Goal: Transaction & Acquisition: Purchase product/service

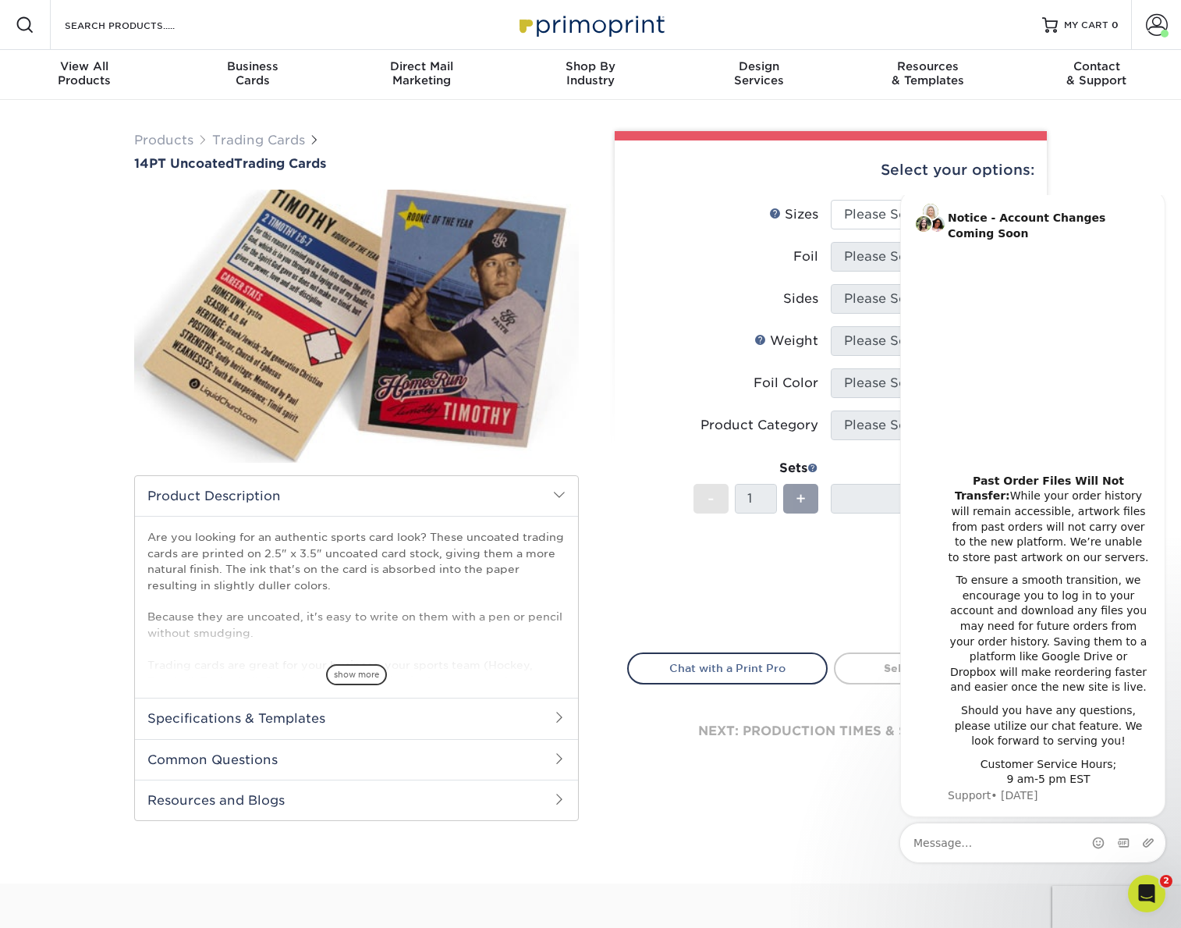
click at [679, 346] on label "Weight Help Weight" at bounding box center [729, 341] width 203 height 30
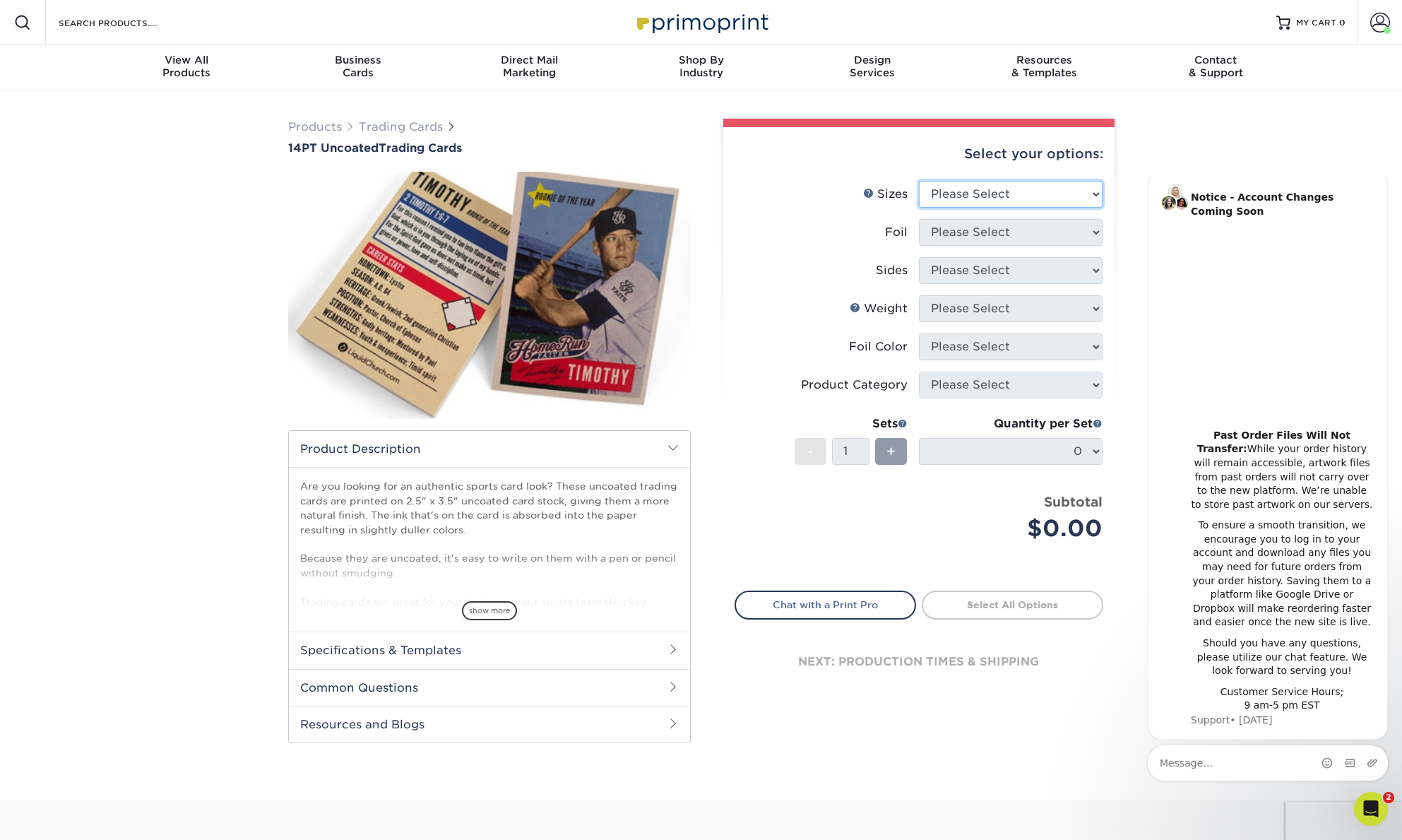
click at [953, 196] on select "Please Select 2.5" x 3.5"" at bounding box center [1011, 195] width 184 height 27
select select "2.50x3.50"
click at [919, 181] on select "Please Select 2.5" x 3.5"" at bounding box center [1011, 195] width 184 height 27
click at [952, 233] on select "Please Select Yes No" at bounding box center [1011, 233] width 184 height 27
select select "0"
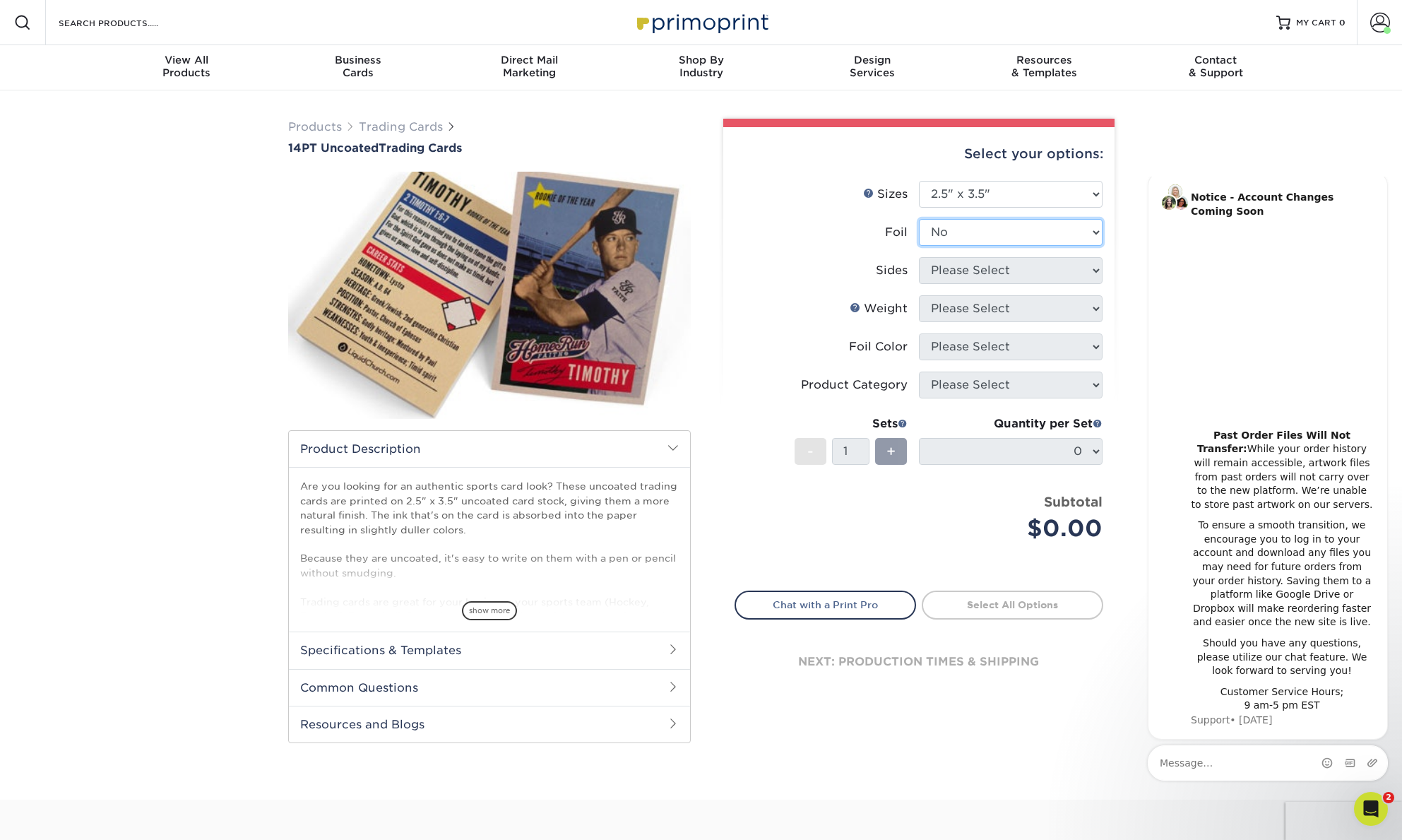
click at [919, 219] on select "Please Select Yes No" at bounding box center [1011, 233] width 184 height 27
click at [953, 278] on select "Please Select Print Both Sides Print Front Only" at bounding box center [1011, 271] width 184 height 27
select select "13abbda7-1d64-4f25-8bb2-c179b224825d"
click at [919, 257] on select "Please Select Print Both Sides Print Front Only" at bounding box center [1011, 271] width 184 height 27
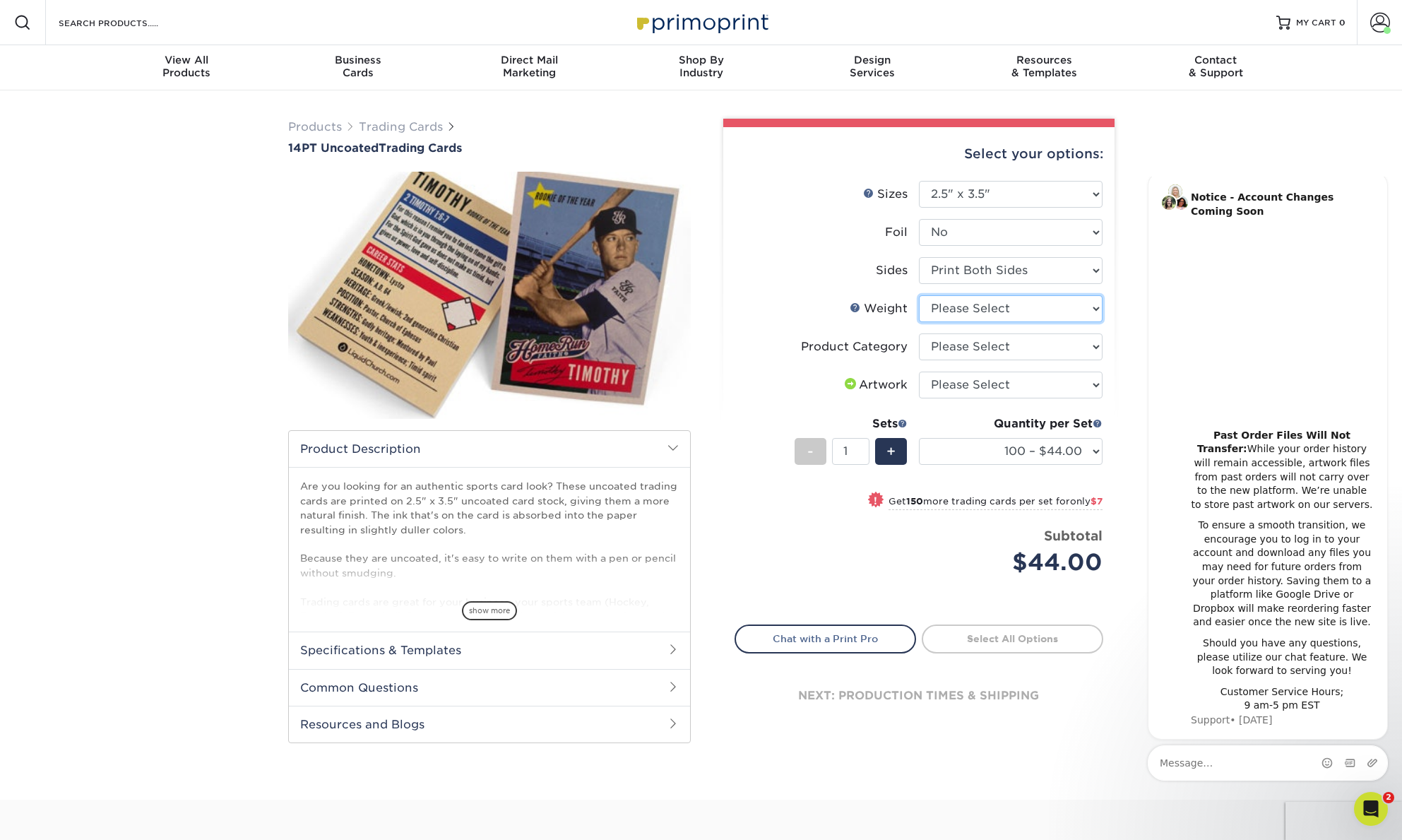
click at [953, 310] on select "Please Select 14PT Uncoated" at bounding box center [1011, 309] width 184 height 27
select select "14PT Uncoated"
click at [919, 295] on select "Please Select 14PT Uncoated" at bounding box center [1011, 309] width 184 height 27
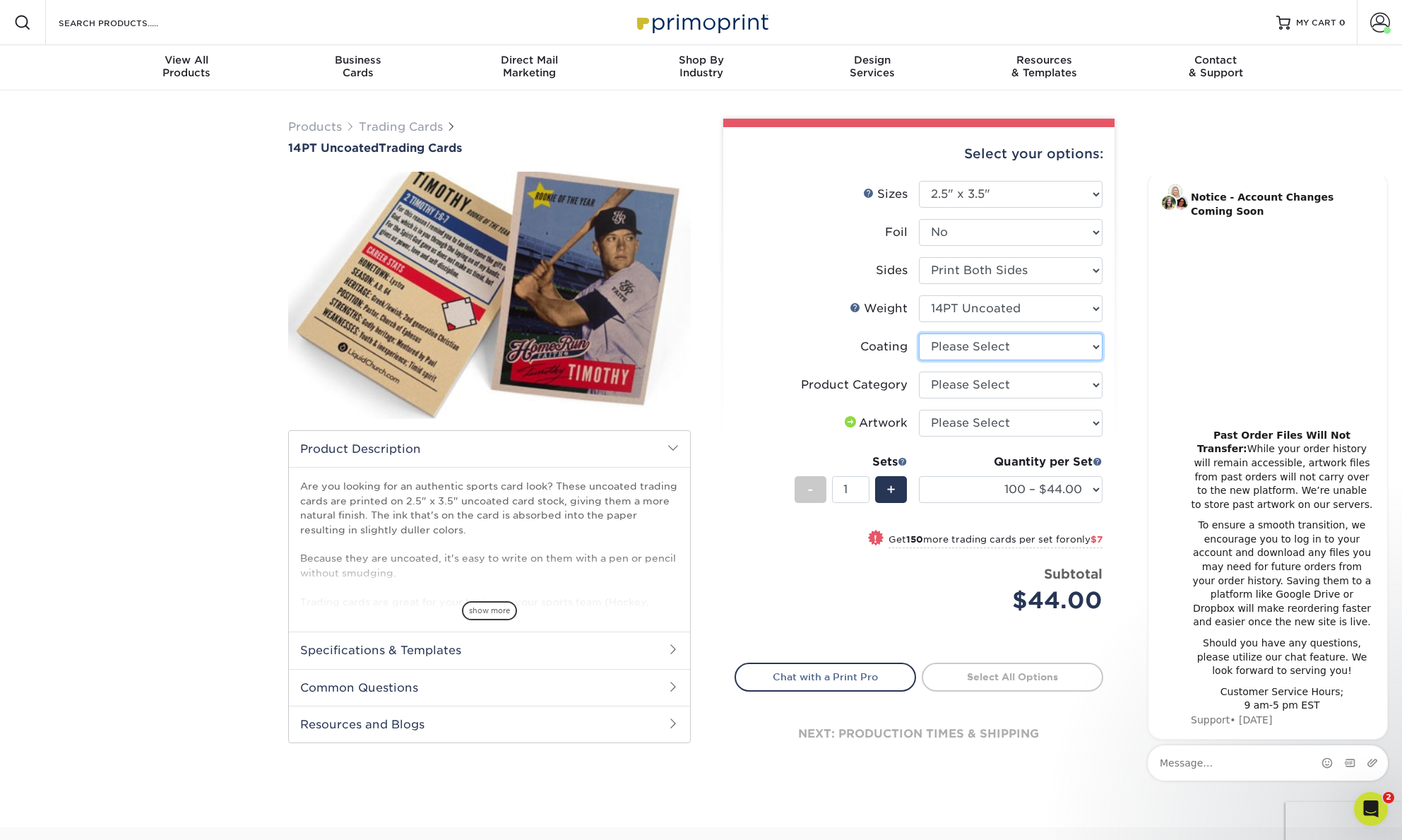
click at [953, 348] on select at bounding box center [1011, 347] width 184 height 27
select select "3e7618de-abca-4bda-9f97-8b9129e913d8"
click at [919, 333] on select at bounding box center [1011, 347] width 184 height 27
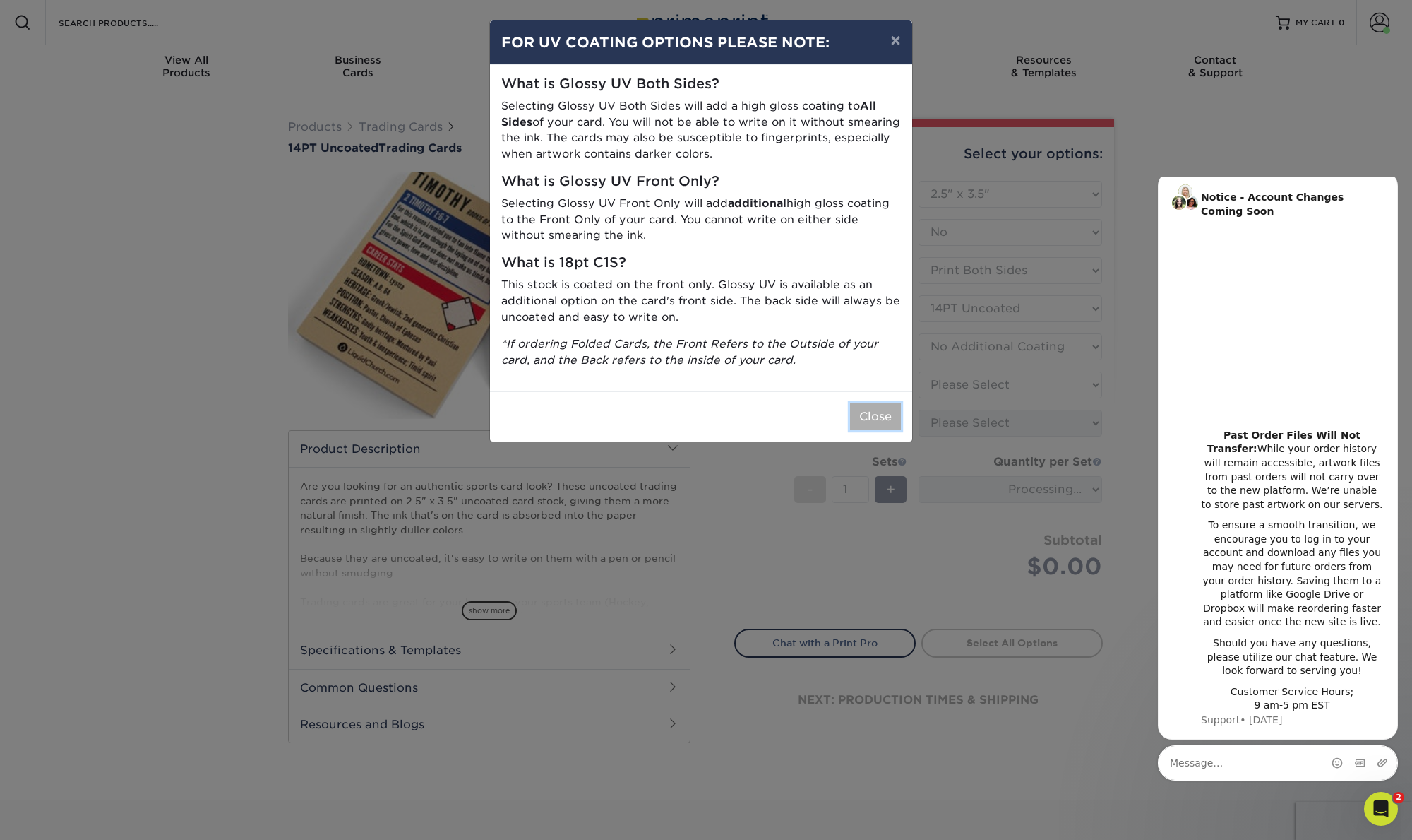
click at [879, 424] on button "Close" at bounding box center [875, 416] width 51 height 27
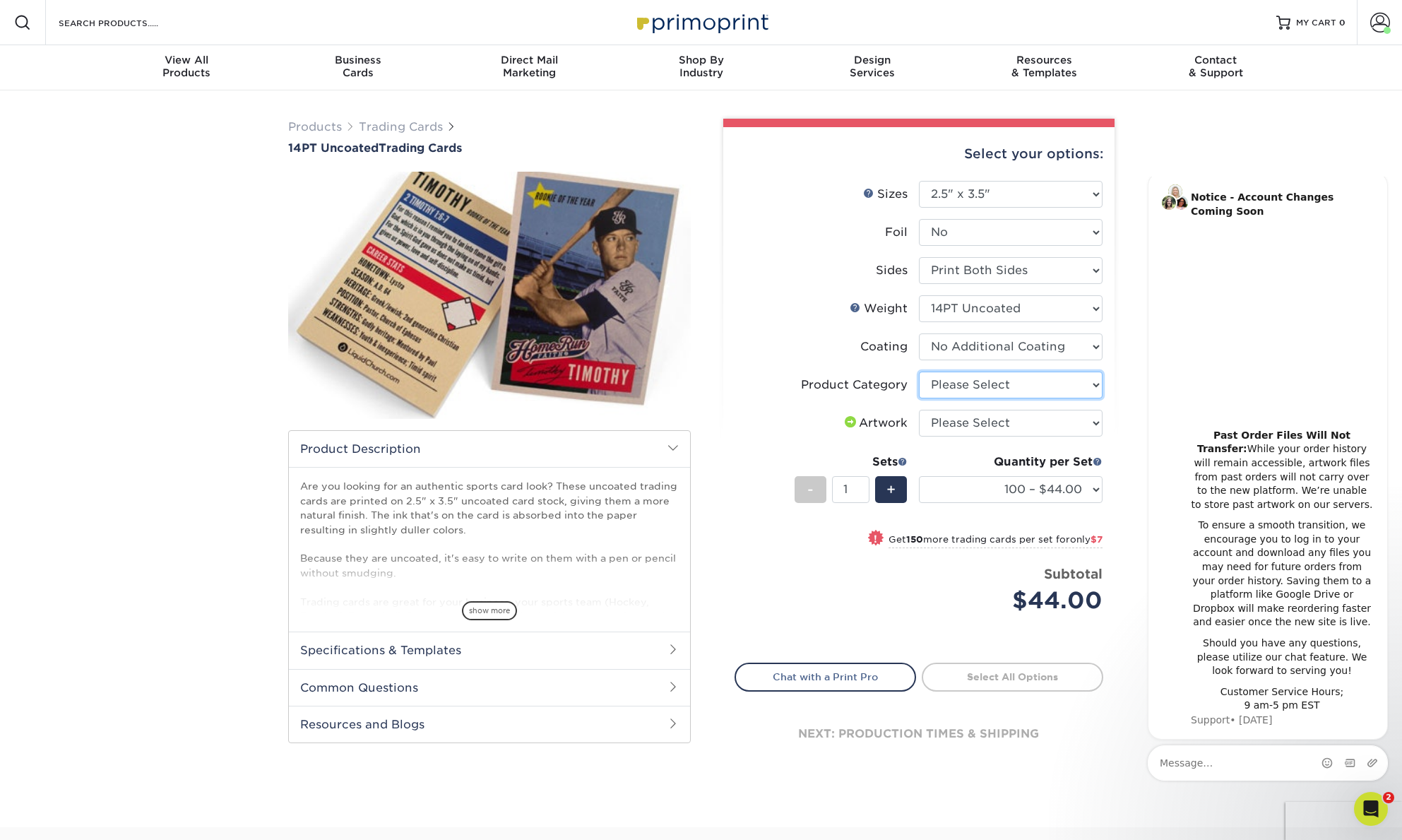
click at [973, 384] on select "Please Select Trading Cards" at bounding box center [1011, 385] width 184 height 27
select select "c2f9bce9-36c2-409d-b101-c29d9d031e18"
click at [919, 371] on select "Please Select Trading Cards" at bounding box center [1011, 385] width 184 height 27
click at [962, 423] on select "Please Select I will upload files I need a design - $100" at bounding box center [1011, 423] width 184 height 27
select select "upload"
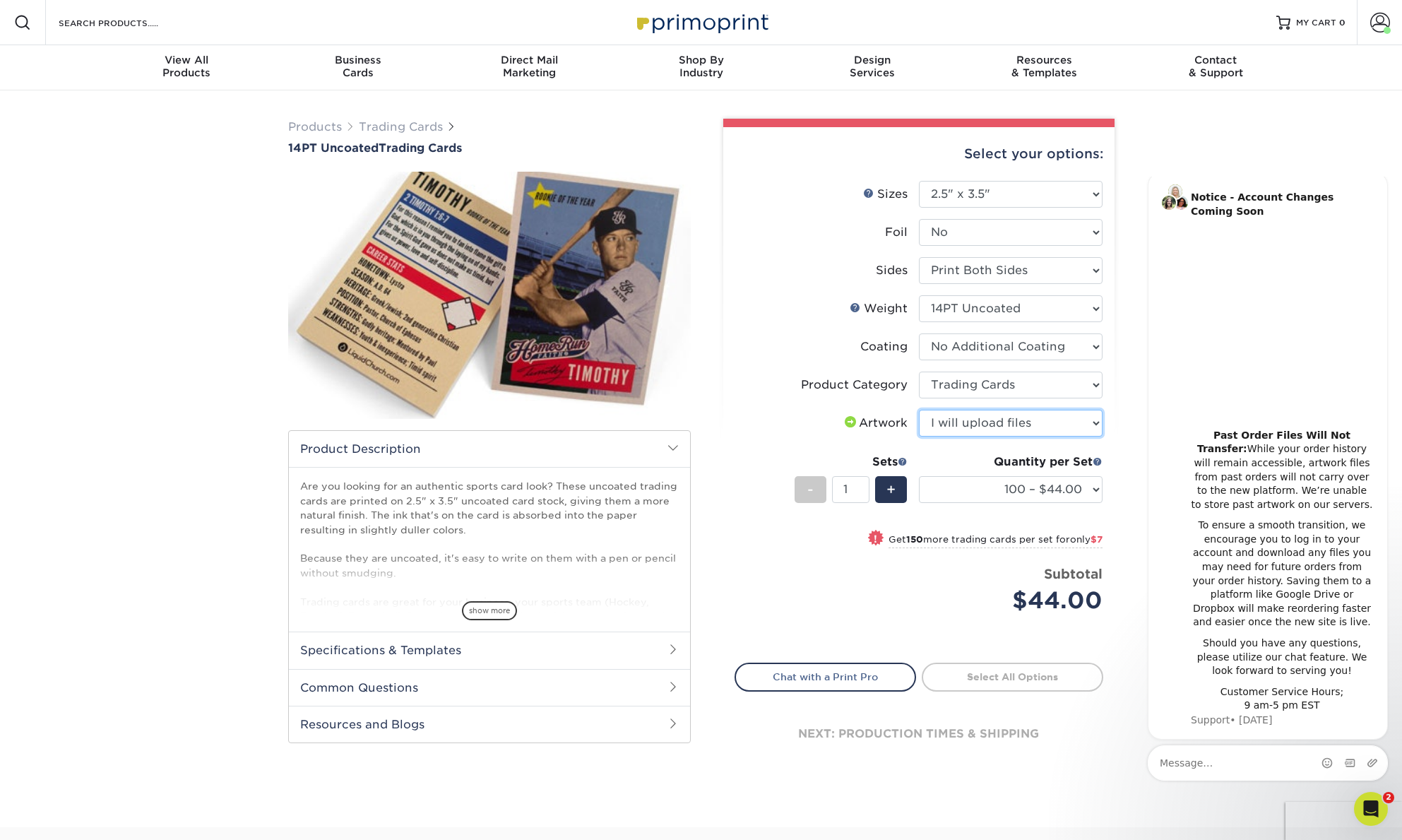
click at [919, 409] on select "Please Select I will upload files I need a design - $100" at bounding box center [1011, 423] width 184 height 27
click at [975, 680] on link "Proceed to Shipping" at bounding box center [1013, 675] width 181 height 25
type input "Set 1"
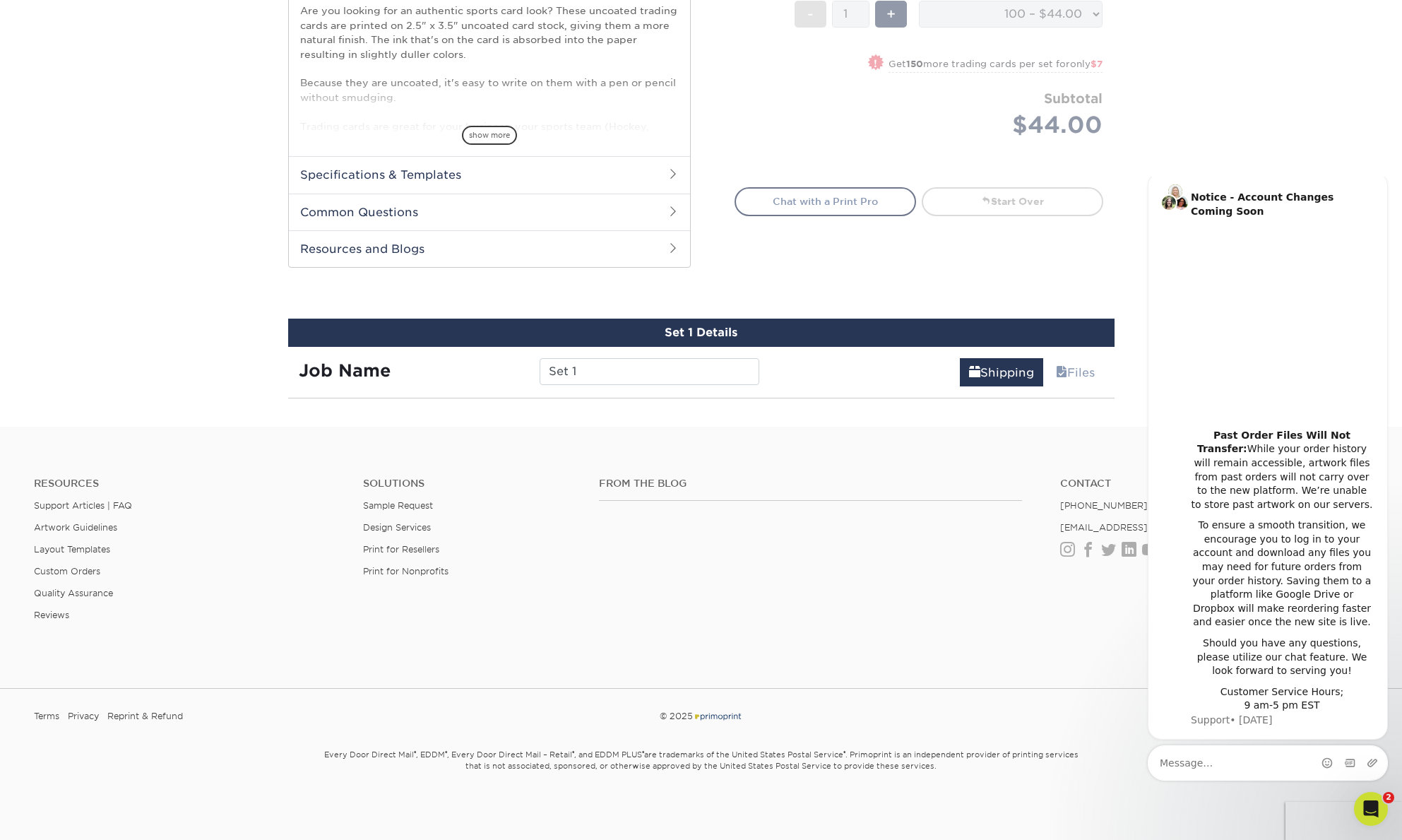
scroll to position [702, 0]
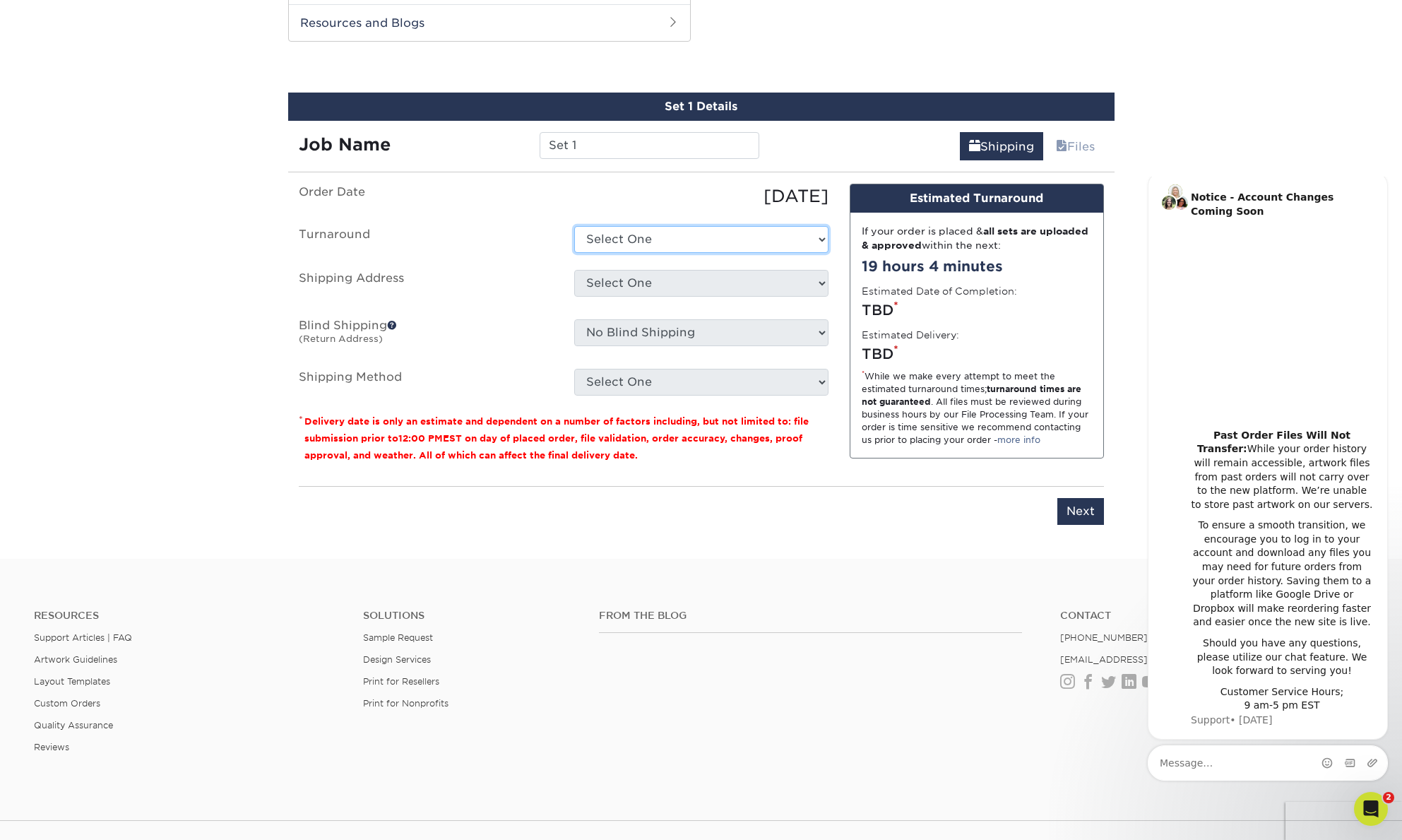
click at [624, 243] on select "Select One 2-4 Business Days 2 Day Next Business Day" at bounding box center [701, 240] width 254 height 27
select select "0cf973fe-bf75-479b-b69a-df131477f2d6"
click at [574, 226] on select "Select One 2-4 Business Days 2 Day Next Business Day" at bounding box center [701, 240] width 254 height 27
click at [640, 287] on select "Select One + Add New Address" at bounding box center [701, 283] width 254 height 27
select select "newaddress"
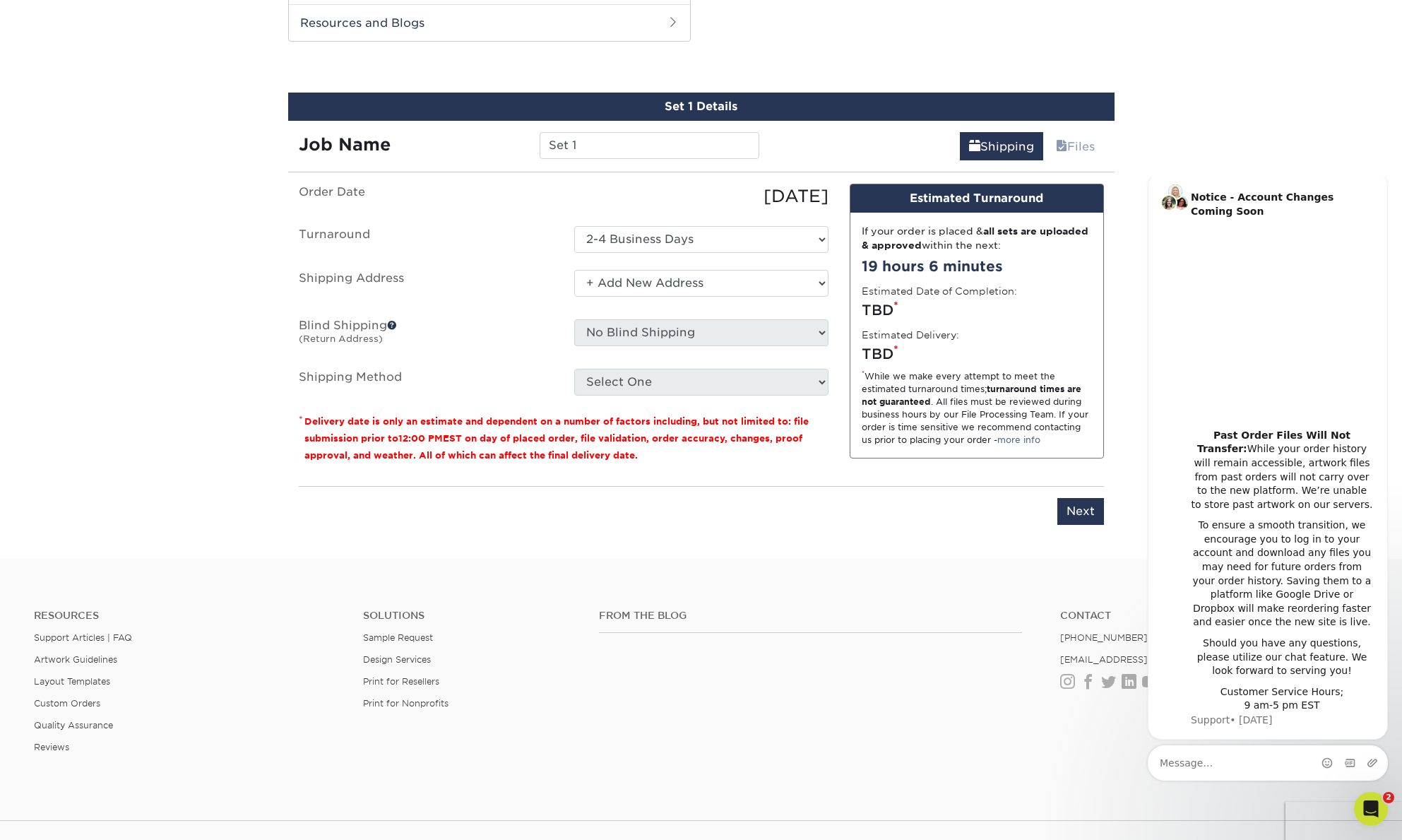
click at [574, 270] on select "Select One + Add New Address" at bounding box center [701, 283] width 254 height 27
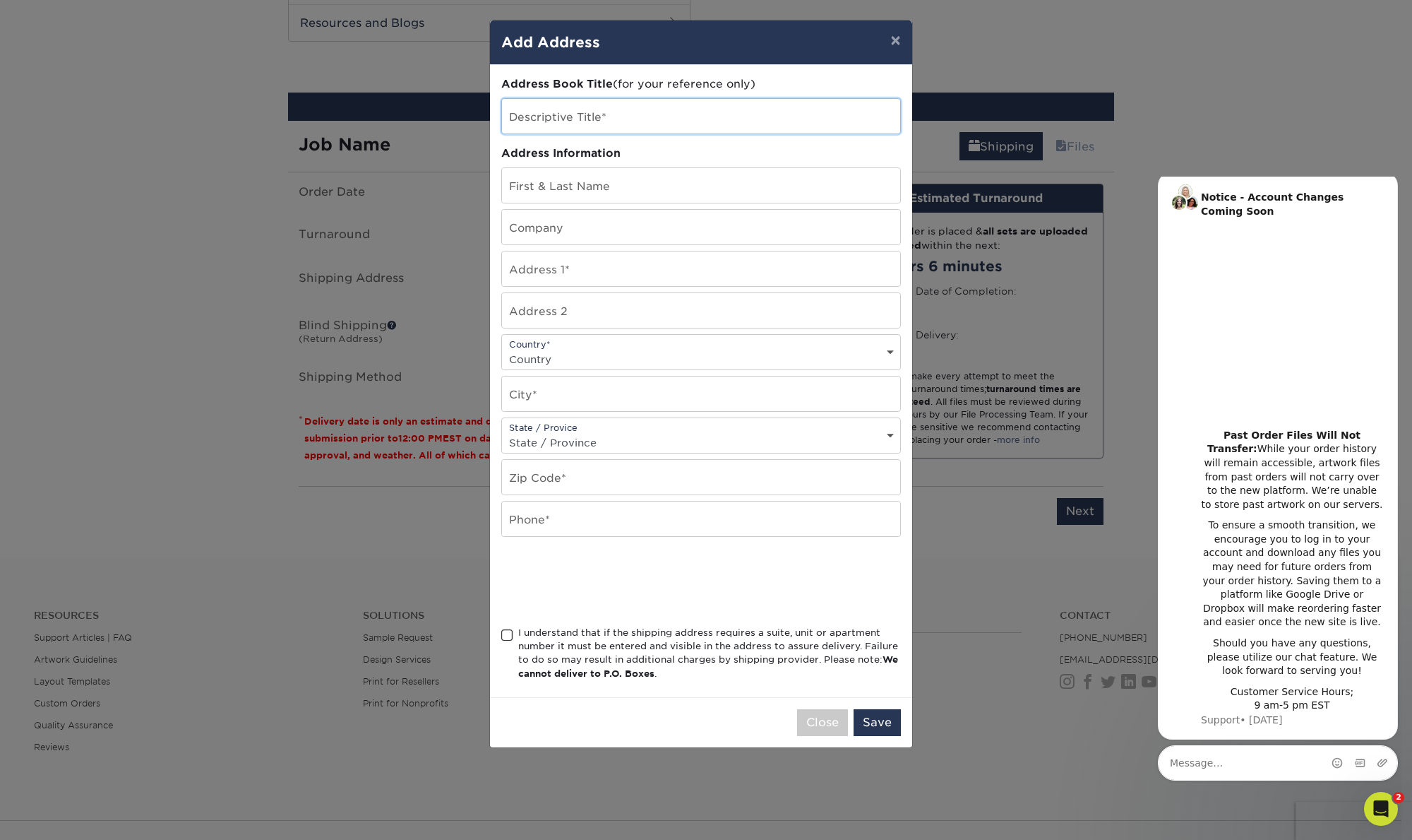
click at [547, 114] on input "text" at bounding box center [701, 116] width 398 height 34
type input "Boss"
click at [564, 190] on input "text" at bounding box center [701, 186] width 398 height 34
type input "[PERSON_NAME]"
type input "257 Treehouse TRL"
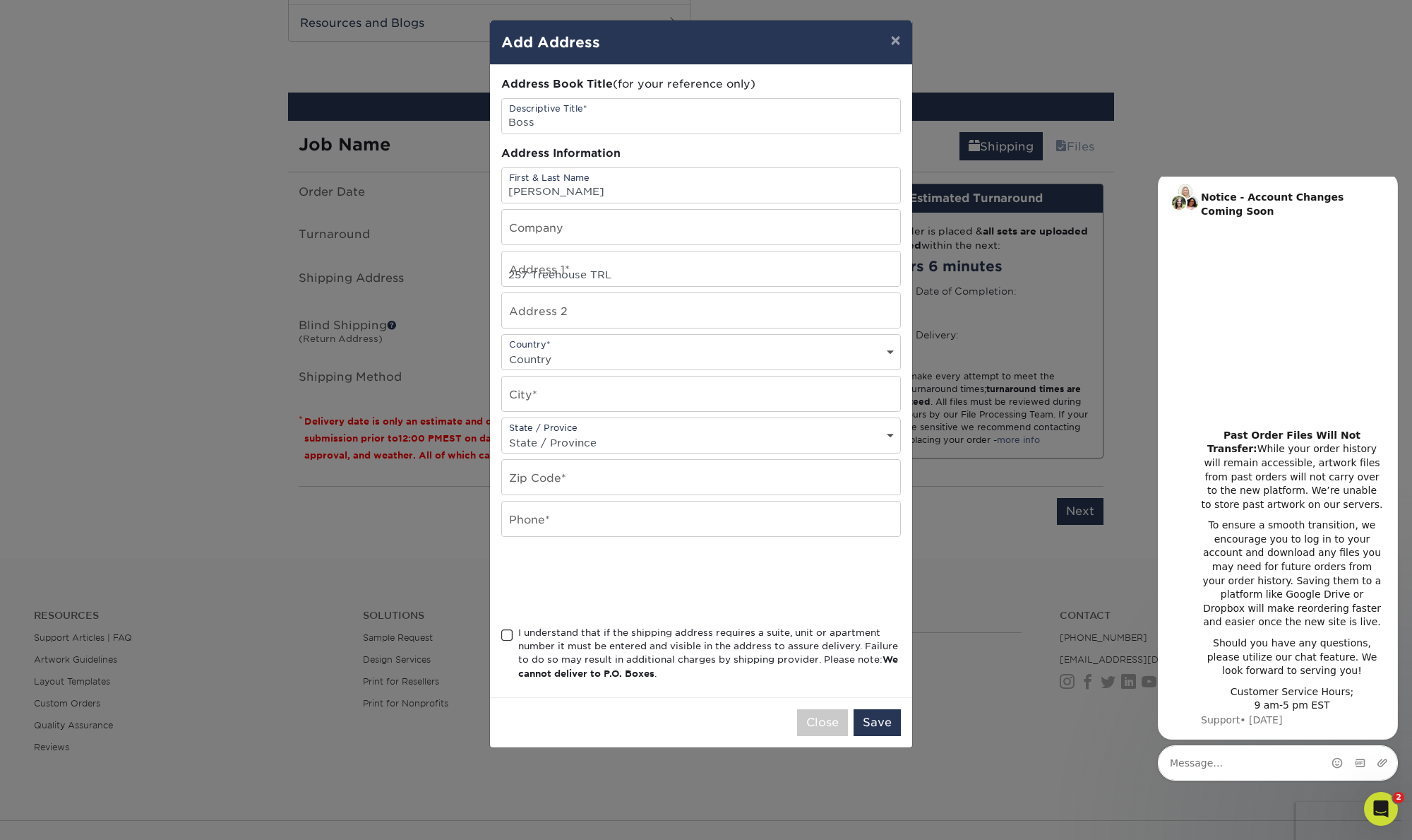
select select "US"
type input "[PERSON_NAME]"
select select "TN"
type input "37327"
type input "8083449013"
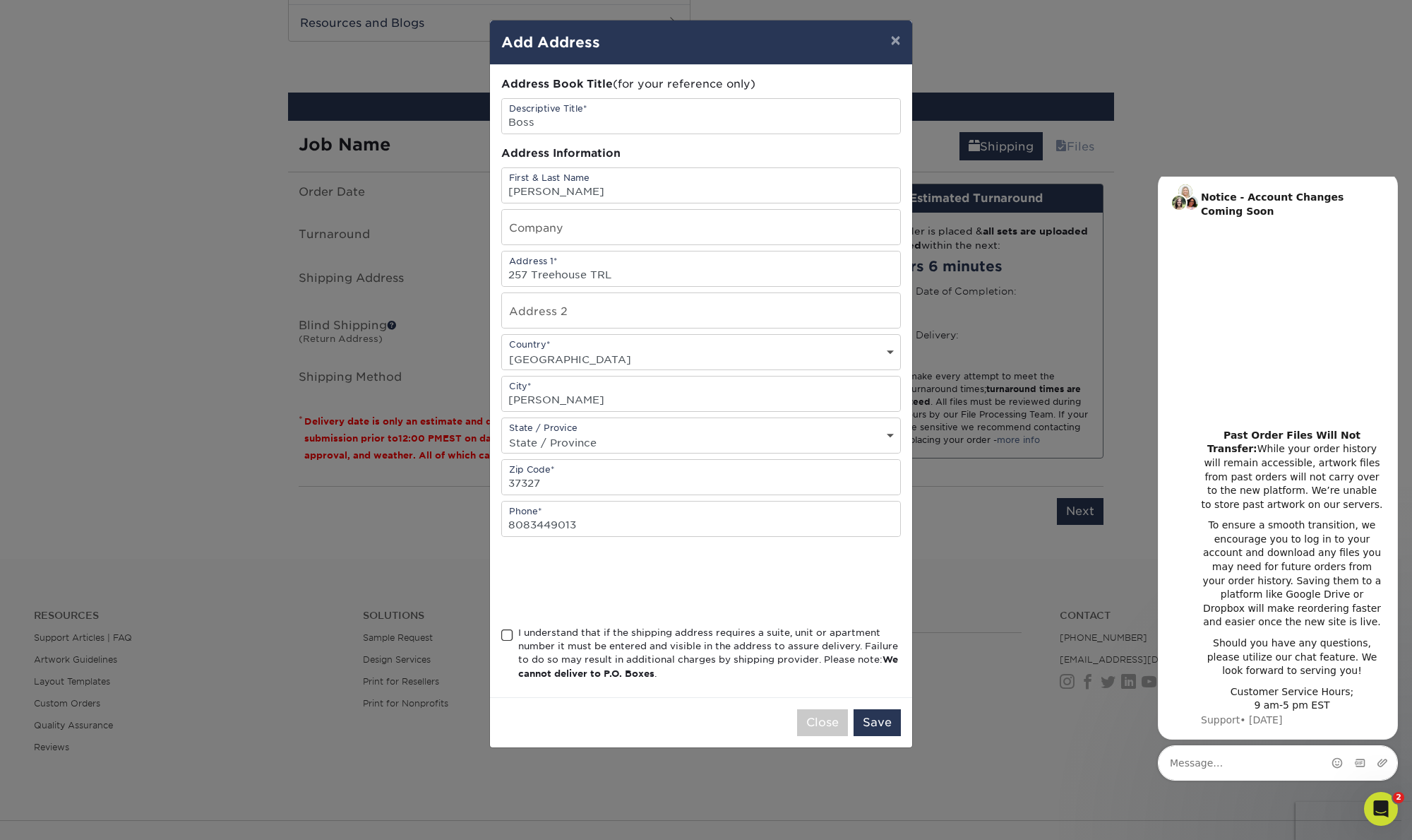
click at [506, 635] on span at bounding box center [507, 635] width 12 height 14
click at [0, 0] on input "I understand that if the shipping address requires a suite, unit or apartment n…" at bounding box center [0, 0] width 0 height 0
click at [878, 721] on button "Save" at bounding box center [877, 722] width 47 height 27
click at [768, 726] on button "Close" at bounding box center [771, 722] width 51 height 27
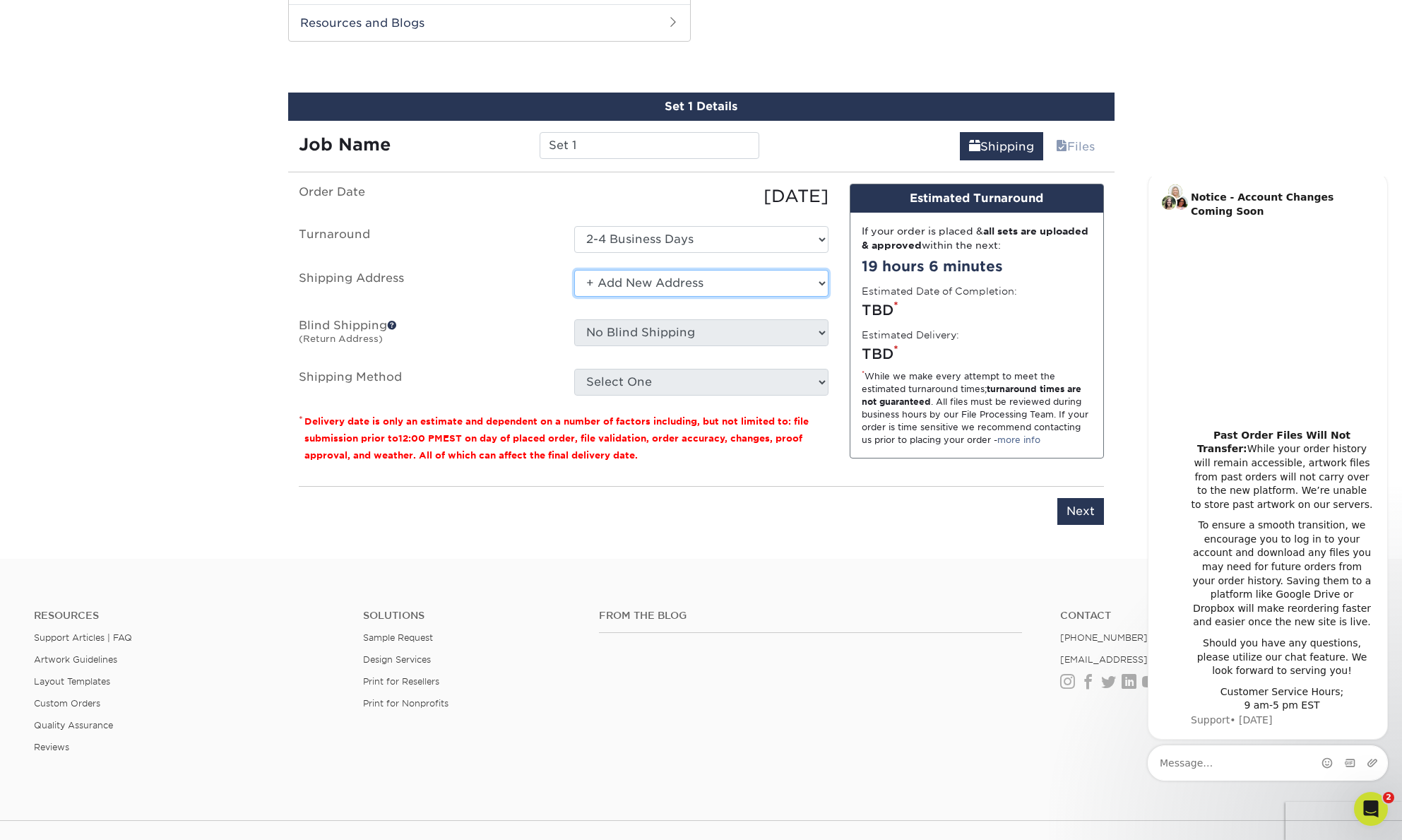
click at [679, 282] on select "Select One + Add New Address" at bounding box center [701, 283] width 254 height 27
click at [574, 270] on select "Select One + Add New Address" at bounding box center [701, 283] width 254 height 27
click at [660, 286] on select "Select One + Add New Address" at bounding box center [701, 283] width 254 height 27
click at [574, 270] on select "Select One + Add New Address" at bounding box center [701, 283] width 254 height 27
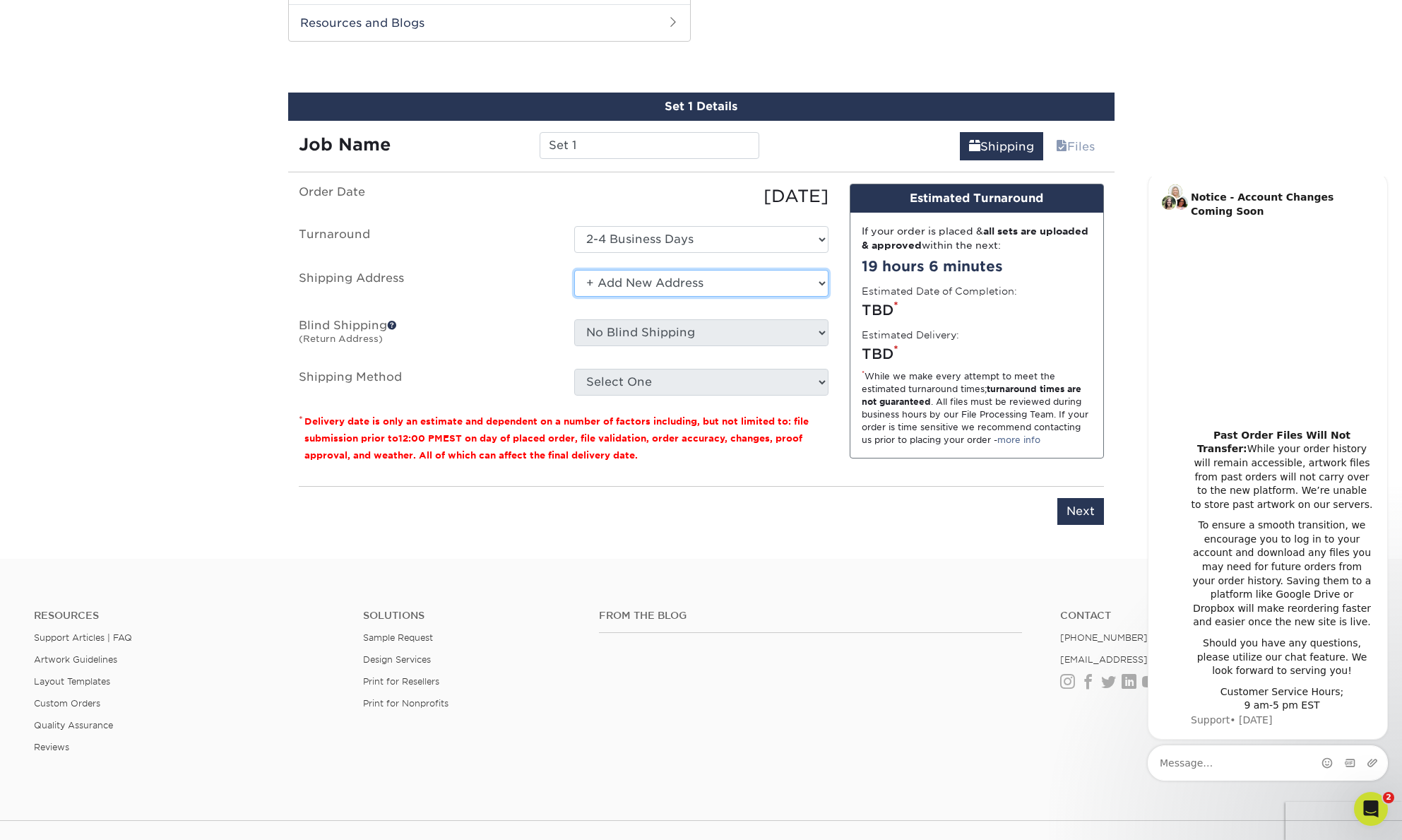
click at [636, 289] on select "Select One + Add New Address" at bounding box center [701, 283] width 254 height 27
click at [574, 270] on select "Select One + Add New Address" at bounding box center [701, 283] width 254 height 27
click at [639, 287] on select "Select One + Add New Address" at bounding box center [701, 283] width 254 height 27
select select "newaddress"
click at [574, 270] on select "Select One + Add New Address" at bounding box center [701, 283] width 254 height 27
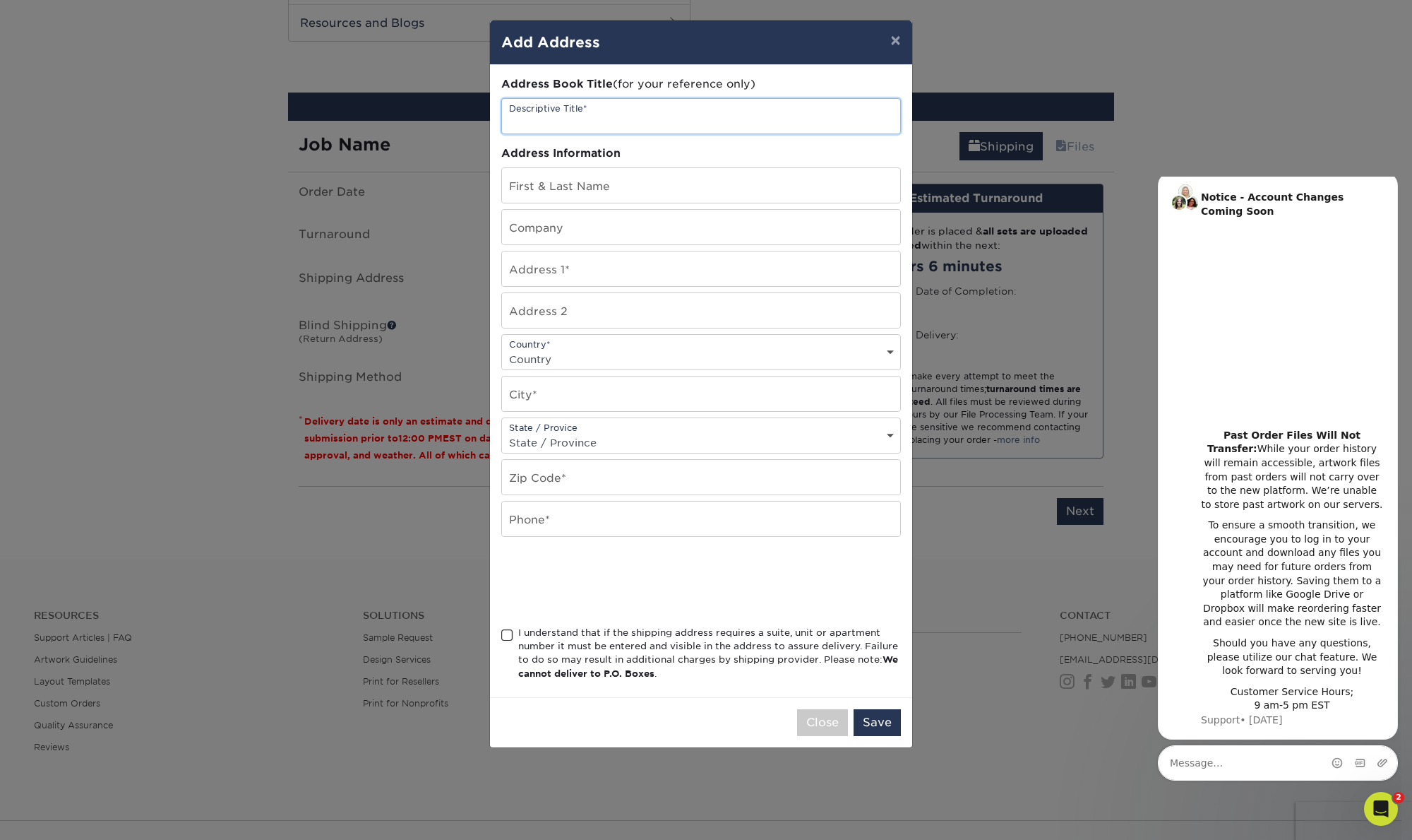
click at [554, 123] on input "text" at bounding box center [701, 116] width 398 height 34
type input "Boss"
click at [582, 184] on input "text" at bounding box center [701, 186] width 398 height 34
type input "[PERSON_NAME]"
type input "257 Treehouse TRL"
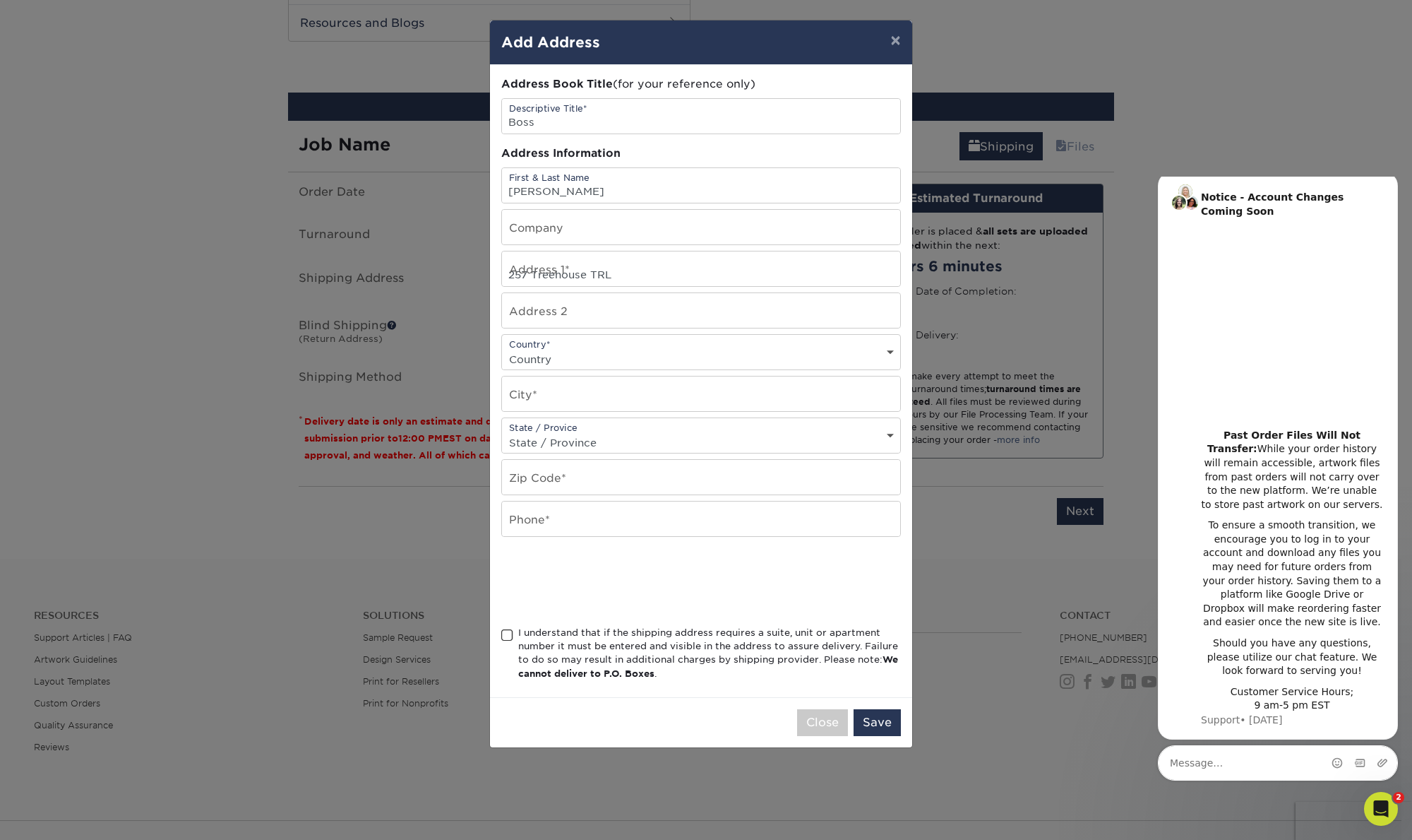
select select "US"
type input "[PERSON_NAME]"
select select "TN"
type input "37327"
type input "8083449013"
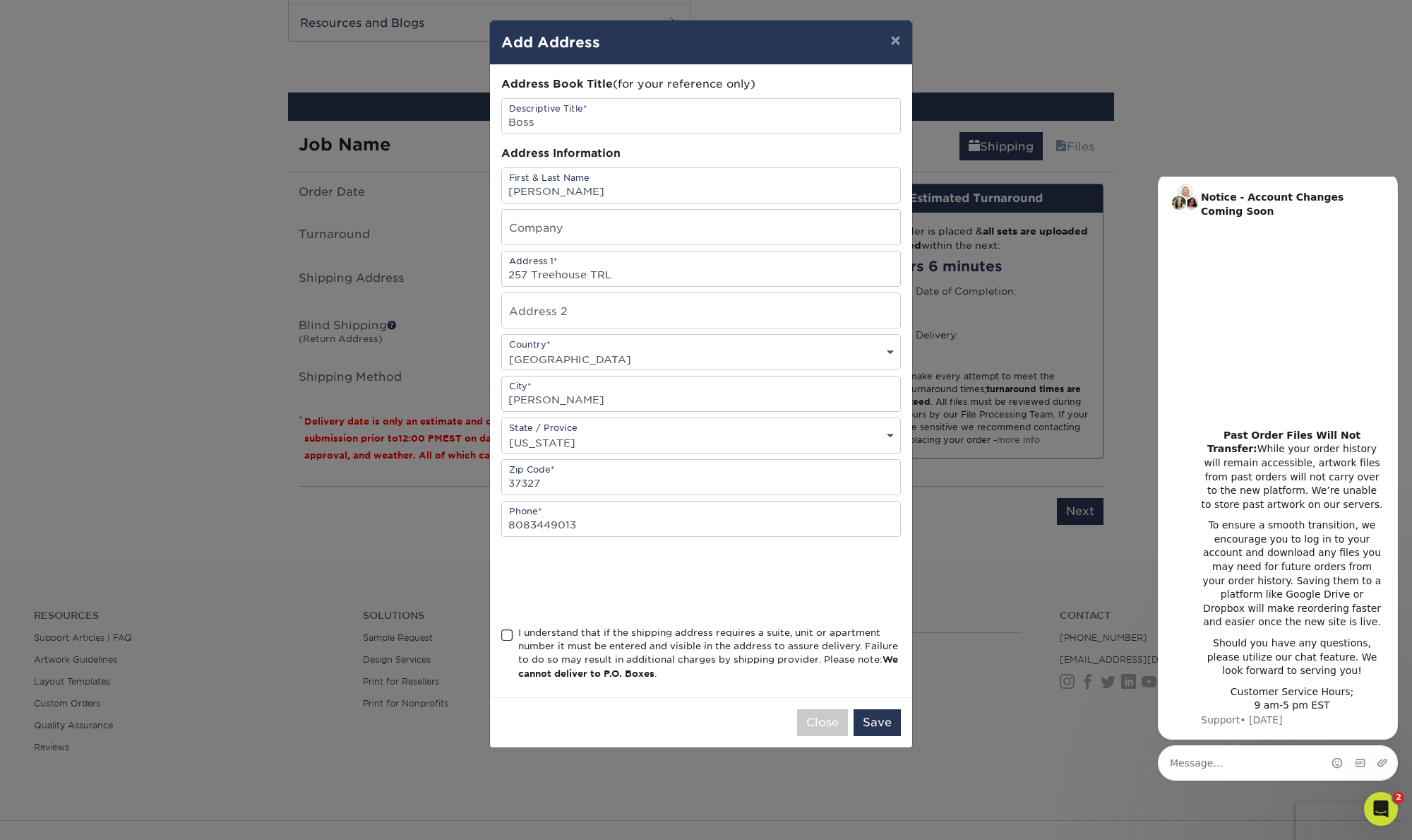
click at [506, 634] on span at bounding box center [507, 635] width 12 height 14
click at [0, 0] on input "I understand that if the shipping address requires a suite, unit or apartment n…" at bounding box center [0, 0] width 0 height 0
click at [877, 722] on button "Save" at bounding box center [877, 722] width 47 height 27
click at [833, 721] on button "Save Address" at bounding box center [851, 722] width 99 height 27
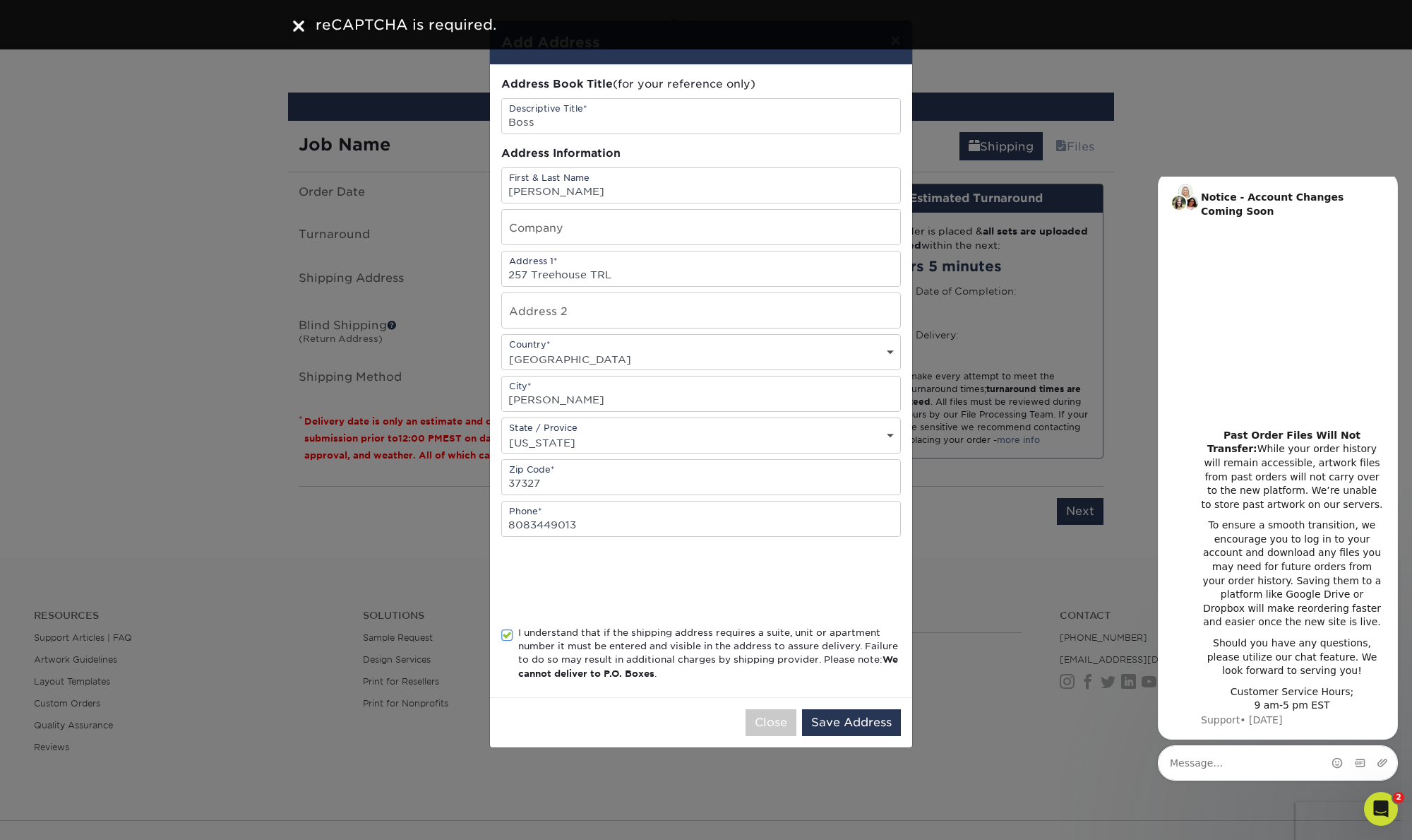
click at [1000, 720] on div "× Add Address Address Book Title (for your reference only) Descriptive Title* B…" at bounding box center [706, 420] width 1412 height 840
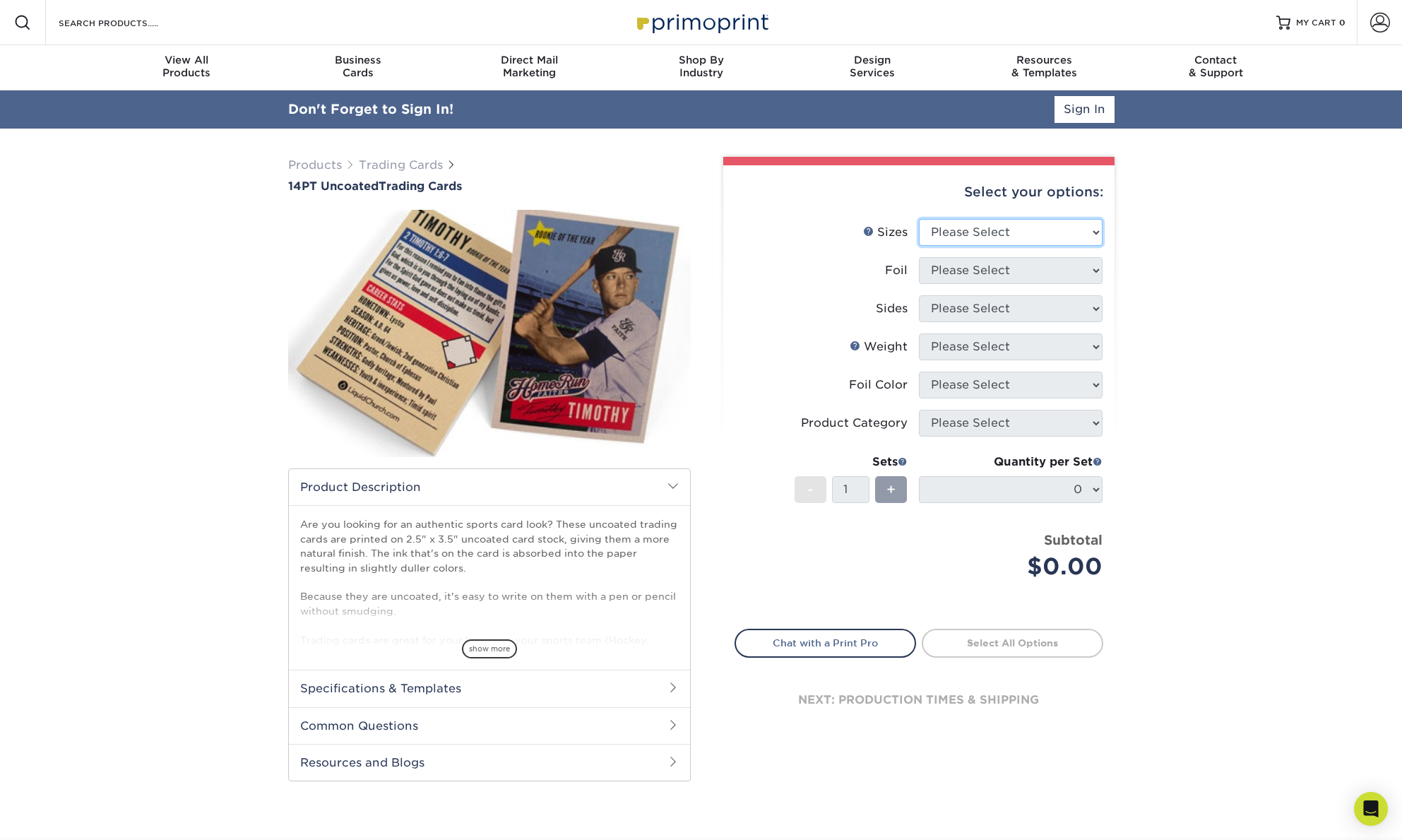
click at [1024, 235] on select "Please Select 2.5" x 3.5"" at bounding box center [1011, 233] width 184 height 27
select select "2.50x3.50"
click at [919, 219] on select "Please Select 2.5" x 3.5"" at bounding box center [1011, 233] width 184 height 27
click at [978, 278] on select "Please Select Yes No" at bounding box center [1011, 271] width 184 height 27
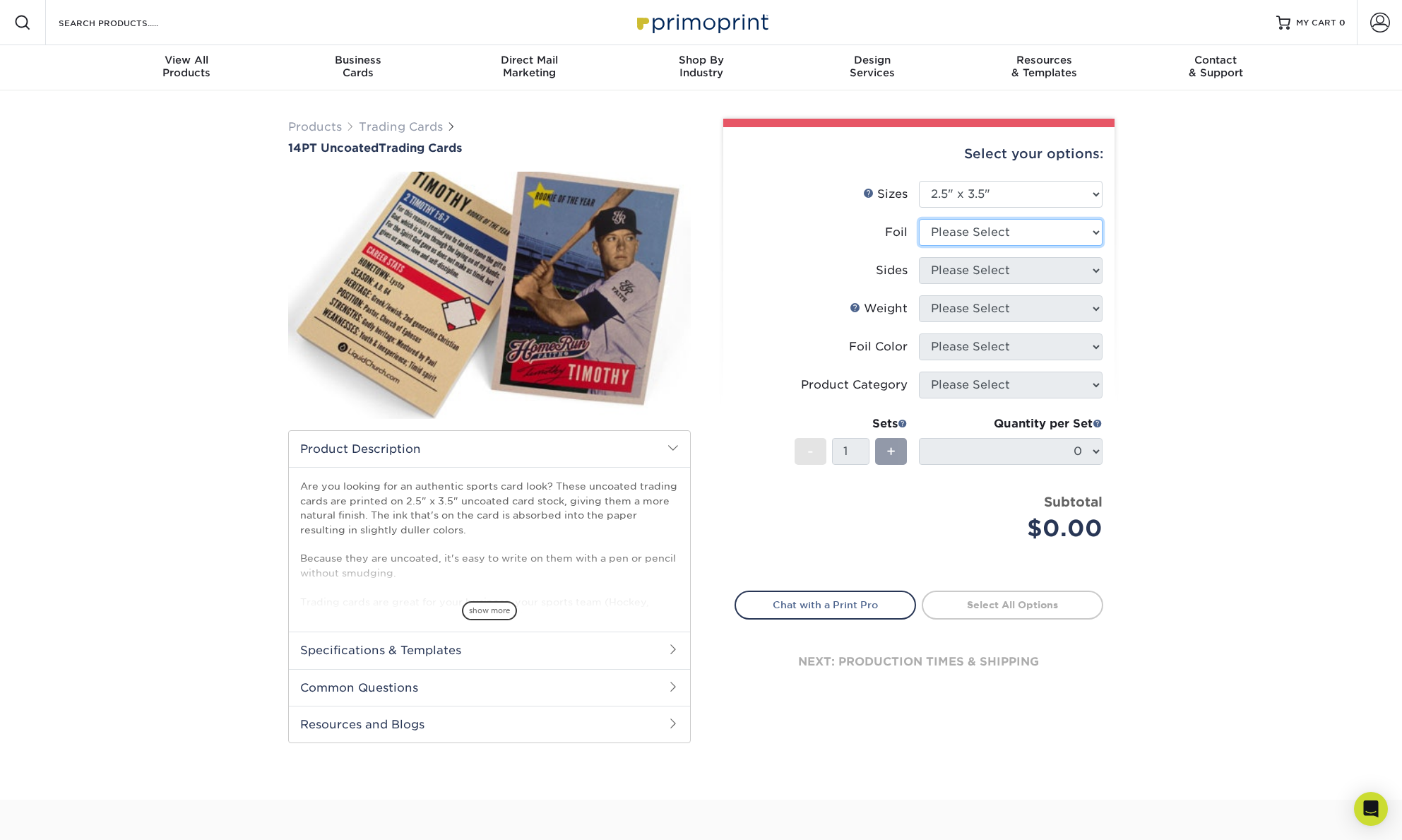
select select "0"
click at [919, 219] on select "Please Select Yes No" at bounding box center [1011, 233] width 184 height 27
click at [965, 277] on select "Please Select Print Both Sides Print Front Only" at bounding box center [1011, 271] width 184 height 27
select select "13abbda7-1d64-4f25-8bb2-c179b224825d"
click at [919, 257] on select "Please Select Print Both Sides Print Front Only" at bounding box center [1011, 271] width 184 height 27
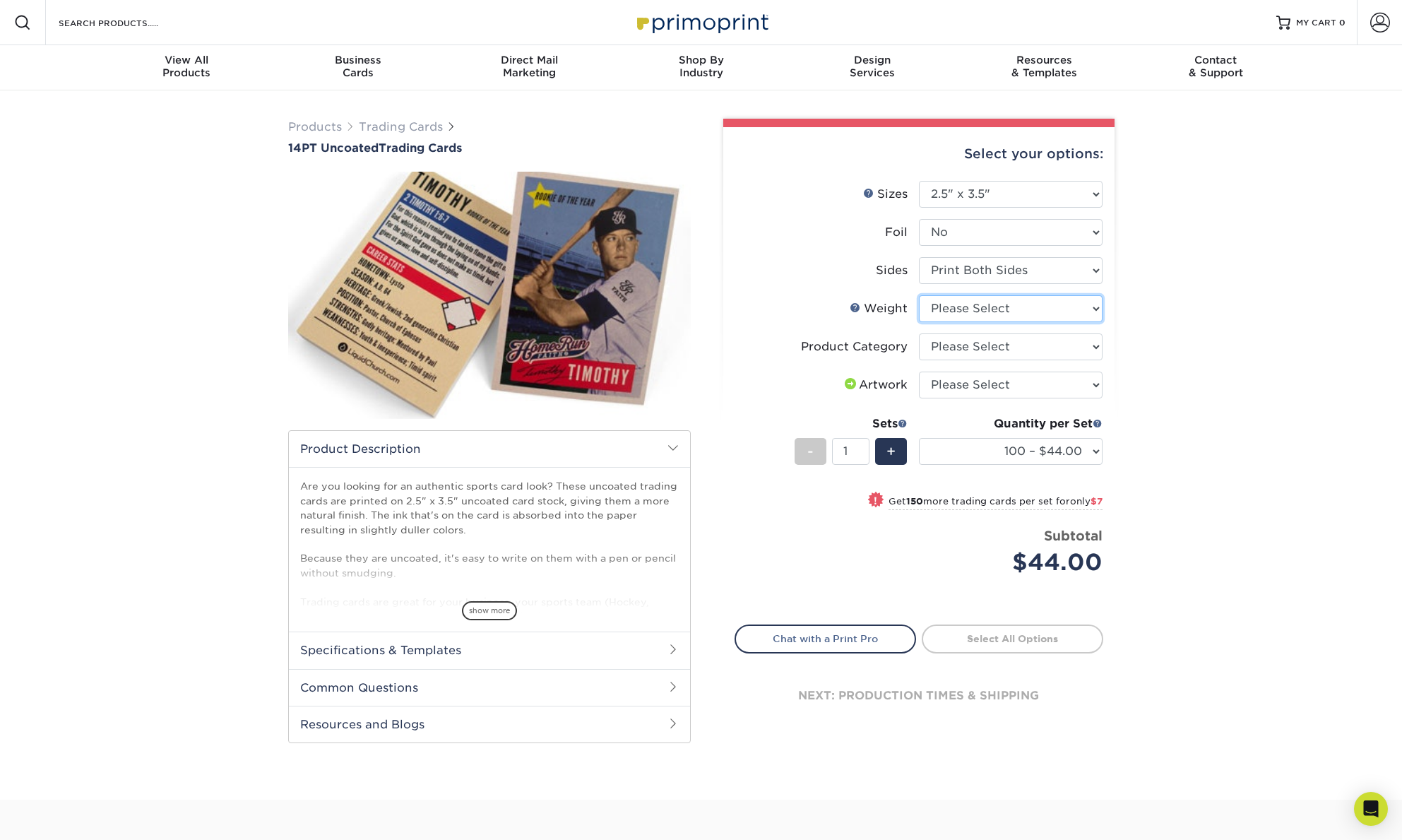
click at [953, 311] on select "Please Select 14PT Uncoated" at bounding box center [1011, 309] width 184 height 27
select select "14PT Uncoated"
click at [919, 295] on select "Please Select 14PT Uncoated" at bounding box center [1011, 309] width 184 height 27
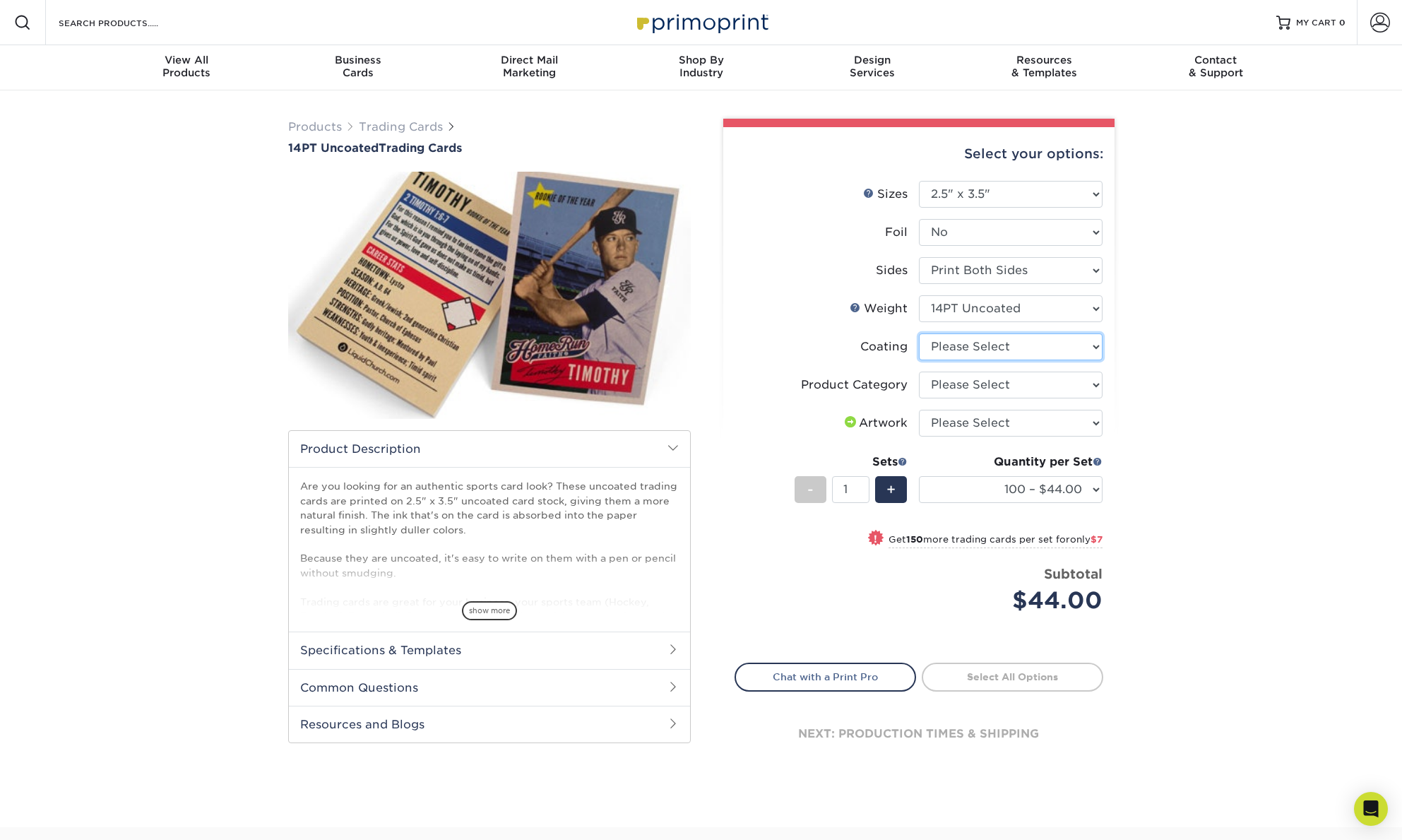
click at [953, 349] on select at bounding box center [1011, 347] width 184 height 27
select select "3e7618de-abca-4bda-9f97-8b9129e913d8"
click at [919, 333] on select at bounding box center [1011, 347] width 184 height 27
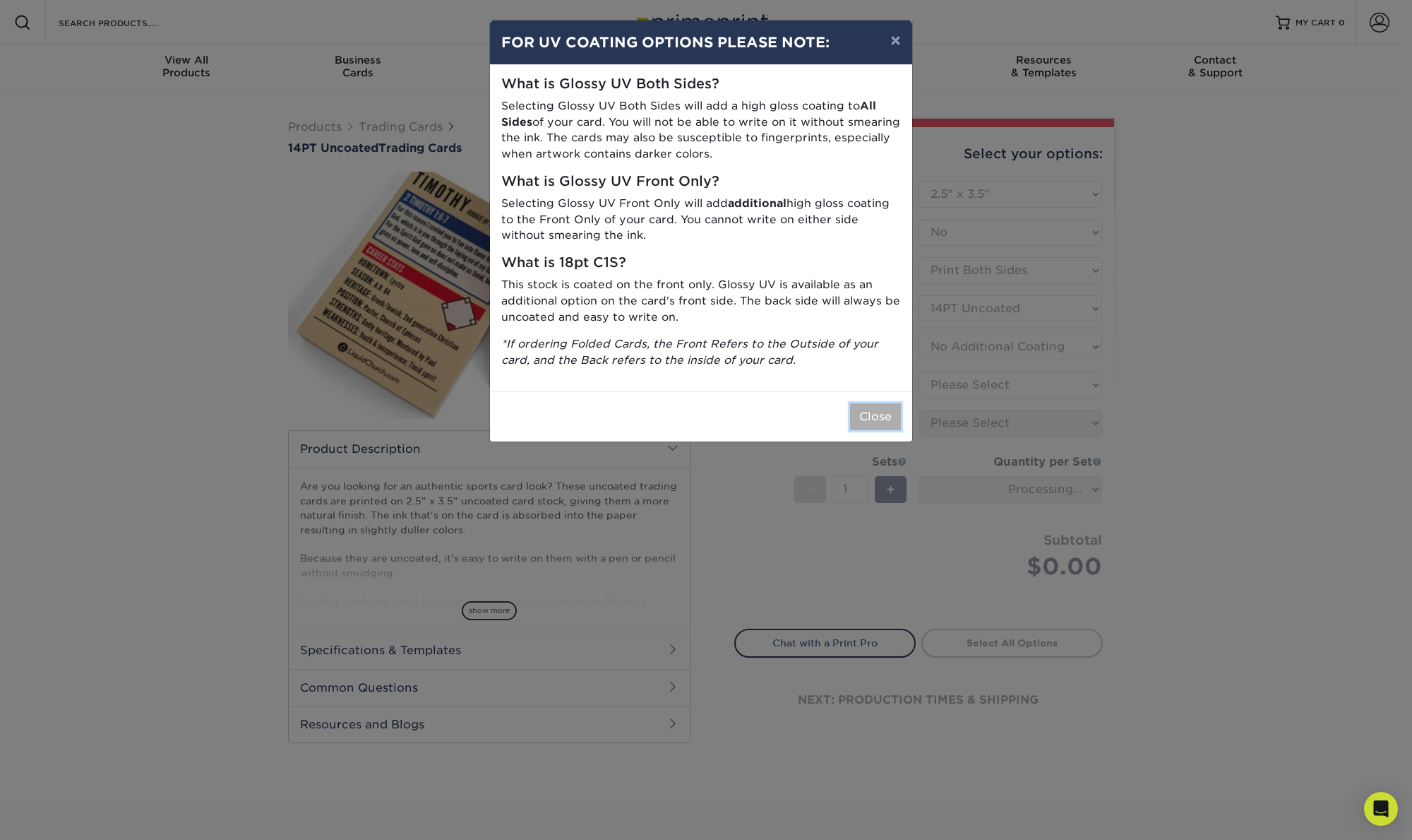
click at [877, 420] on button "Close" at bounding box center [875, 416] width 51 height 27
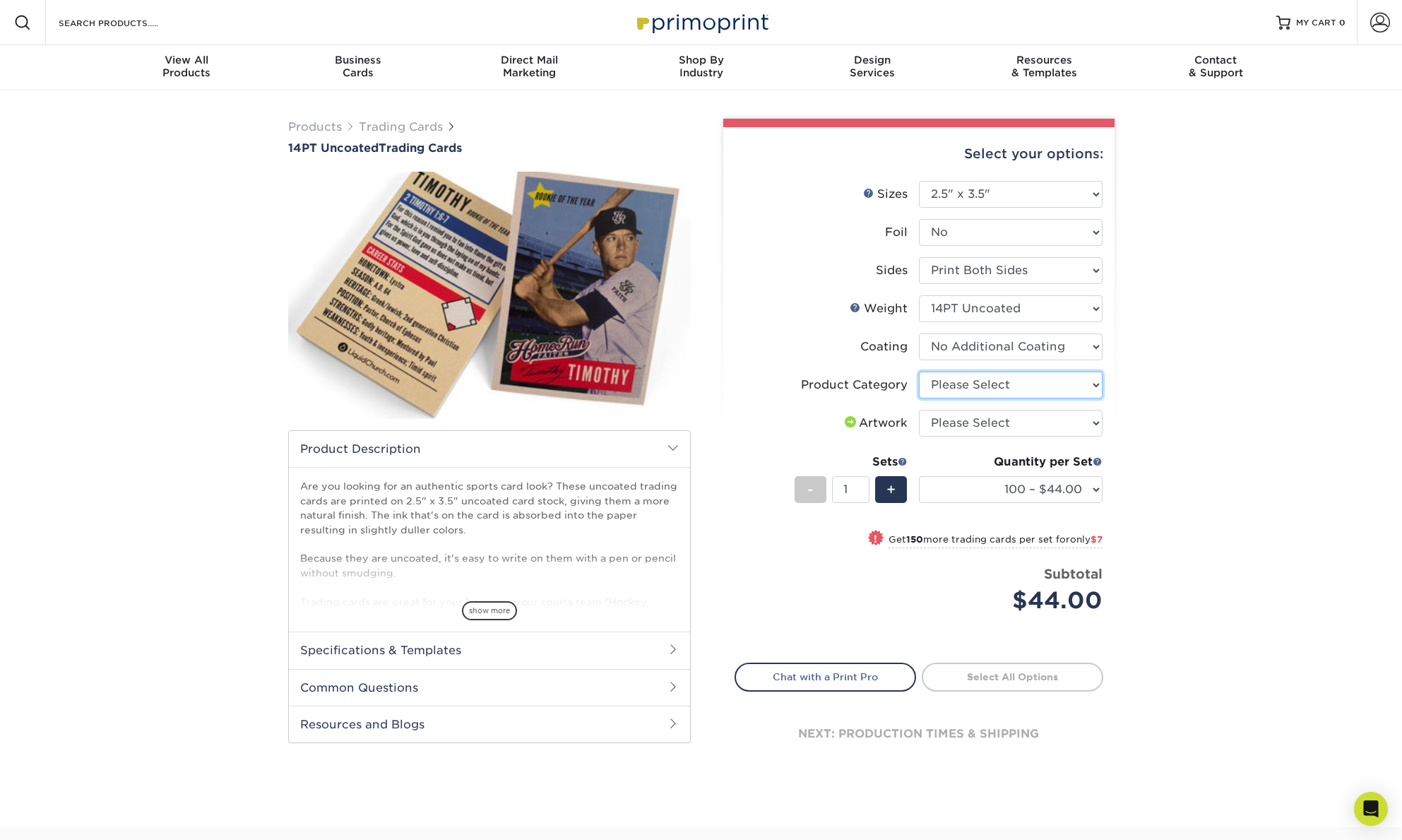
click at [968, 393] on select "Please Select Trading Cards" at bounding box center [1011, 385] width 184 height 27
select select "c2f9bce9-36c2-409d-b101-c29d9d031e18"
click at [919, 371] on select "Please Select Trading Cards" at bounding box center [1011, 385] width 184 height 27
click at [960, 424] on select "Please Select I will upload files I need a design - $100" at bounding box center [1011, 423] width 184 height 27
select select "upload"
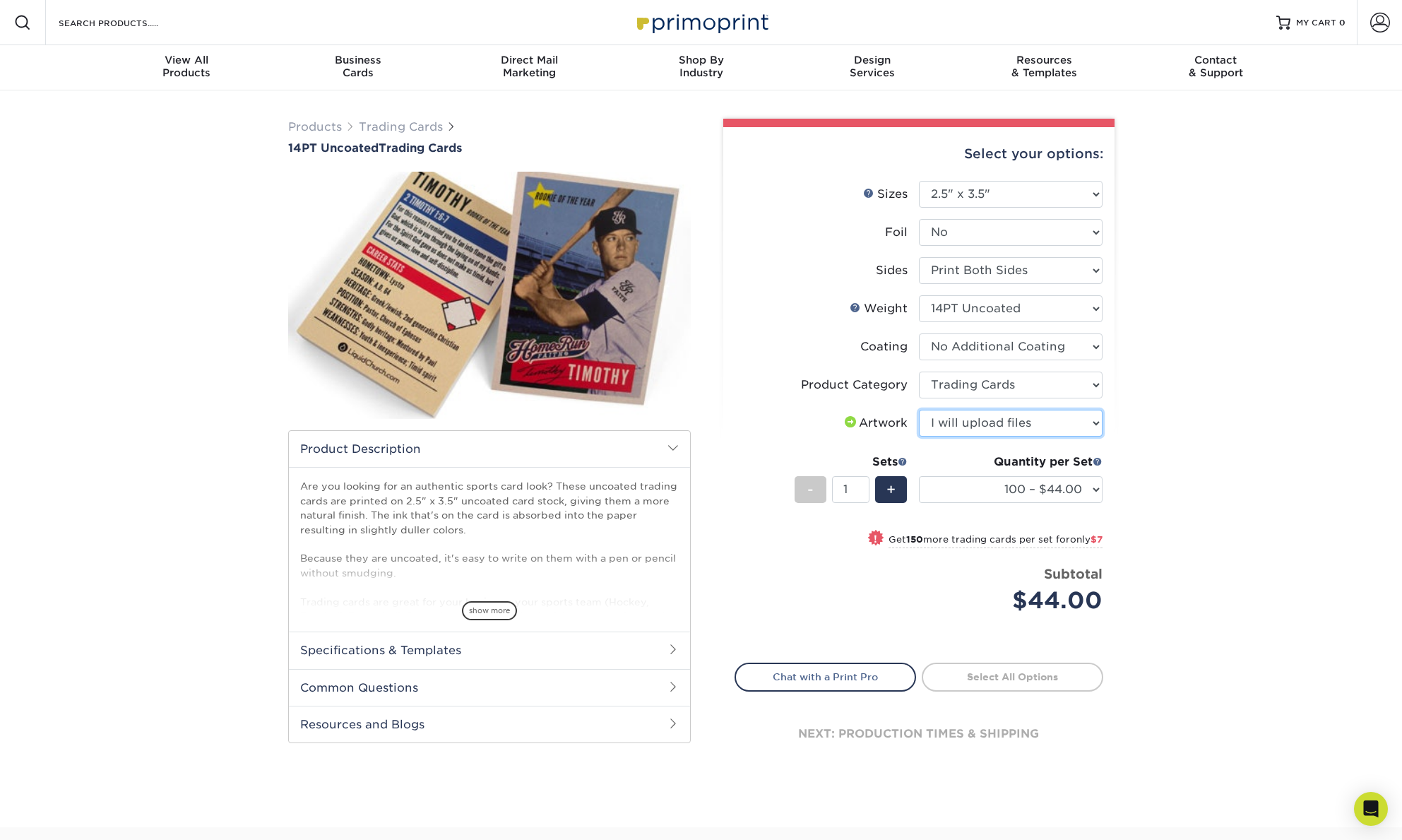
click at [919, 409] on select "Please Select I will upload files I need a design - $100" at bounding box center [1011, 423] width 184 height 27
click at [978, 677] on link "Proceed to Shipping" at bounding box center [1013, 675] width 181 height 25
type input "Set 1"
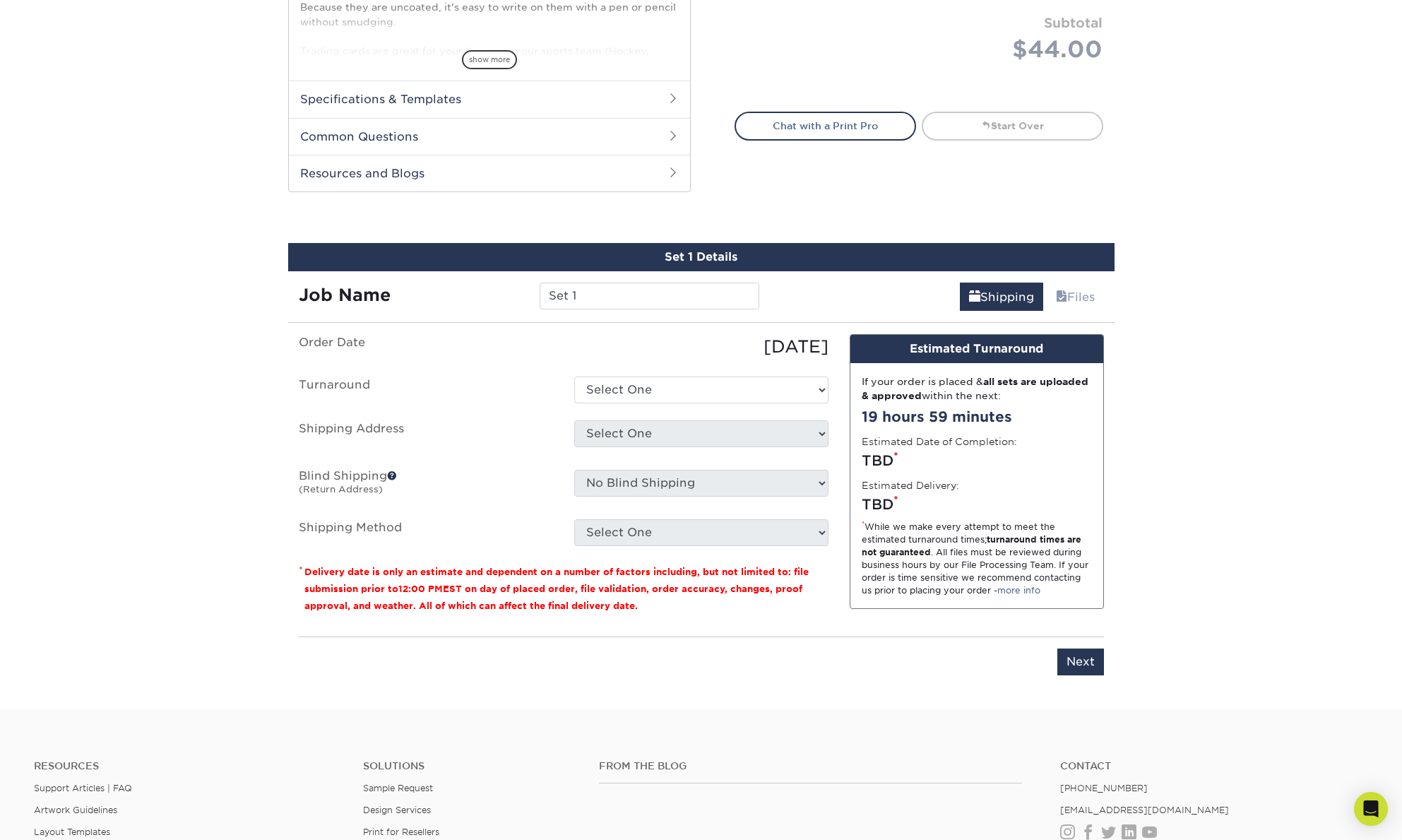
scroll to position [702, 0]
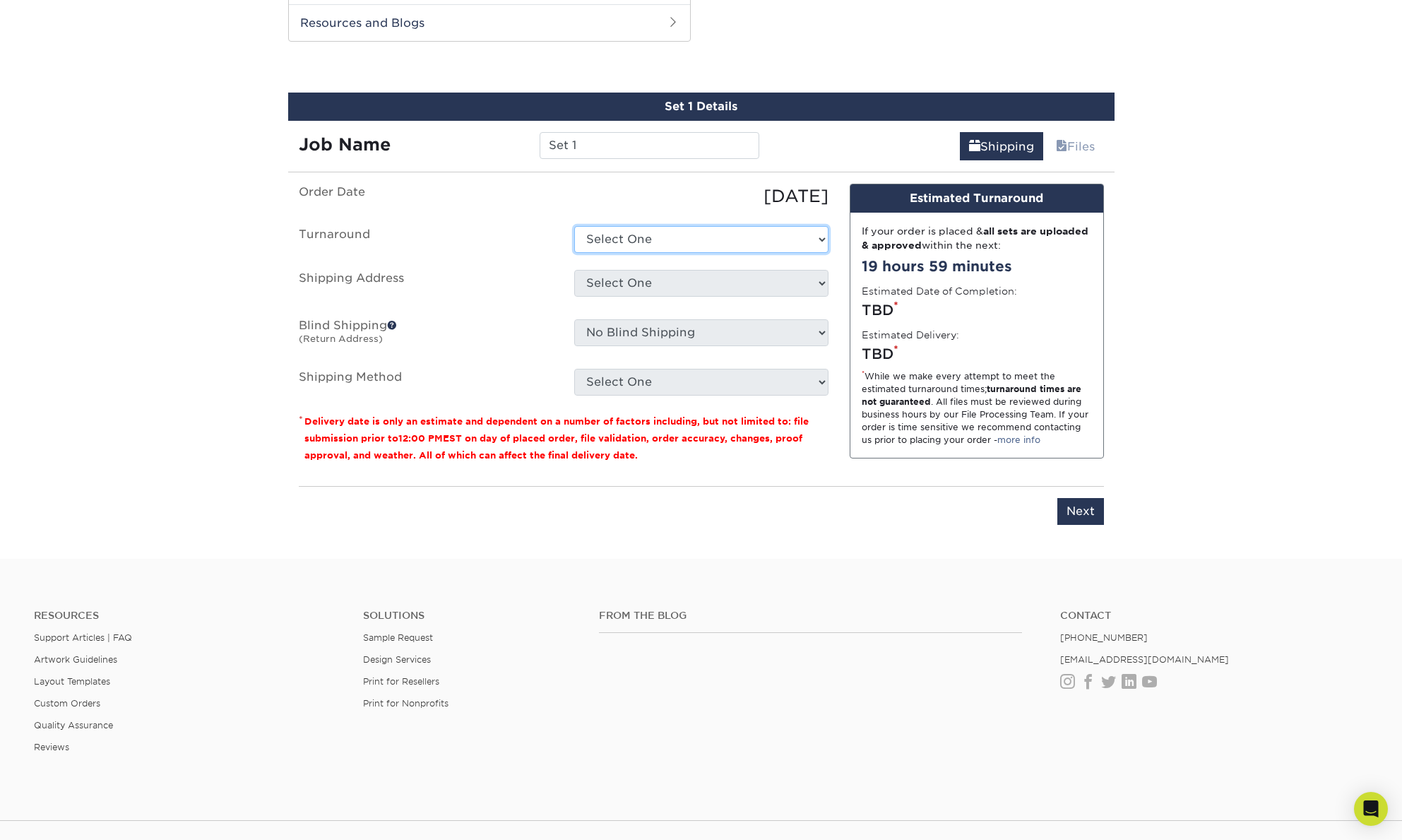
click at [638, 234] on select "Select One 2-4 Business Days 2 Day Next Business Day" at bounding box center [701, 240] width 254 height 27
select select "0cf973fe-bf75-479b-b69a-df131477f2d6"
click at [574, 226] on select "Select One 2-4 Business Days 2 Day Next Business Day" at bounding box center [701, 240] width 254 height 27
click at [634, 282] on select "Select One + Add New Address - Login" at bounding box center [701, 283] width 254 height 27
select select "newaddress"
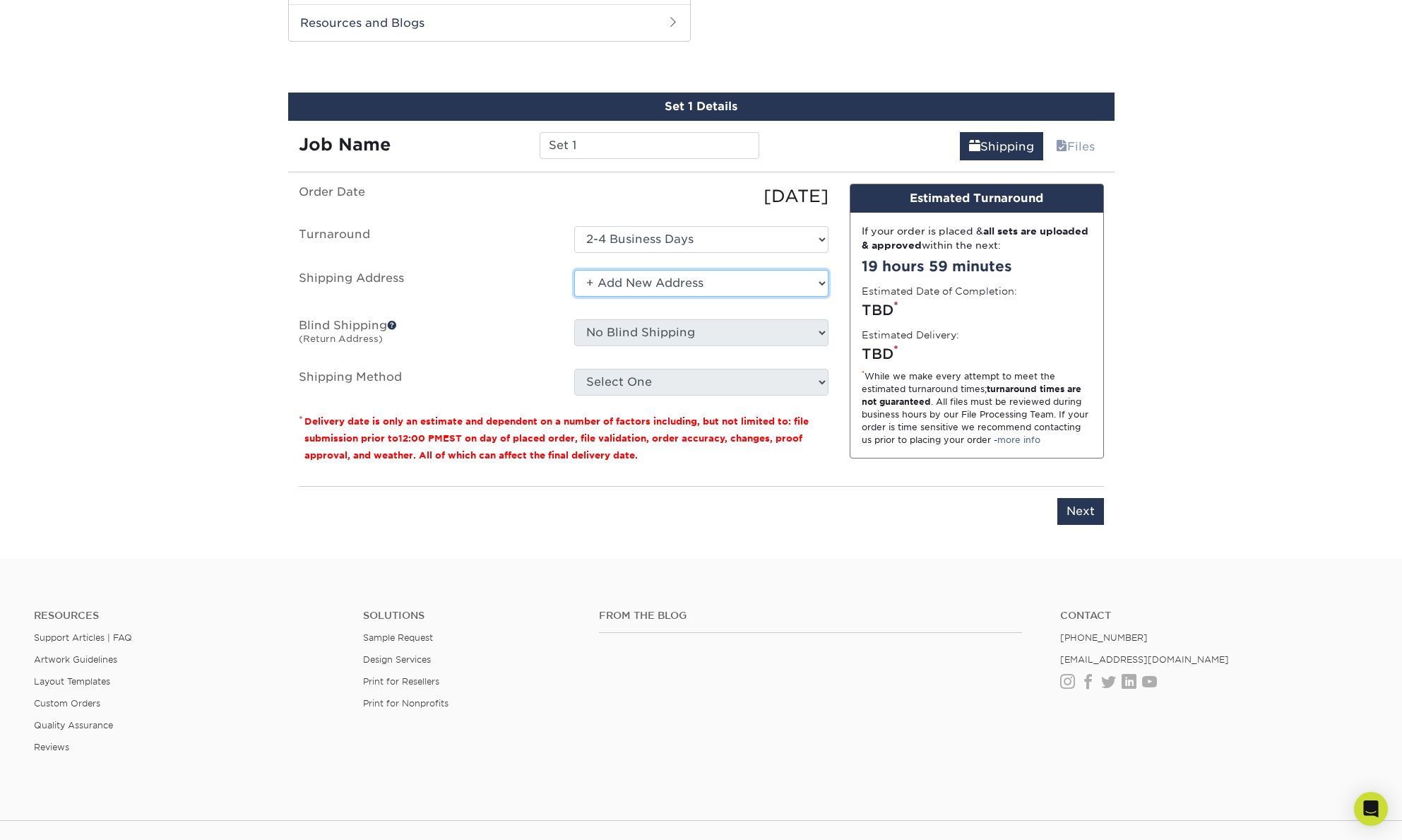
click at [574, 270] on select "Select One + Add New Address - Login" at bounding box center [701, 283] width 254 height 27
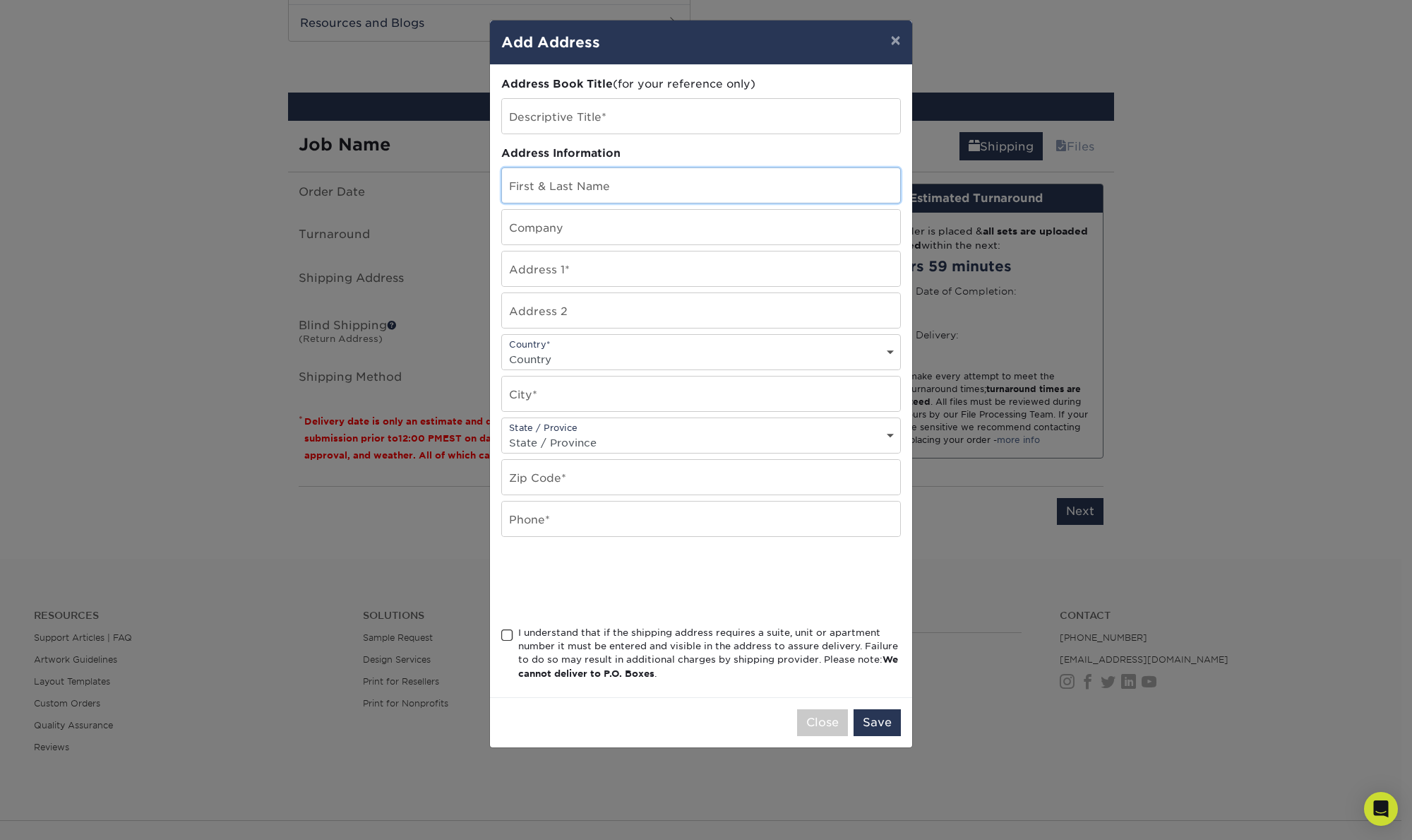
click at [557, 181] on input "text" at bounding box center [701, 186] width 398 height 34
type input "[PERSON_NAME]"
type input "257 Treehouse TRL"
select select "US"
type input "[PERSON_NAME]"
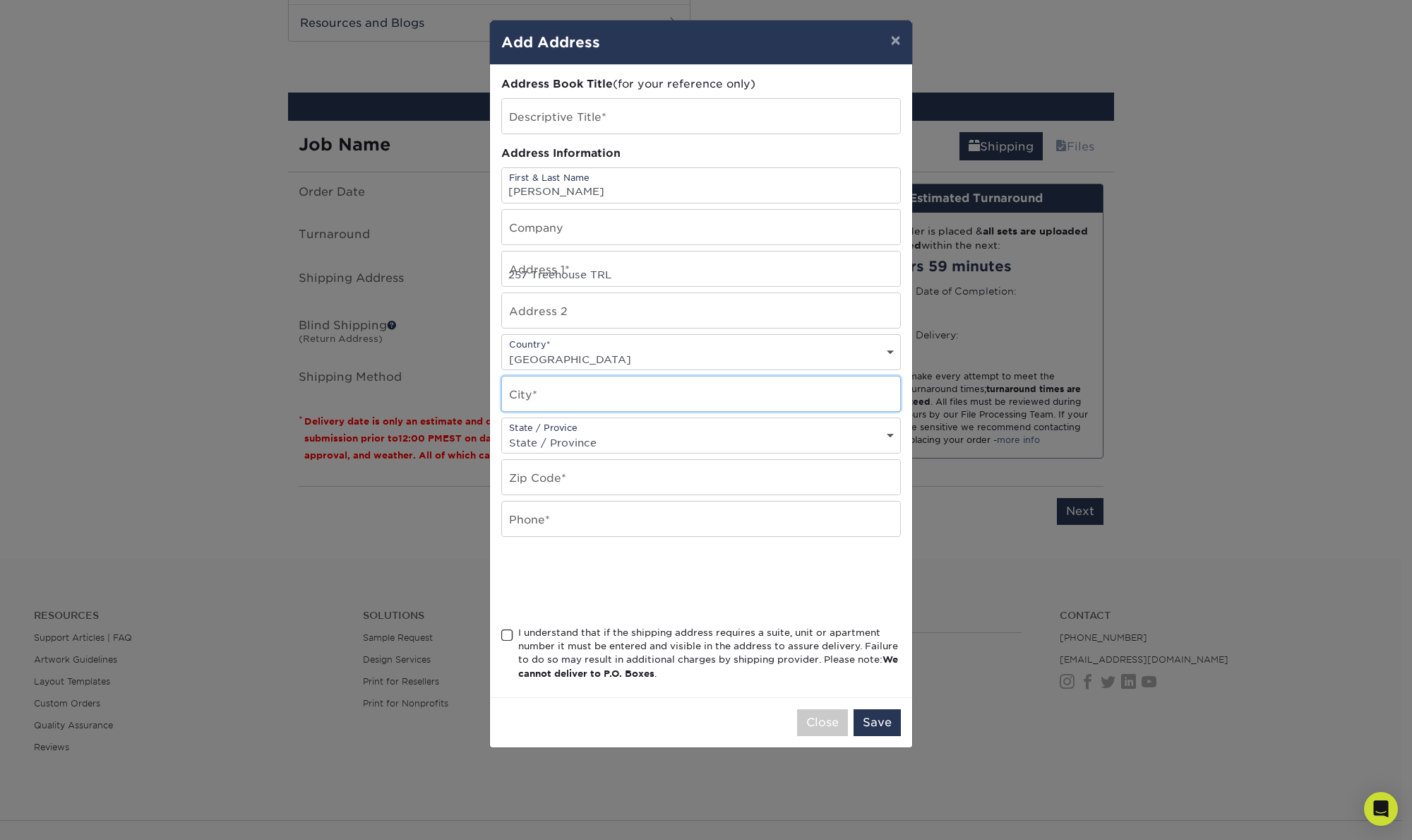
select select "TN"
type input "37327"
type input "8083449013"
click at [582, 117] on input "text" at bounding box center [701, 116] width 398 height 34
type input "Boss"
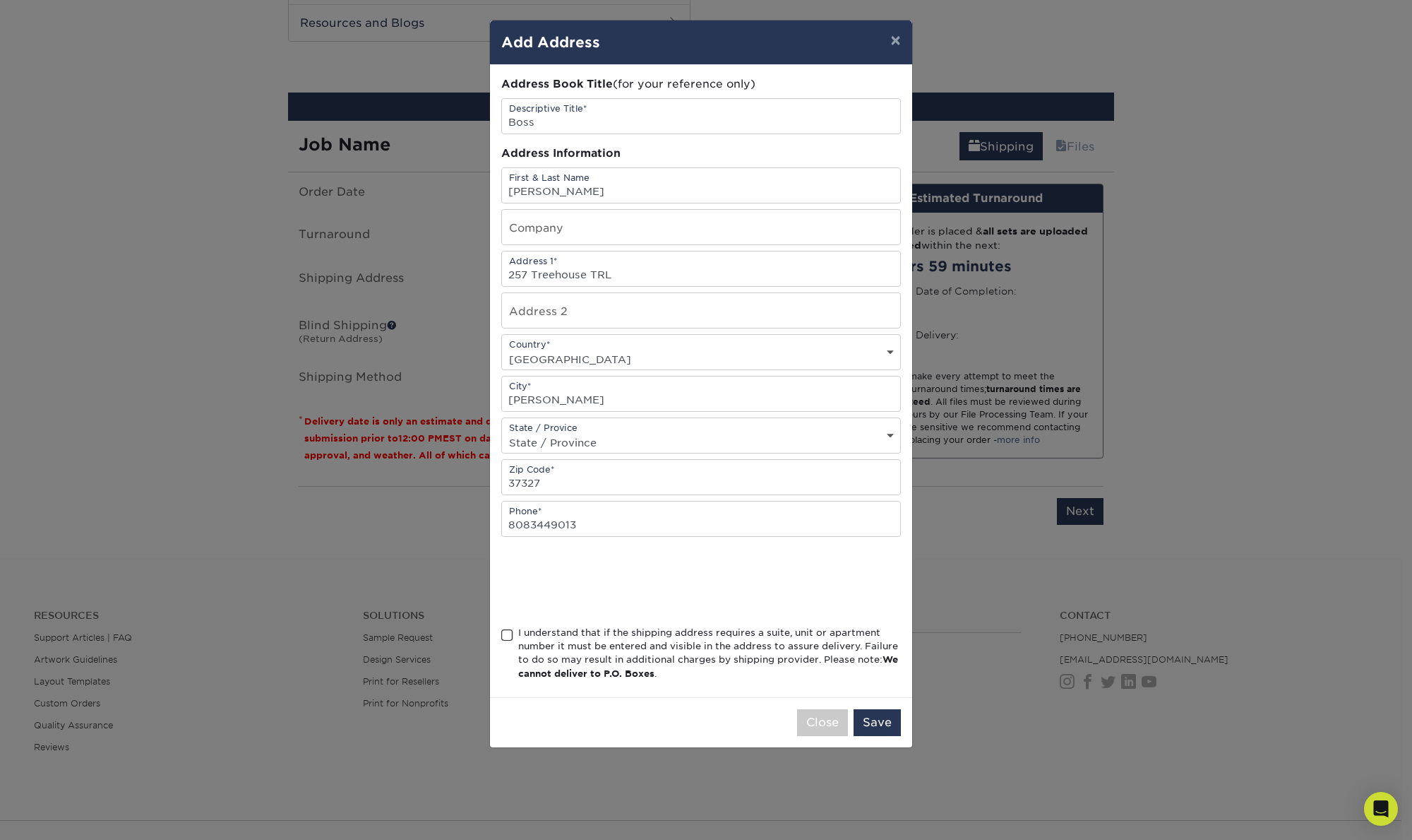
click at [506, 635] on span at bounding box center [507, 635] width 12 height 14
click at [0, 0] on input "I understand that if the shipping address requires a suite, unit or apartment n…" at bounding box center [0, 0] width 0 height 0
click at [874, 725] on button "Save" at bounding box center [877, 722] width 47 height 27
click at [797, 723] on button "Checking shipping provider.." at bounding box center [806, 722] width 190 height 27
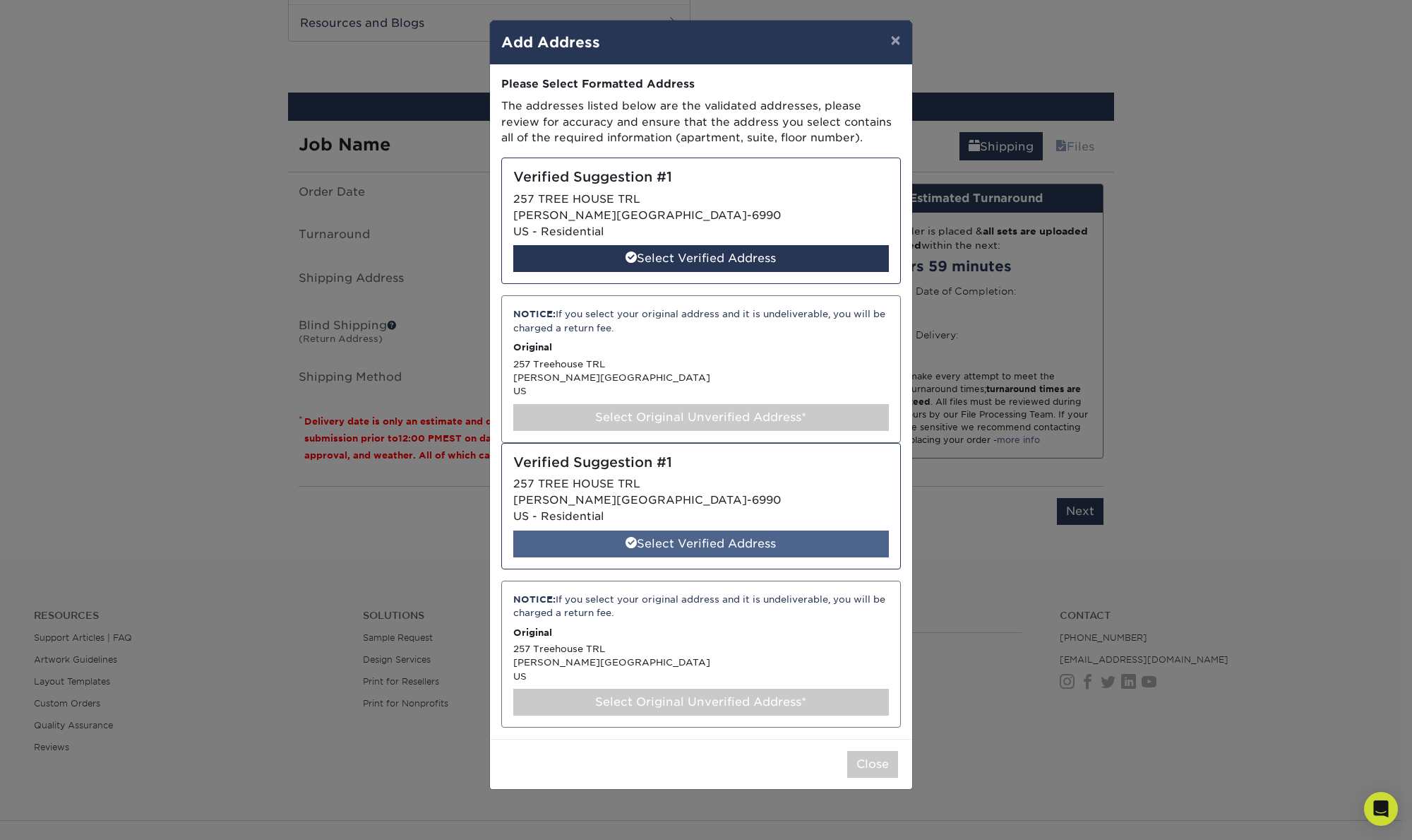
click at [763, 544] on div "Select Verified Address" at bounding box center [701, 544] width 376 height 27
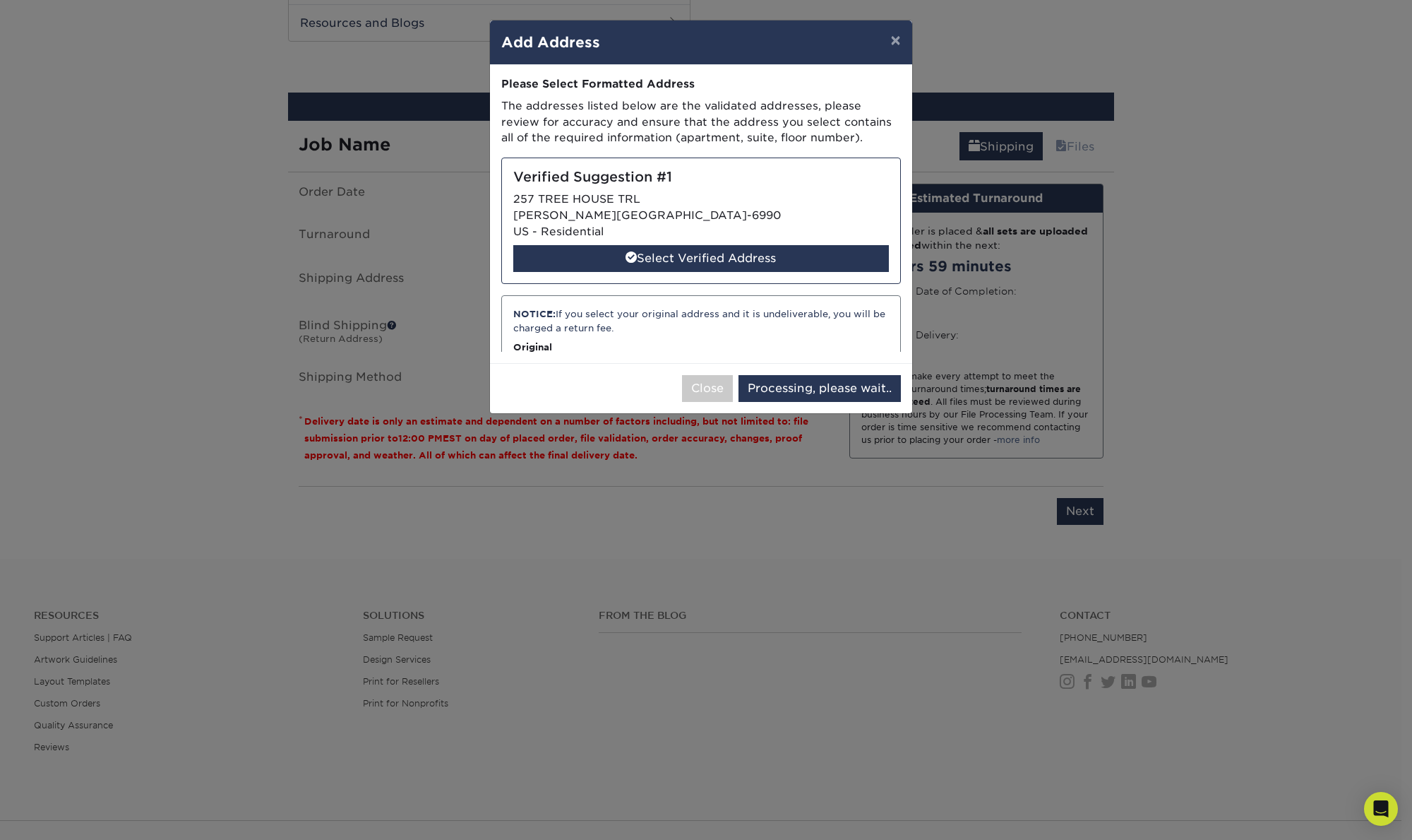
select select "285885"
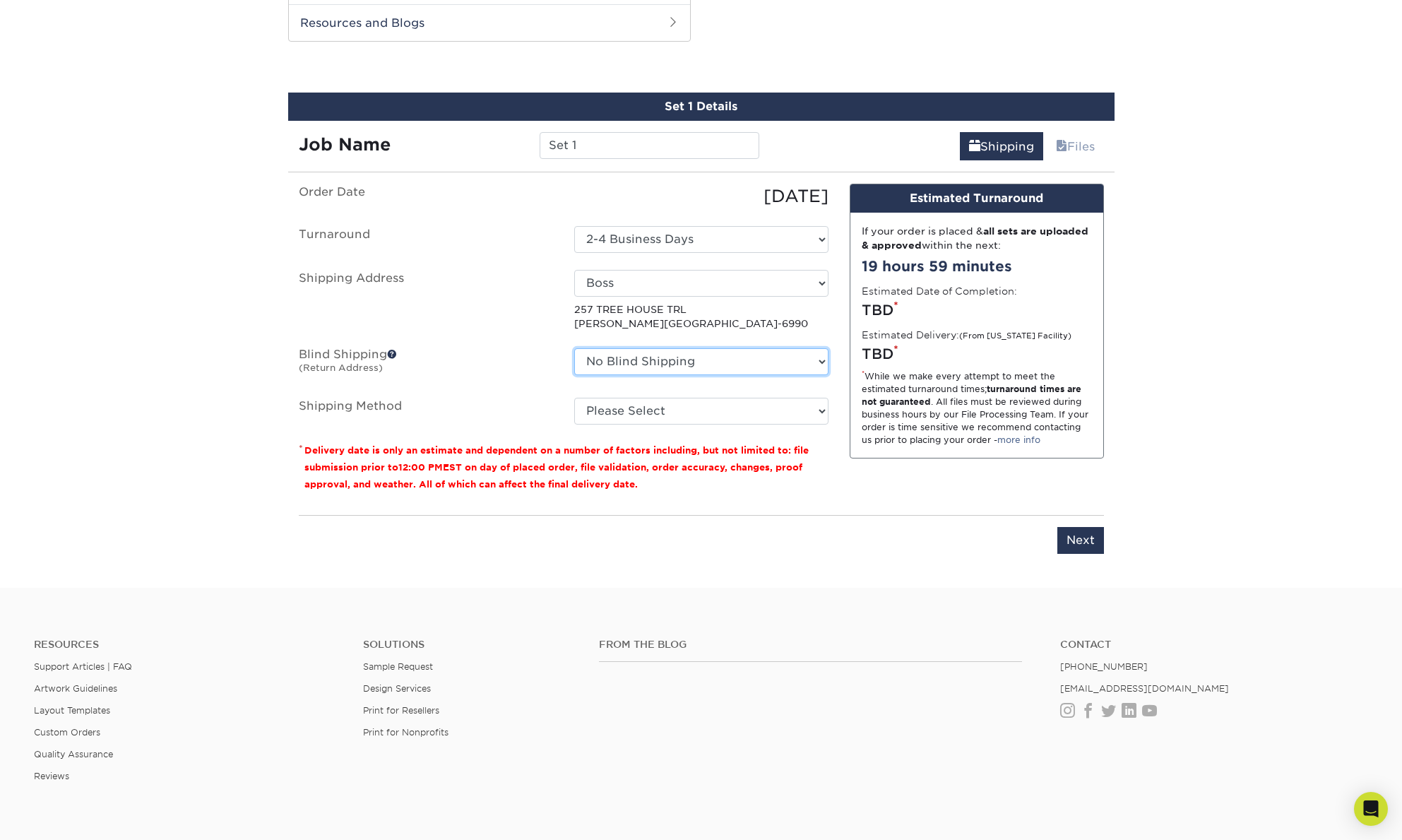
click at [679, 369] on select "No Blind Shipping + Add New Address" at bounding box center [701, 362] width 254 height 27
click at [445, 345] on ul "Order Date 09/10/2025 Turnaround Select One 2-4 Business Days 2 Day Next Busine…" at bounding box center [563, 304] width 530 height 241
click at [638, 400] on select "Please Select Ground Shipping (+$39.85) 3 Day Shipping Service (+$45.30) 2 Day …" at bounding box center [701, 411] width 254 height 27
select select "03"
click at [574, 397] on select "Please Select Ground Shipping (+$39.85) 3 Day Shipping Service (+$45.30) 2 Day …" at bounding box center [701, 411] width 254 height 27
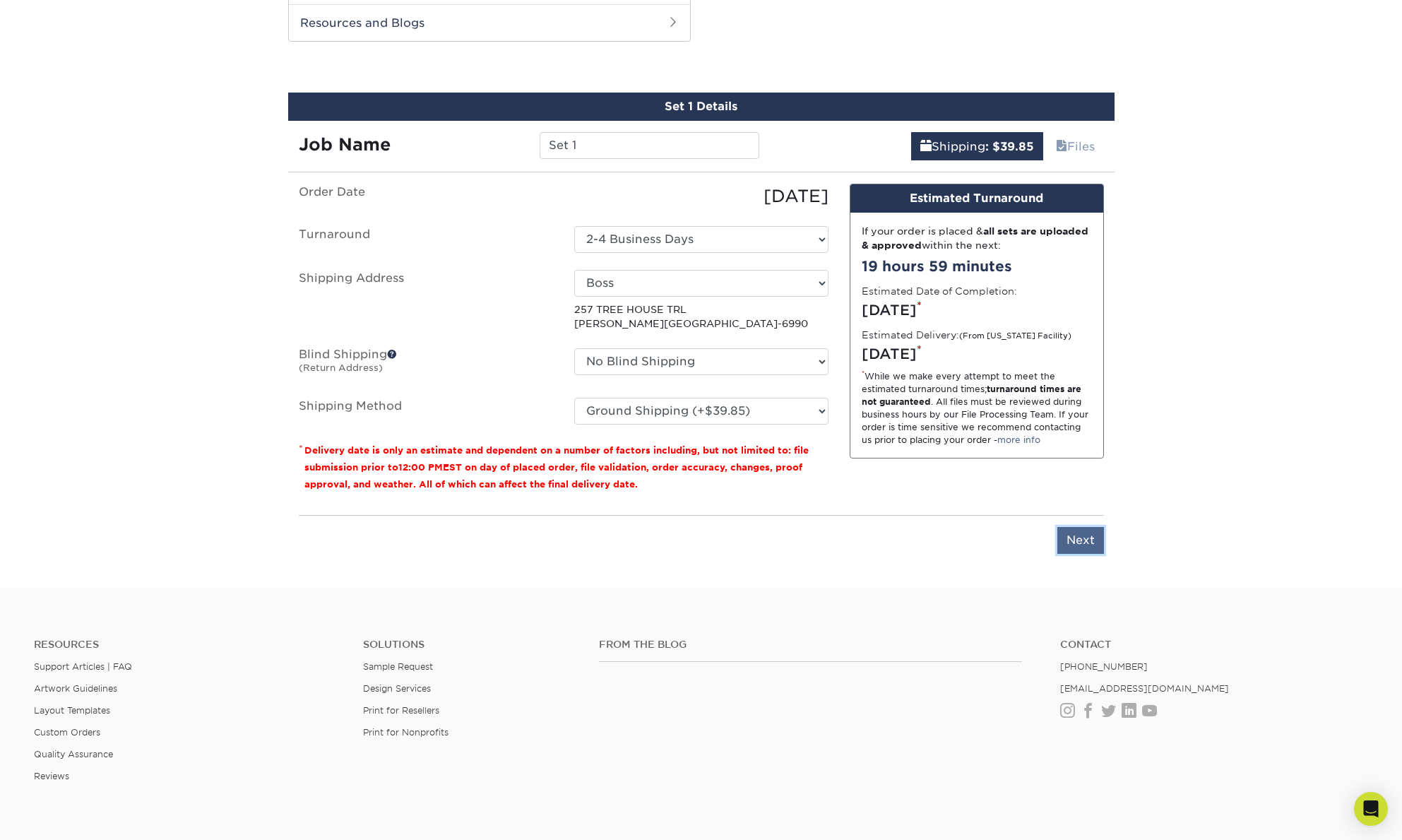
click at [1078, 549] on input "Next" at bounding box center [1080, 540] width 46 height 27
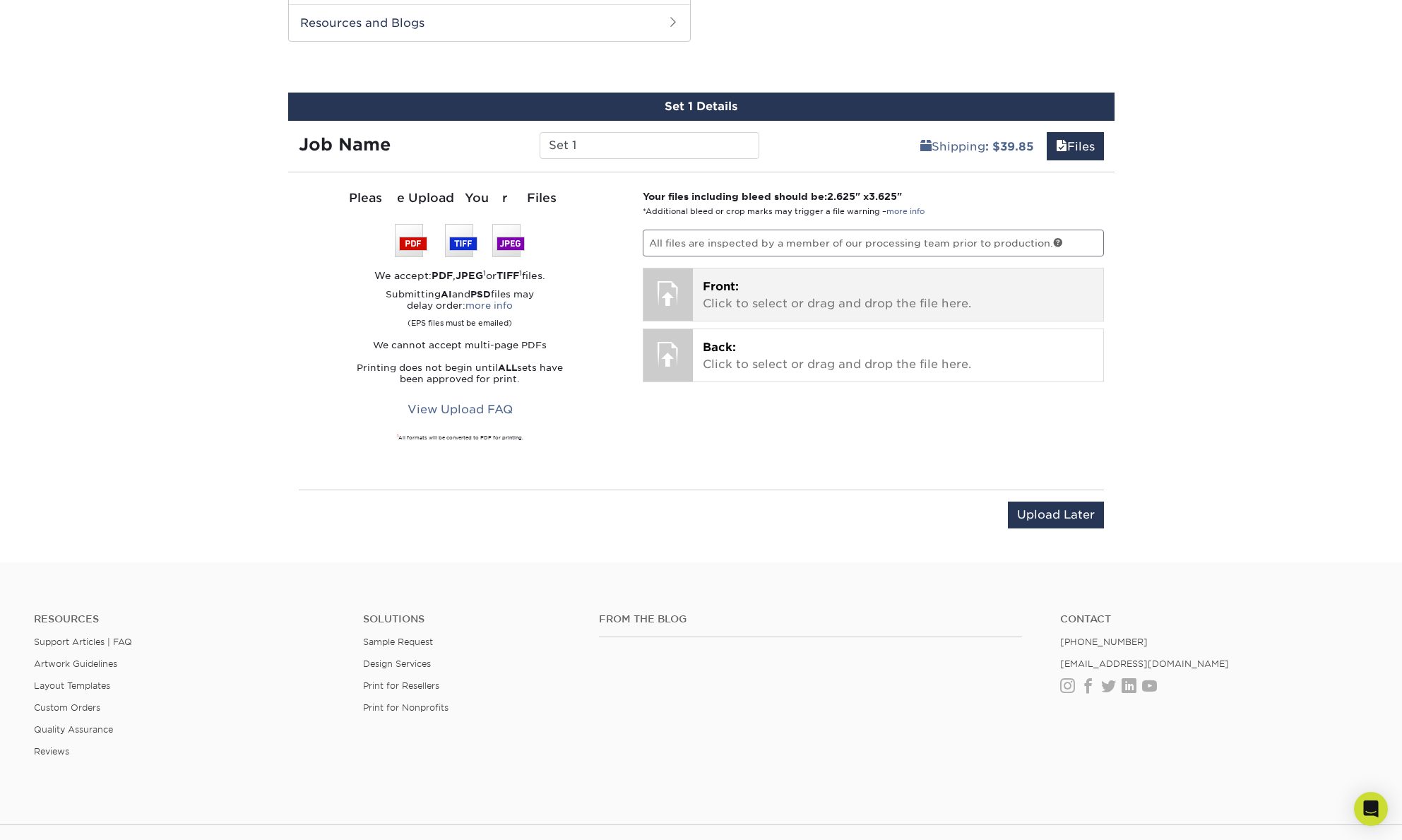
click at [714, 291] on span "Front:" at bounding box center [721, 286] width 36 height 14
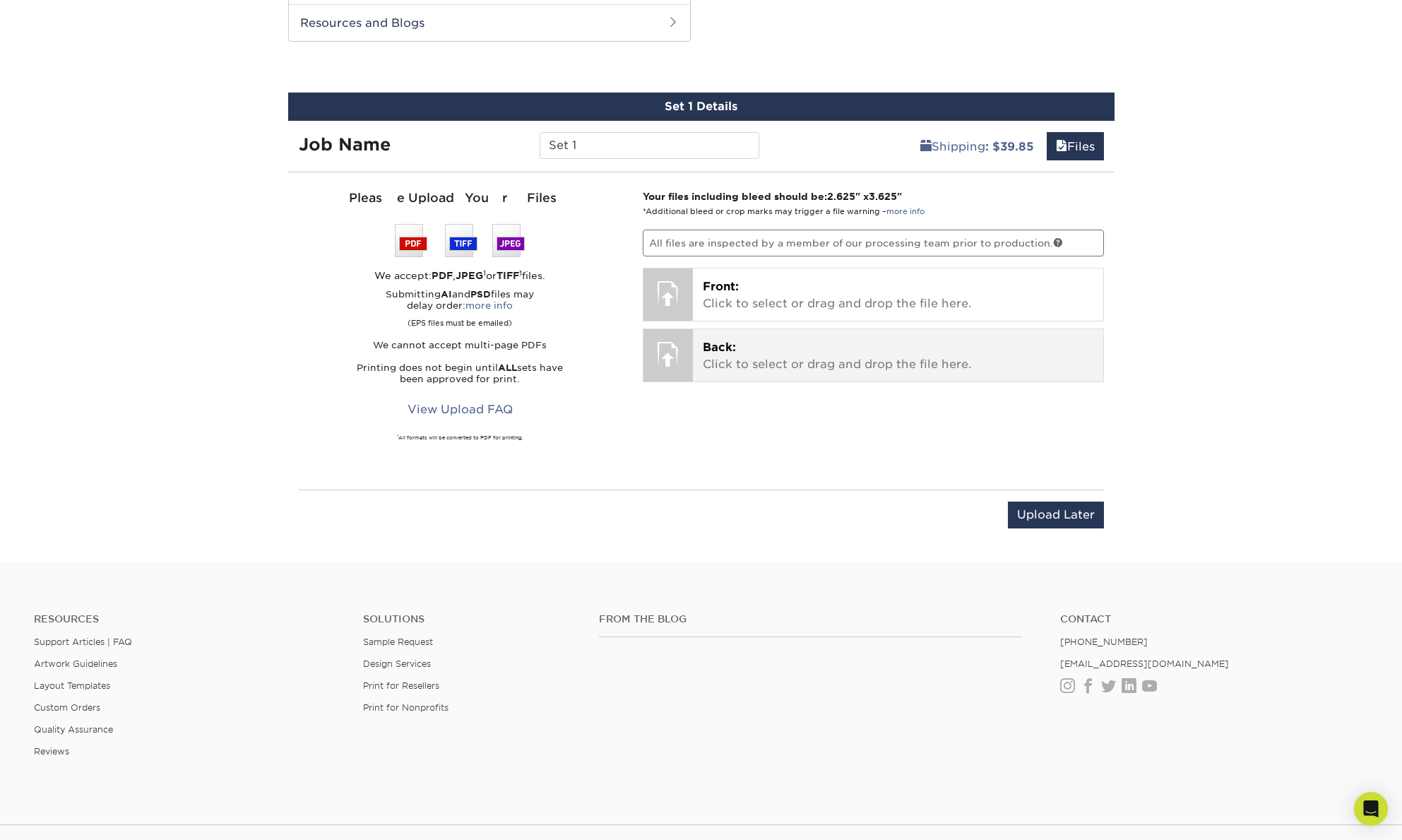
click at [776, 347] on p "Back: Click to select or drag and drop the file here." at bounding box center [898, 355] width 390 height 33
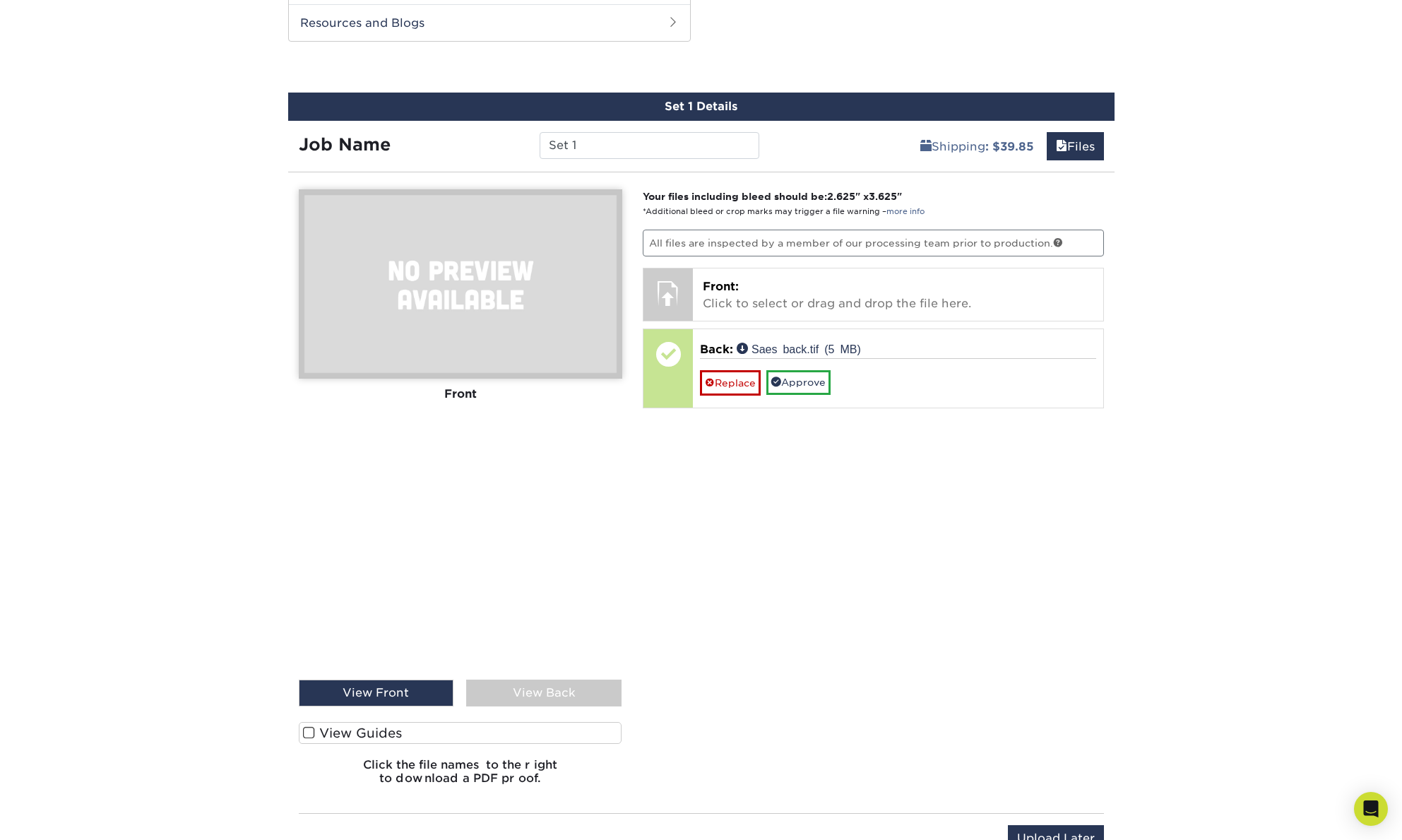
click at [544, 301] on img at bounding box center [460, 283] width 323 height 189
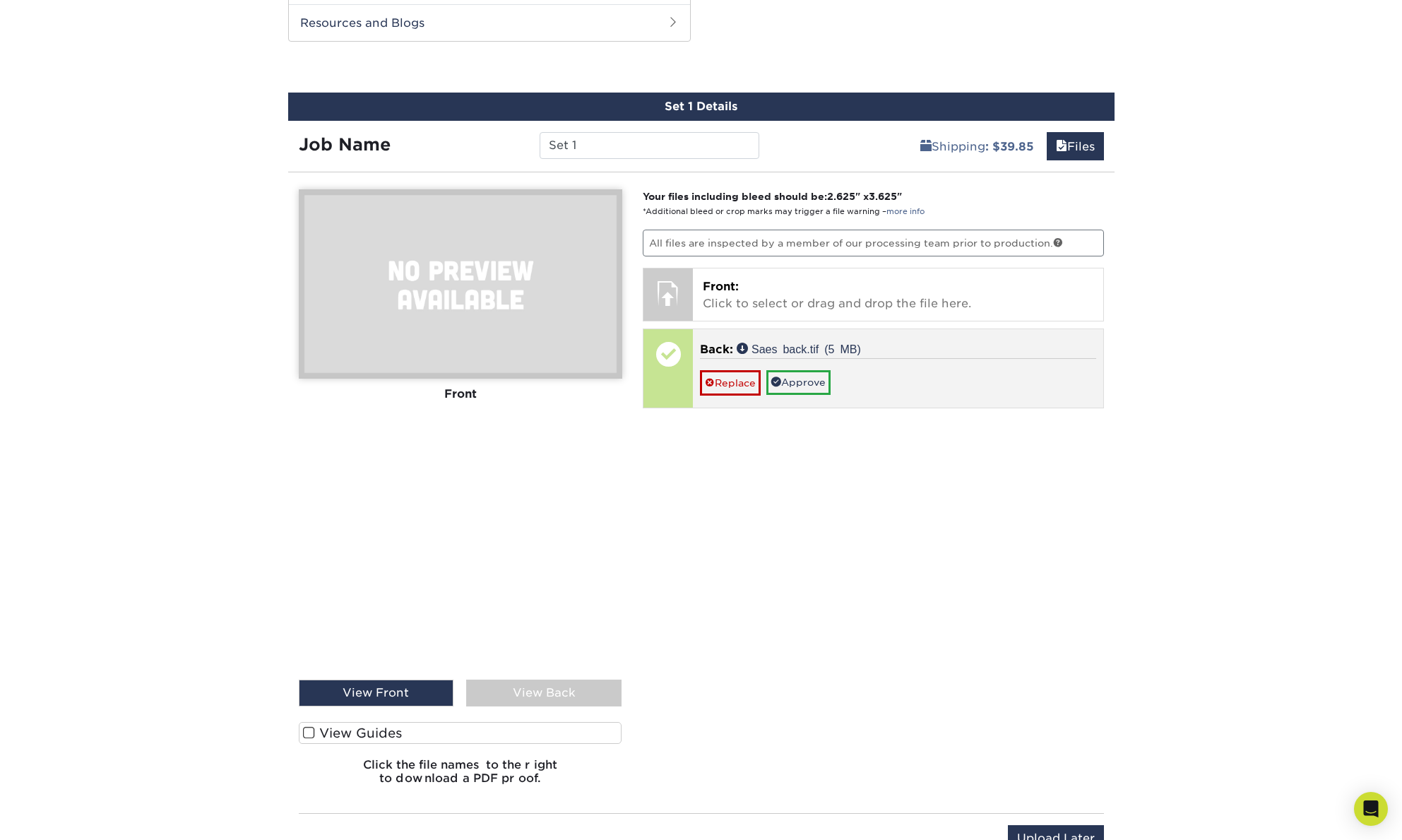
click at [901, 374] on div "Replace Approve" at bounding box center [898, 376] width 397 height 37
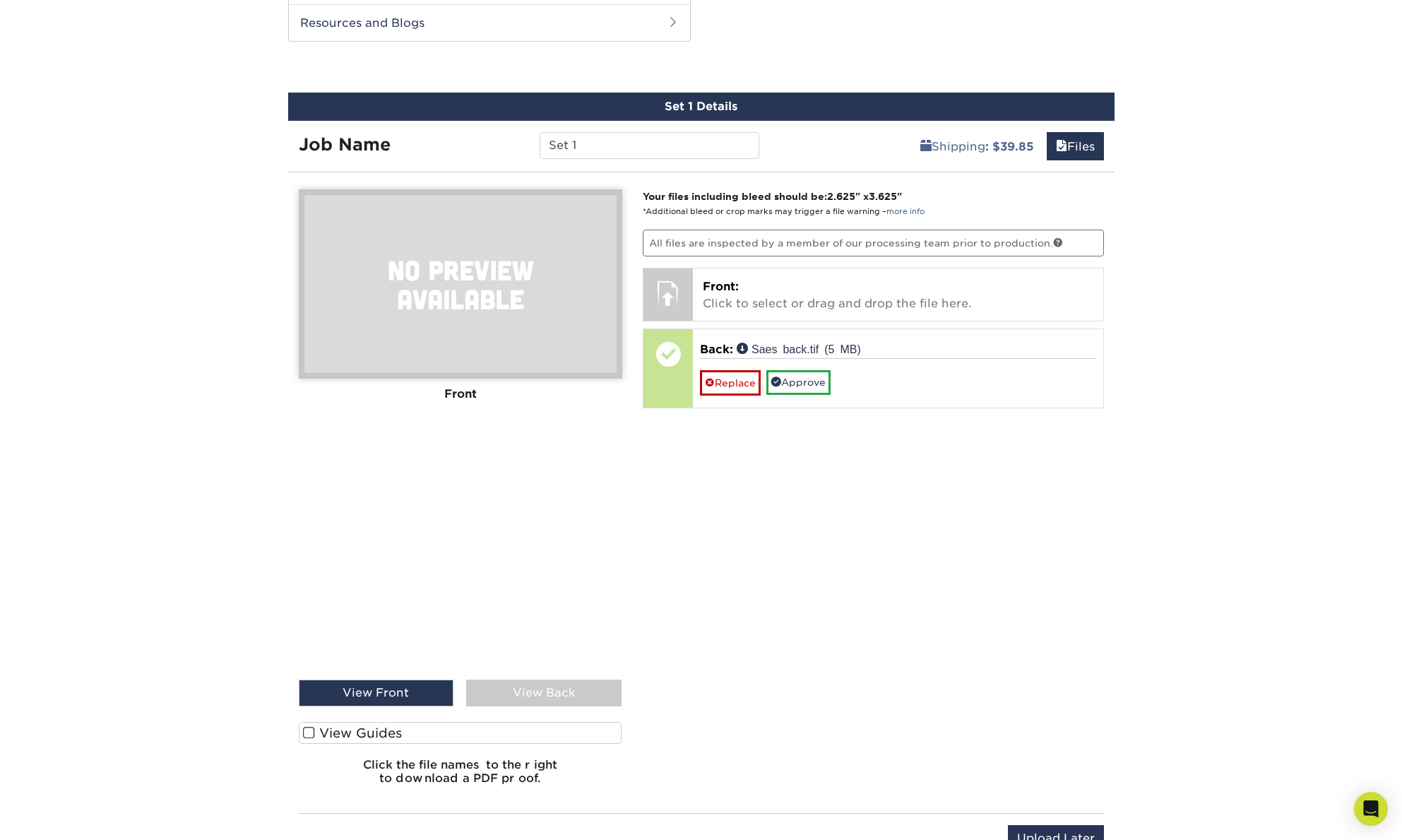
click at [804, 481] on div "Your files including bleed should be: 2.625 " x 3.625 " *Additional bleed or cr…" at bounding box center [873, 492] width 483 height 606
click at [743, 287] on p "Front: Click to select or drag and drop the file here." at bounding box center [898, 294] width 390 height 33
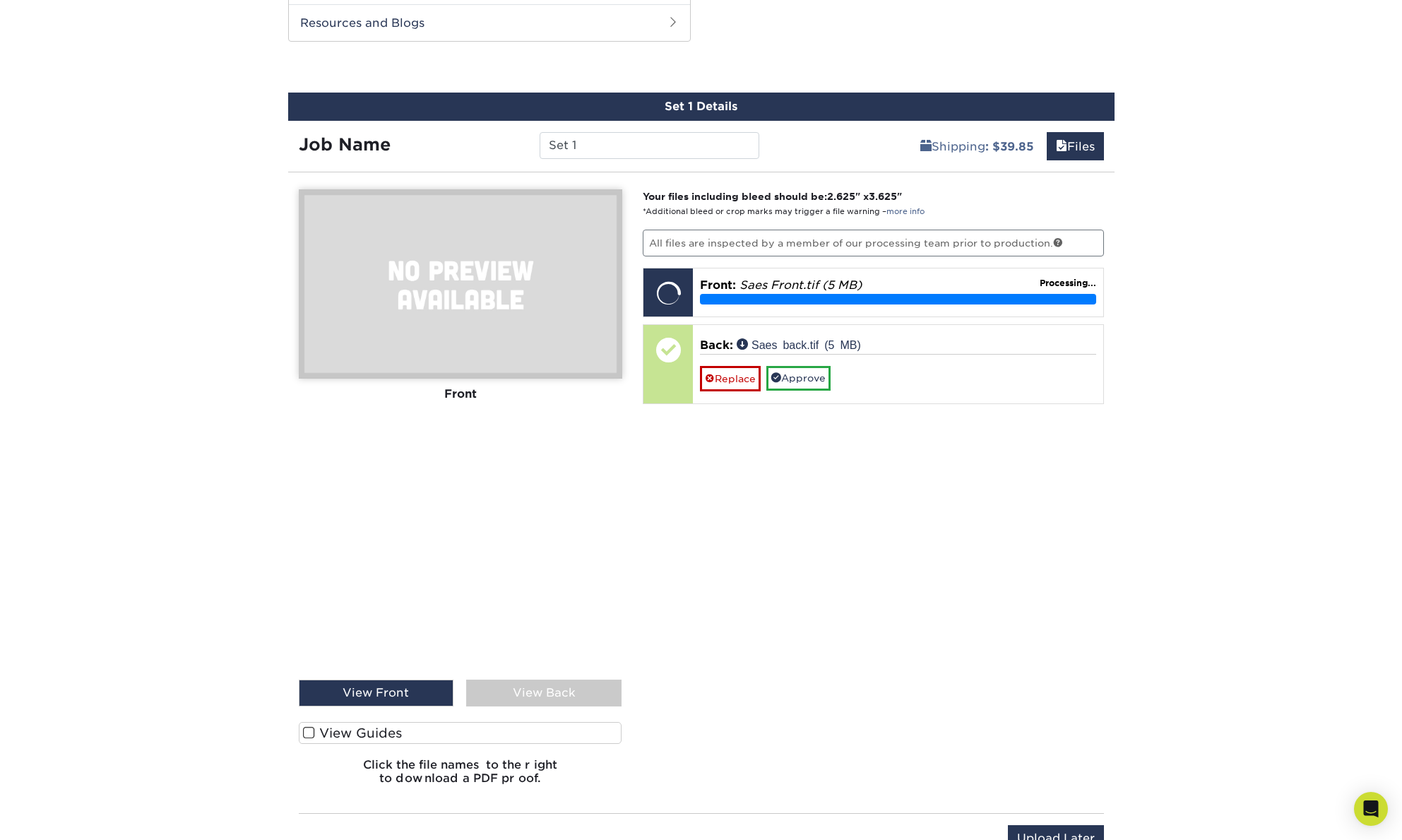
click at [400, 695] on div "View Front" at bounding box center [377, 692] width 156 height 27
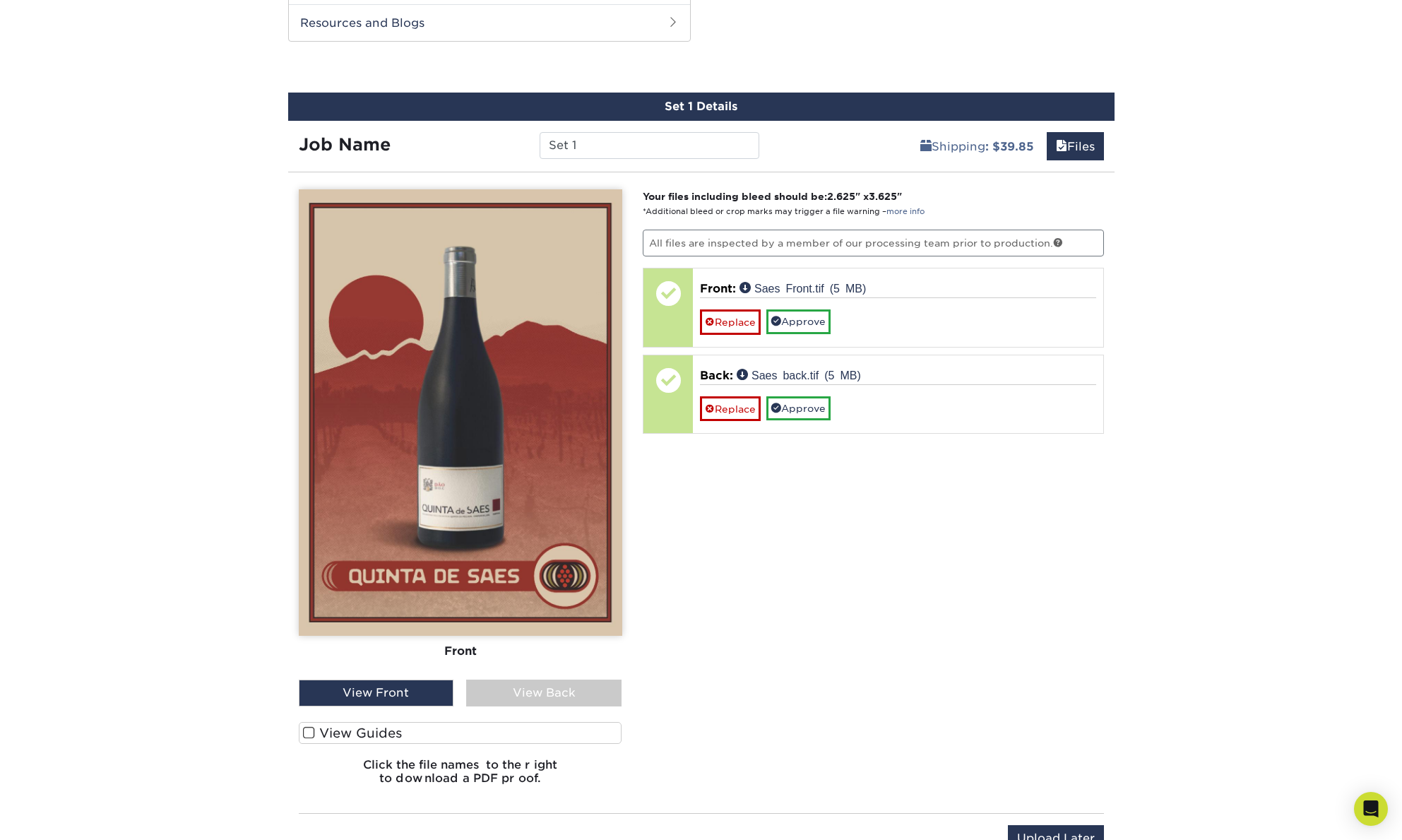
click at [538, 698] on div "View Back" at bounding box center [544, 692] width 156 height 27
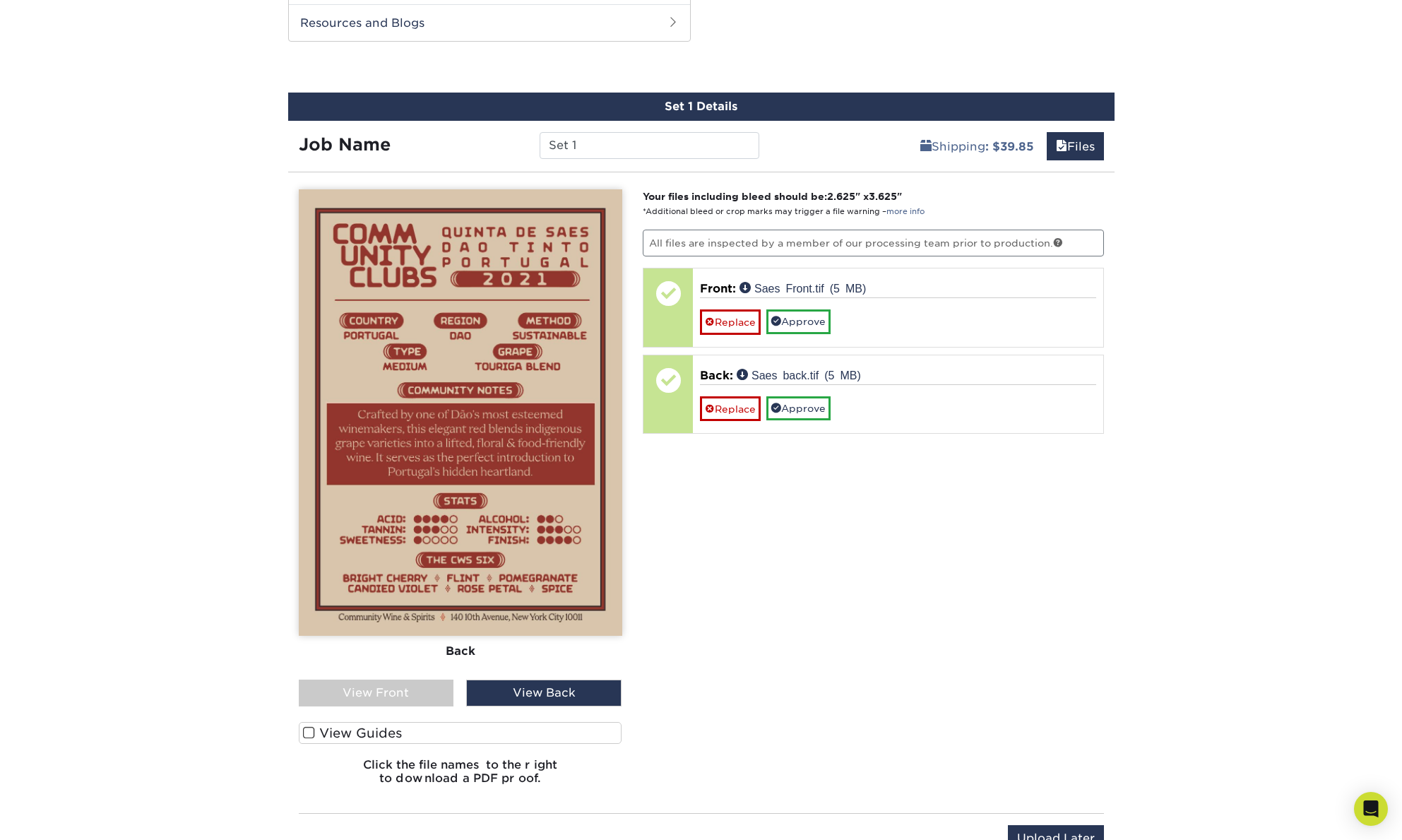
click at [399, 690] on div "View Front" at bounding box center [377, 692] width 156 height 27
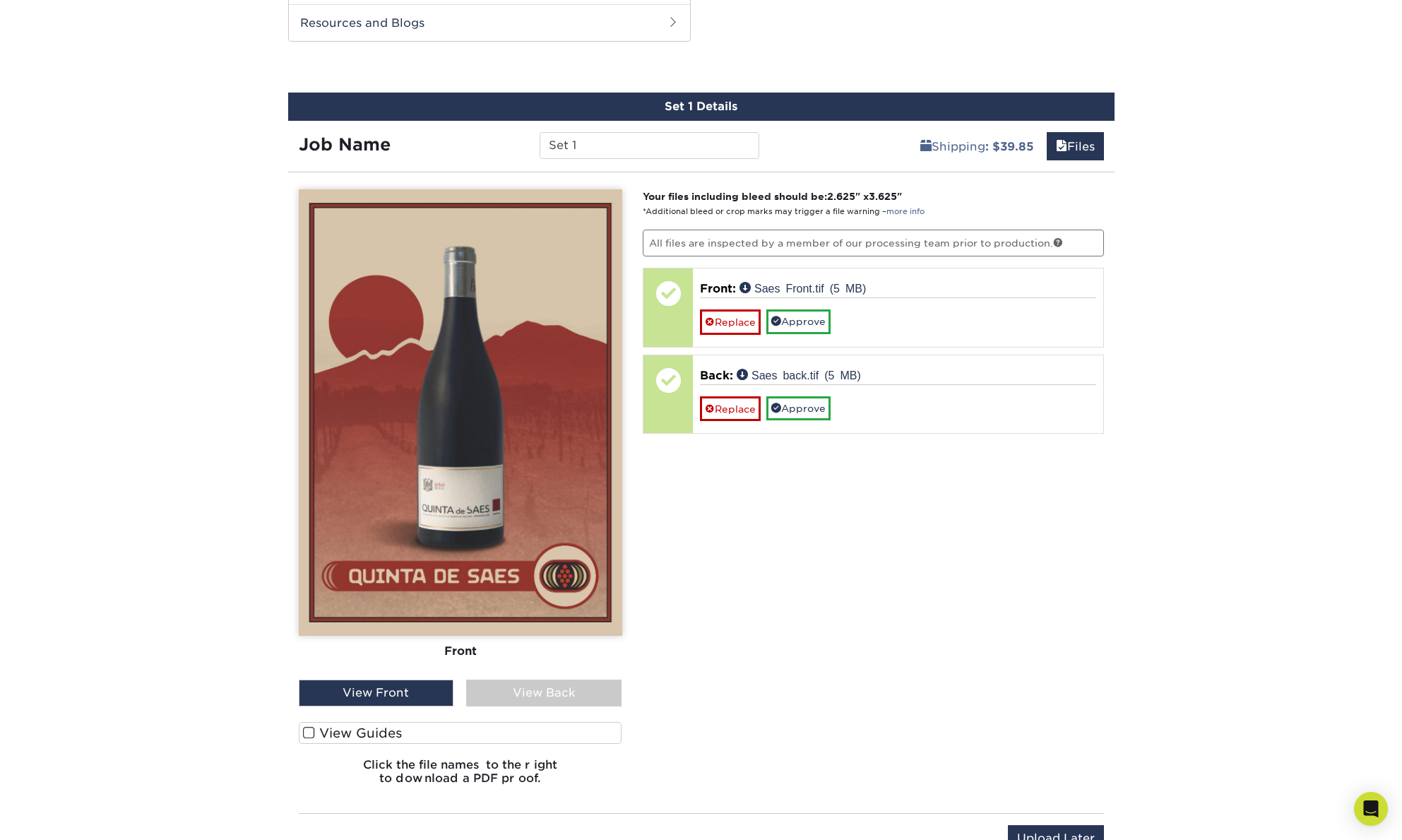
click at [516, 690] on div "View Back" at bounding box center [544, 692] width 156 height 27
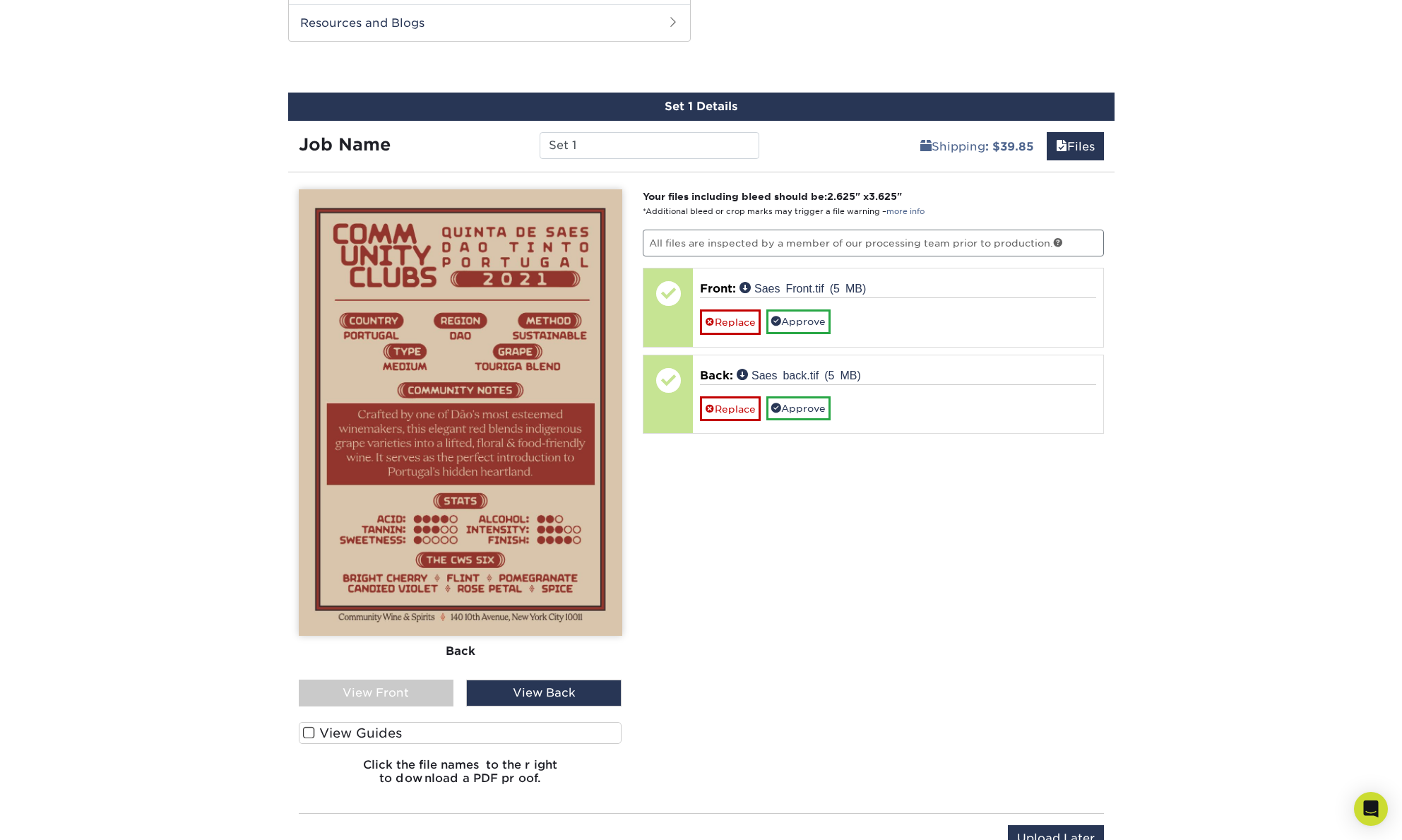
click at [400, 686] on div "View Front" at bounding box center [377, 692] width 156 height 27
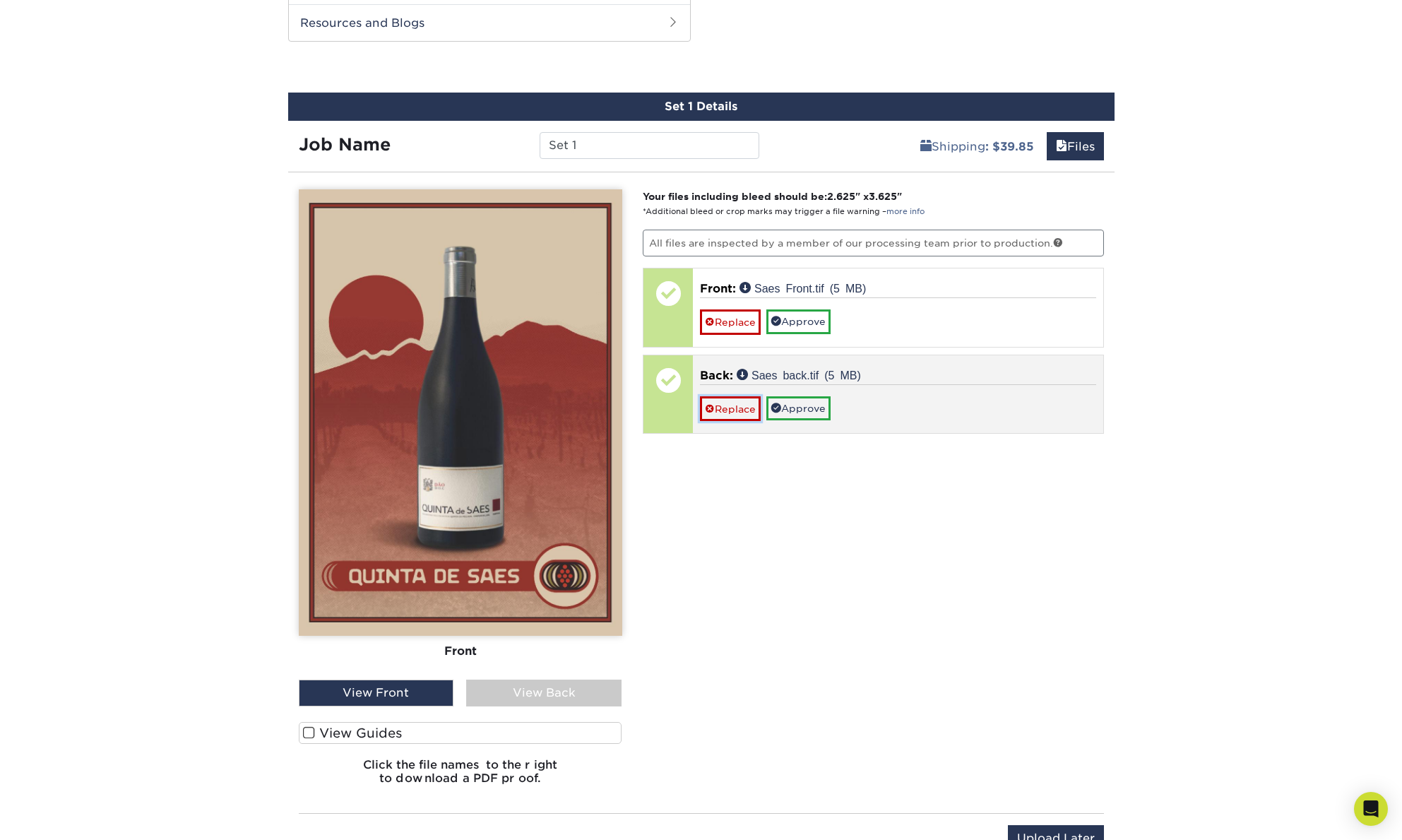
drag, startPoint x: 735, startPoint y: 409, endPoint x: 735, endPoint y: 398, distance: 11.0
click at [735, 409] on link "Replace" at bounding box center [730, 408] width 61 height 24
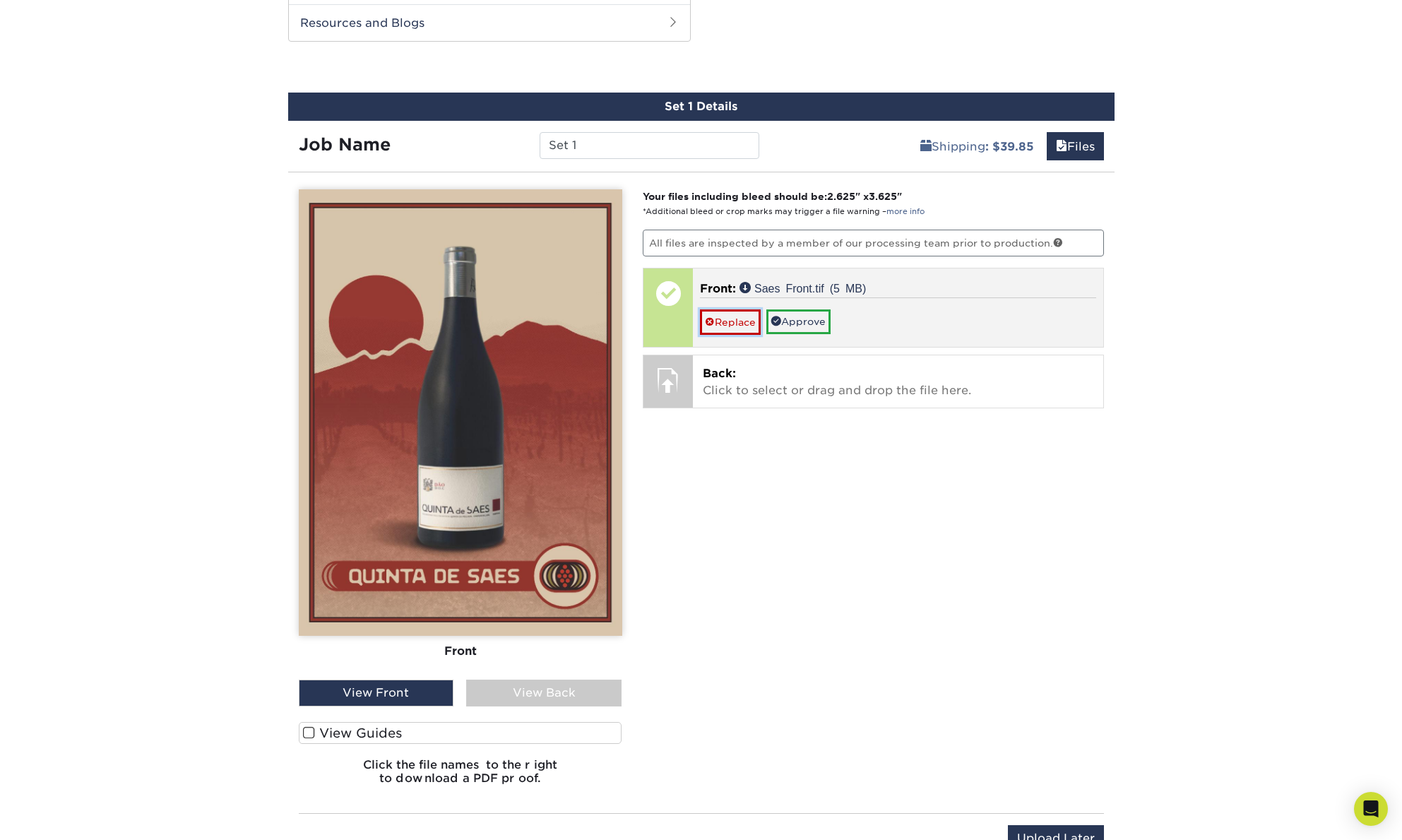
click at [724, 321] on link "Replace" at bounding box center [730, 321] width 61 height 24
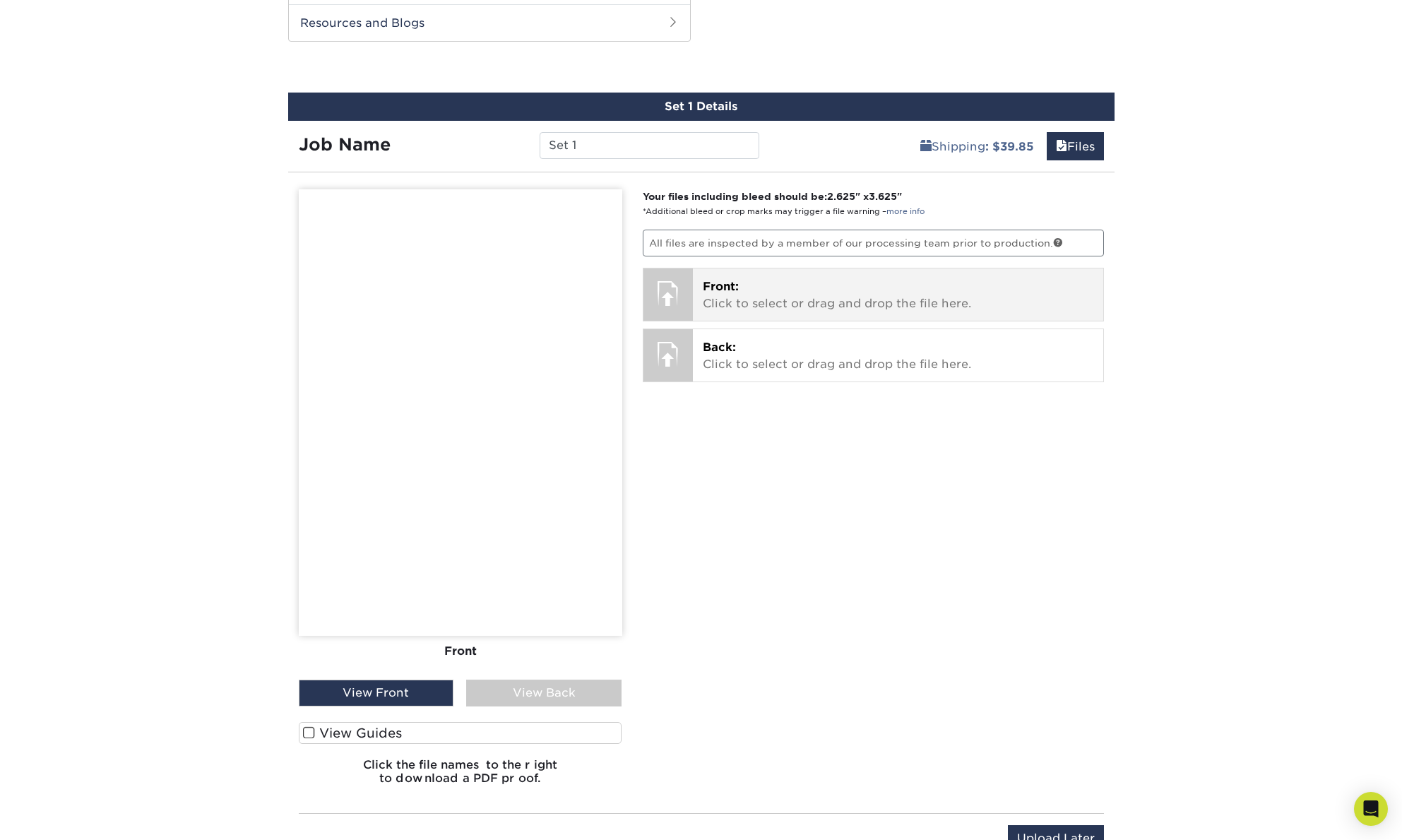
click at [725, 294] on p "Front: Click to select or drag and drop the file here." at bounding box center [898, 294] width 390 height 33
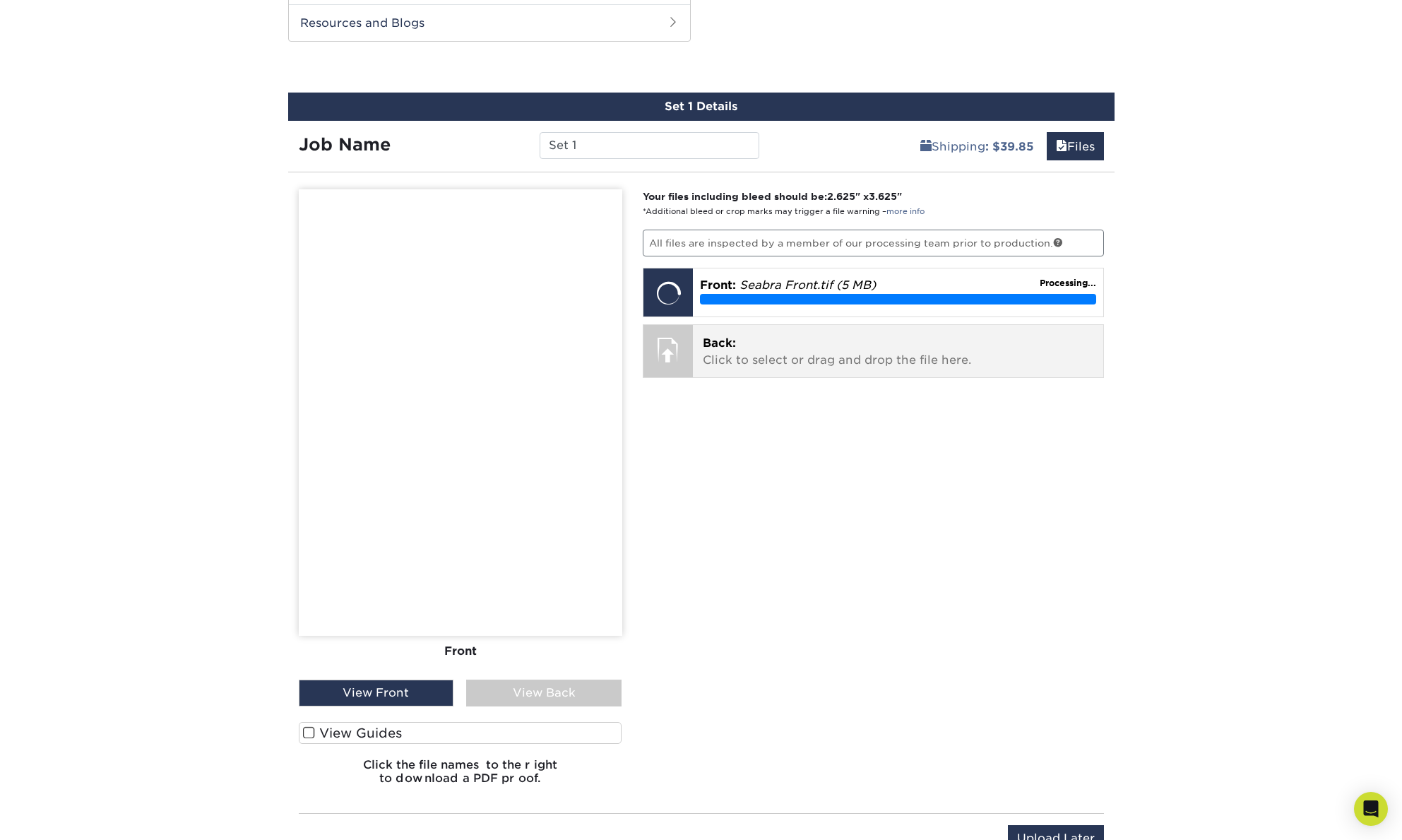
click at [802, 358] on p "Back: Click to select or drag and drop the file here." at bounding box center [898, 351] width 390 height 33
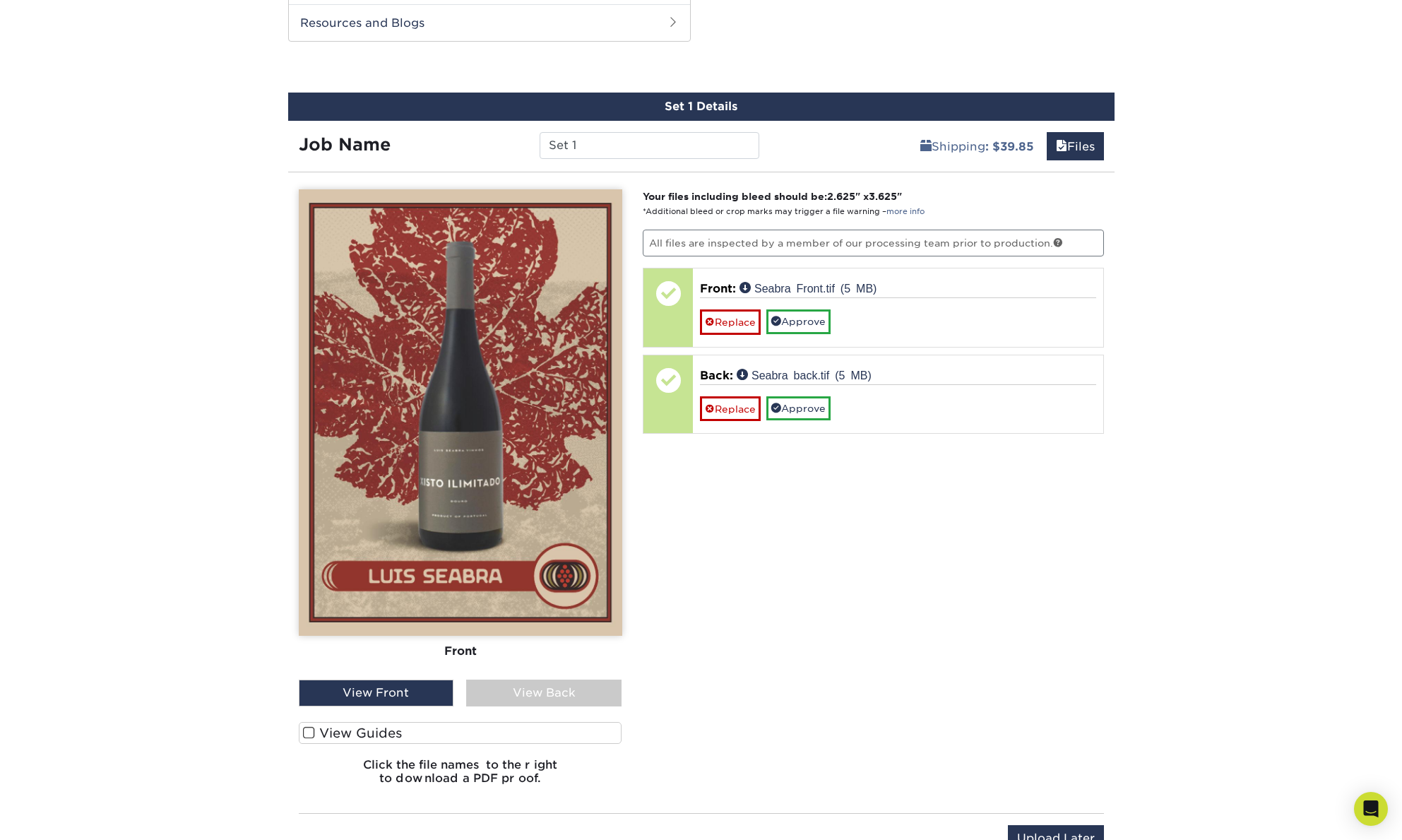
drag, startPoint x: 1325, startPoint y: 571, endPoint x: 1316, endPoint y: 571, distance: 9.0
click at [1324, 571] on div "Products Trading Cards 14PT Uncoated Trading Cards show more Templates" at bounding box center [701, 137] width 1402 height 1496
click at [522, 687] on div "View Back" at bounding box center [544, 692] width 156 height 27
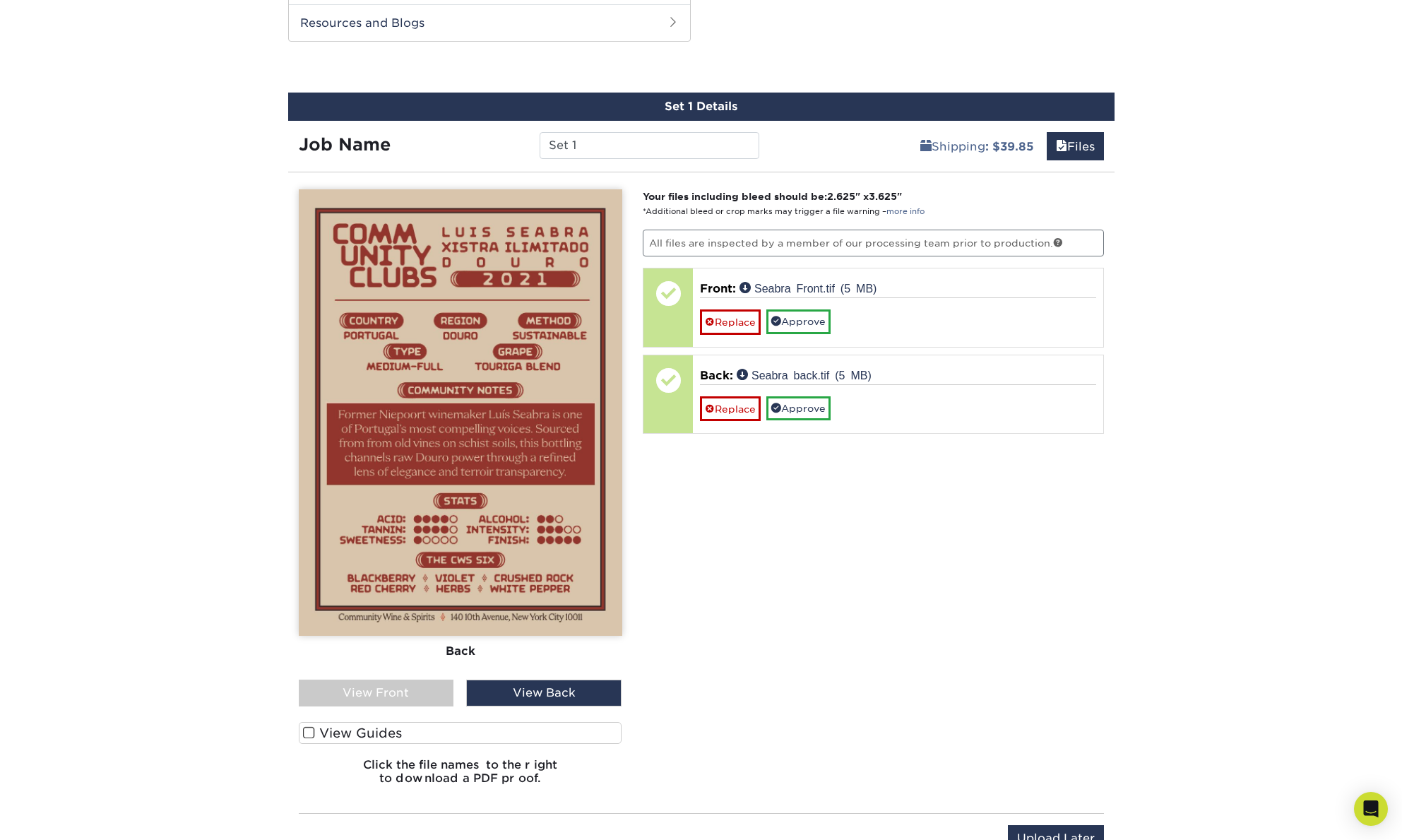
click at [422, 683] on div "View Front" at bounding box center [377, 692] width 156 height 27
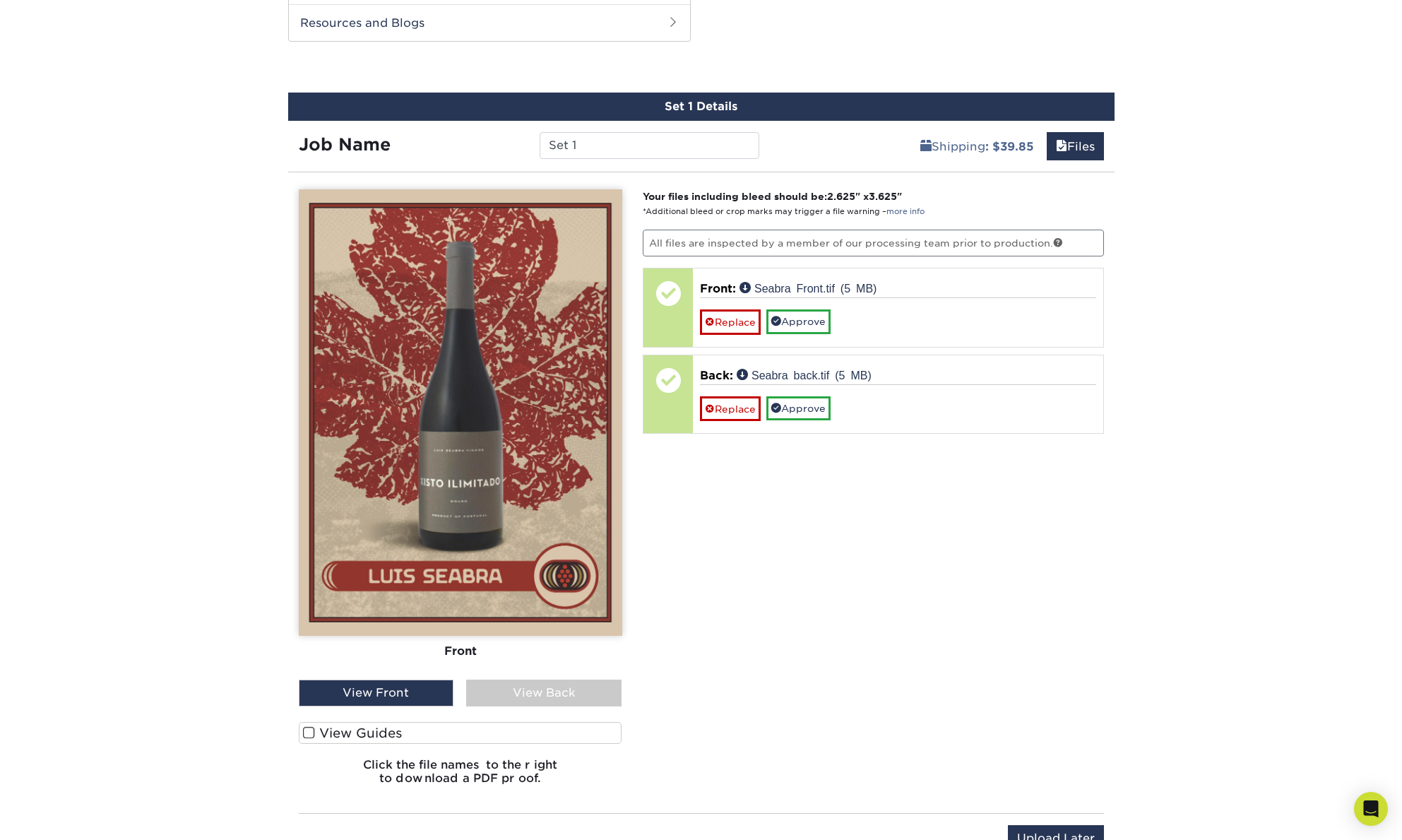
click at [1363, 158] on div "Products Trading Cards 14PT Uncoated Trading Cards show more Templates" at bounding box center [701, 137] width 1402 height 1496
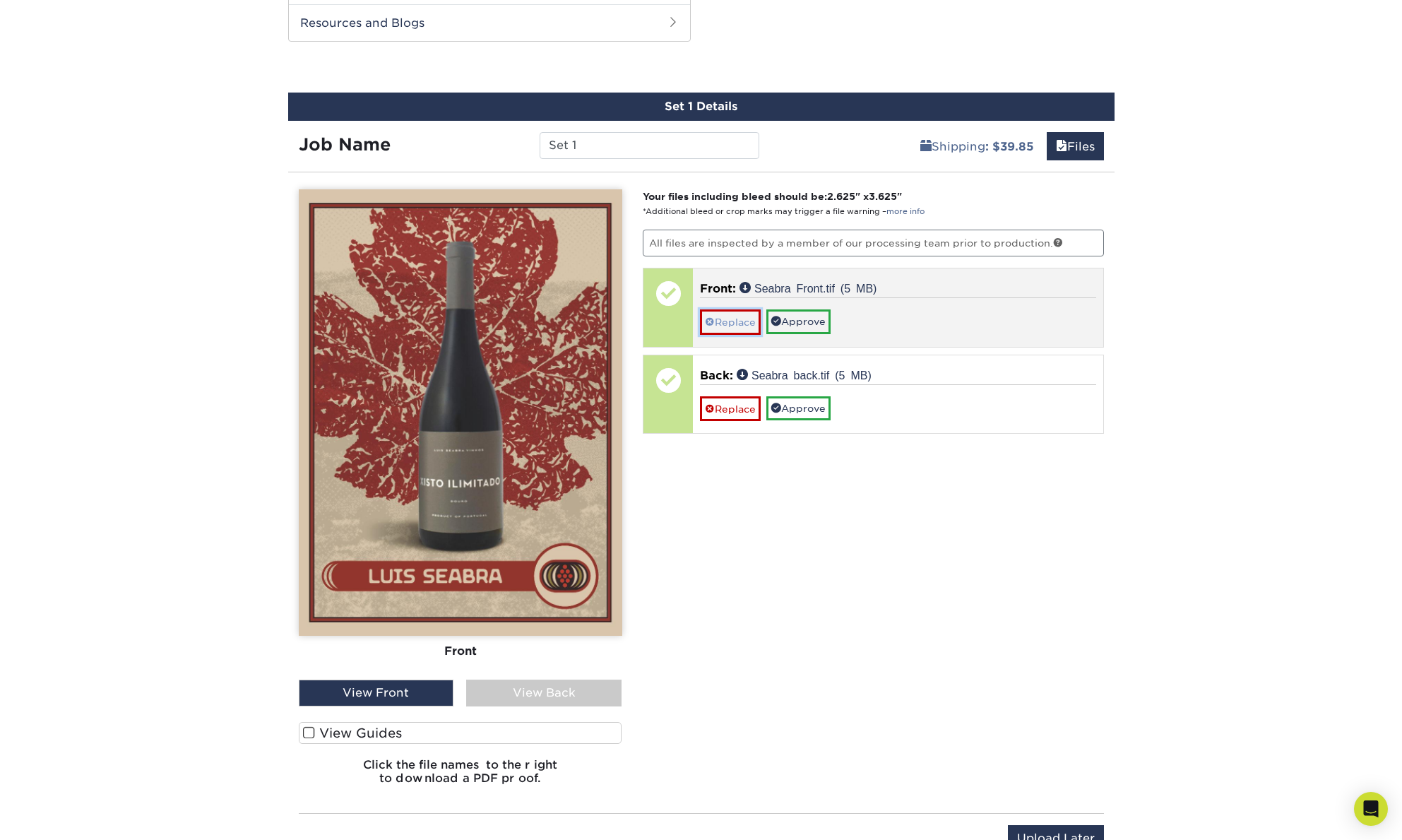
click at [725, 328] on link "Replace" at bounding box center [730, 321] width 61 height 24
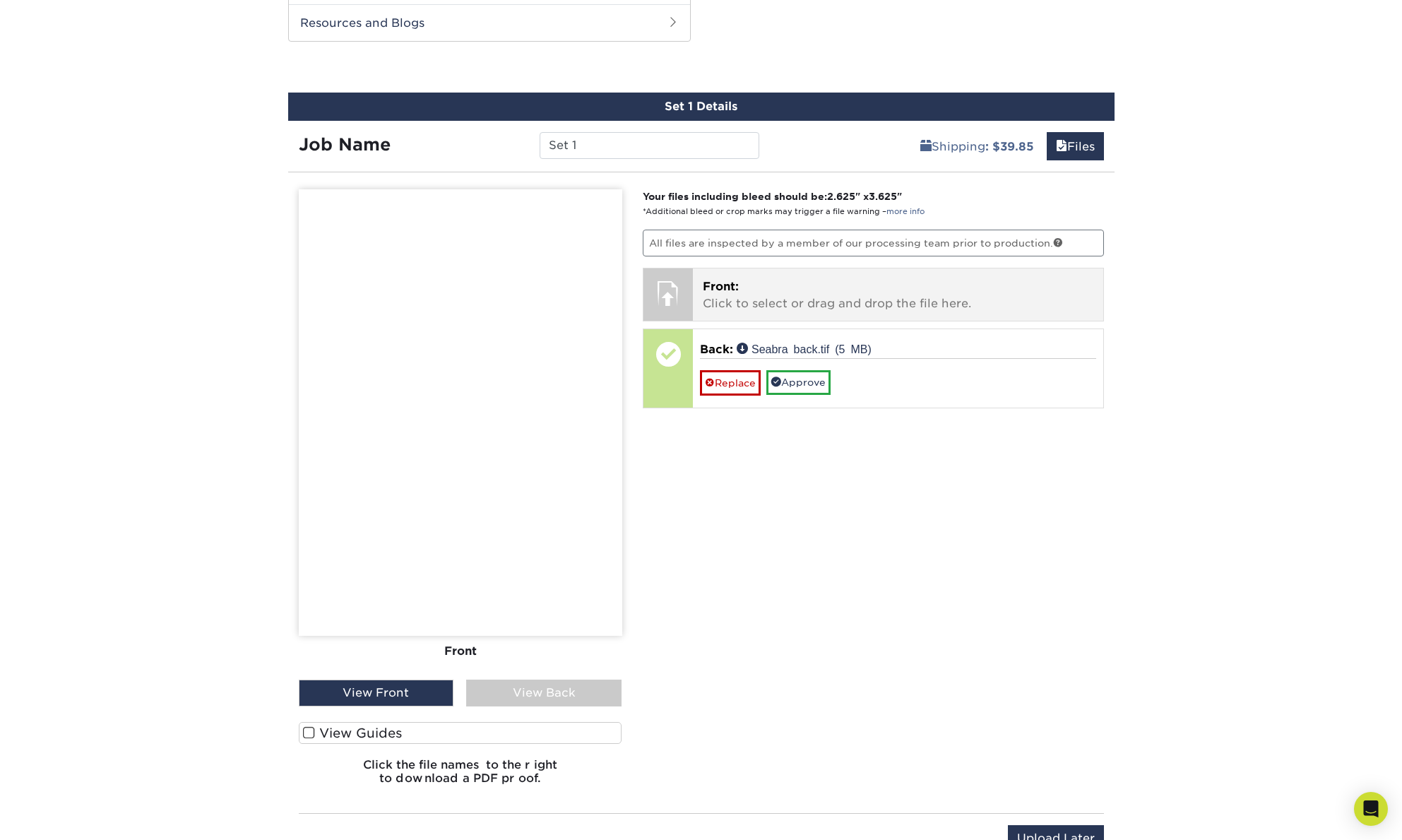
click at [721, 291] on span "Front:" at bounding box center [721, 286] width 36 height 14
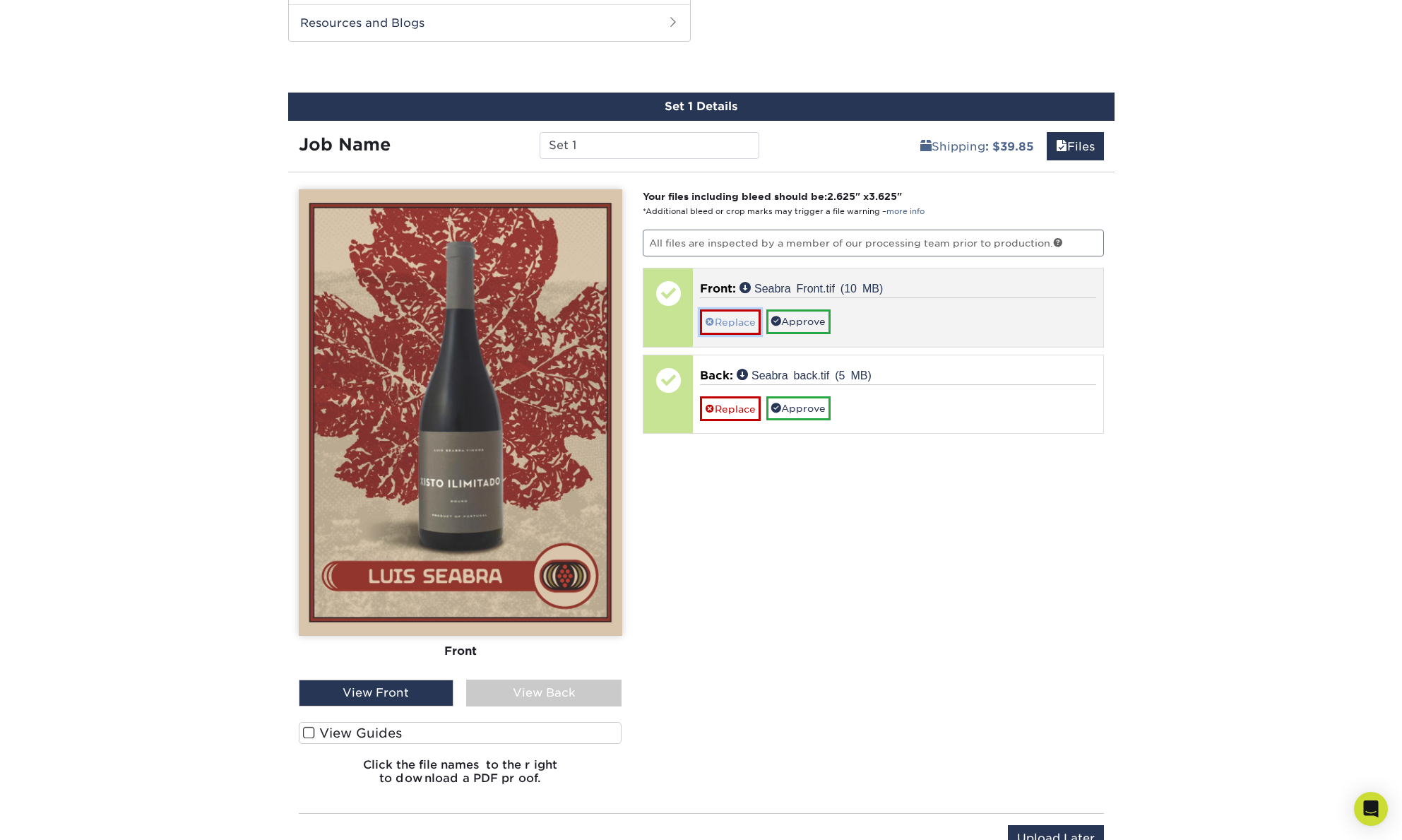
click at [714, 316] on span at bounding box center [710, 321] width 10 height 11
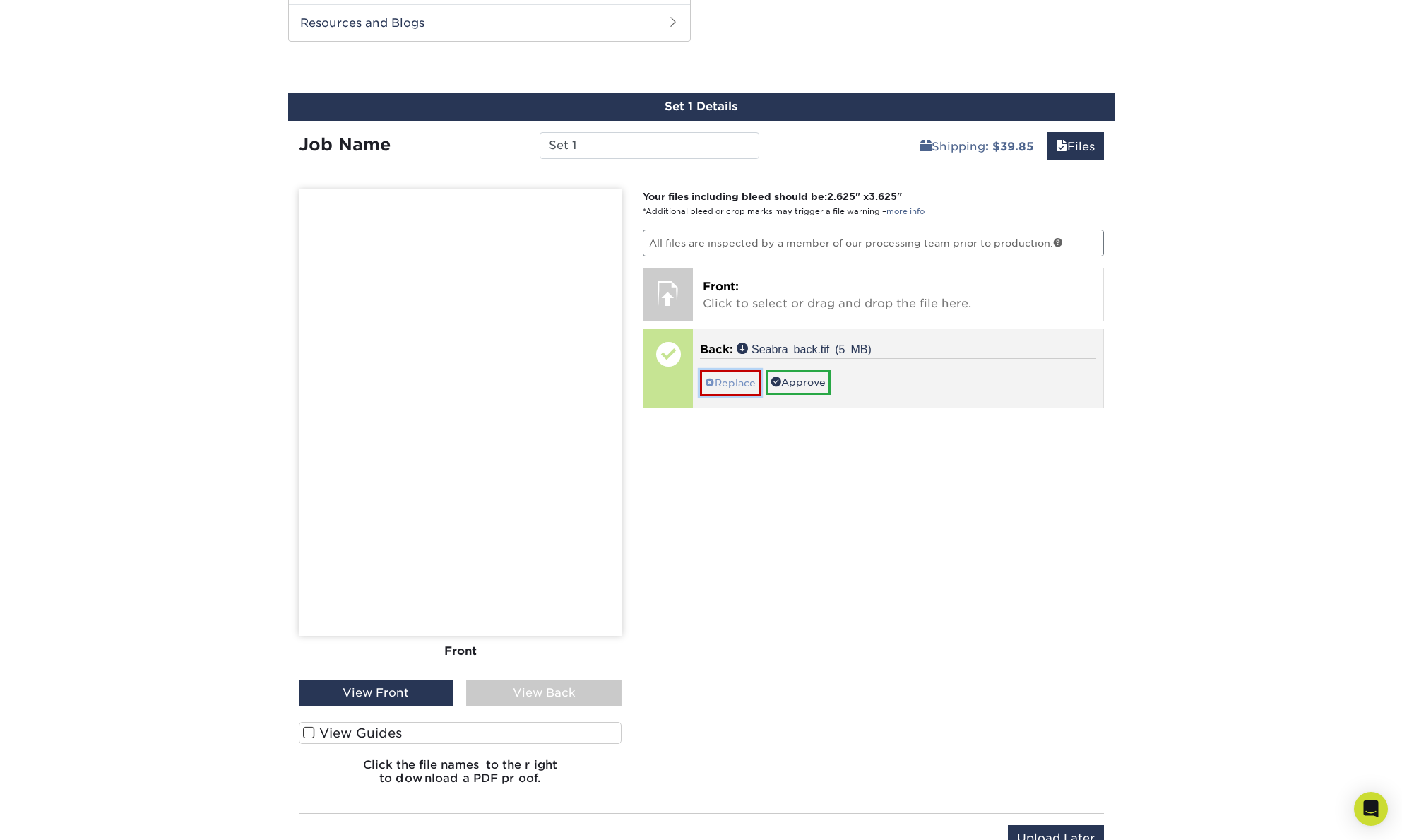
click at [725, 375] on link "Replace" at bounding box center [730, 382] width 61 height 24
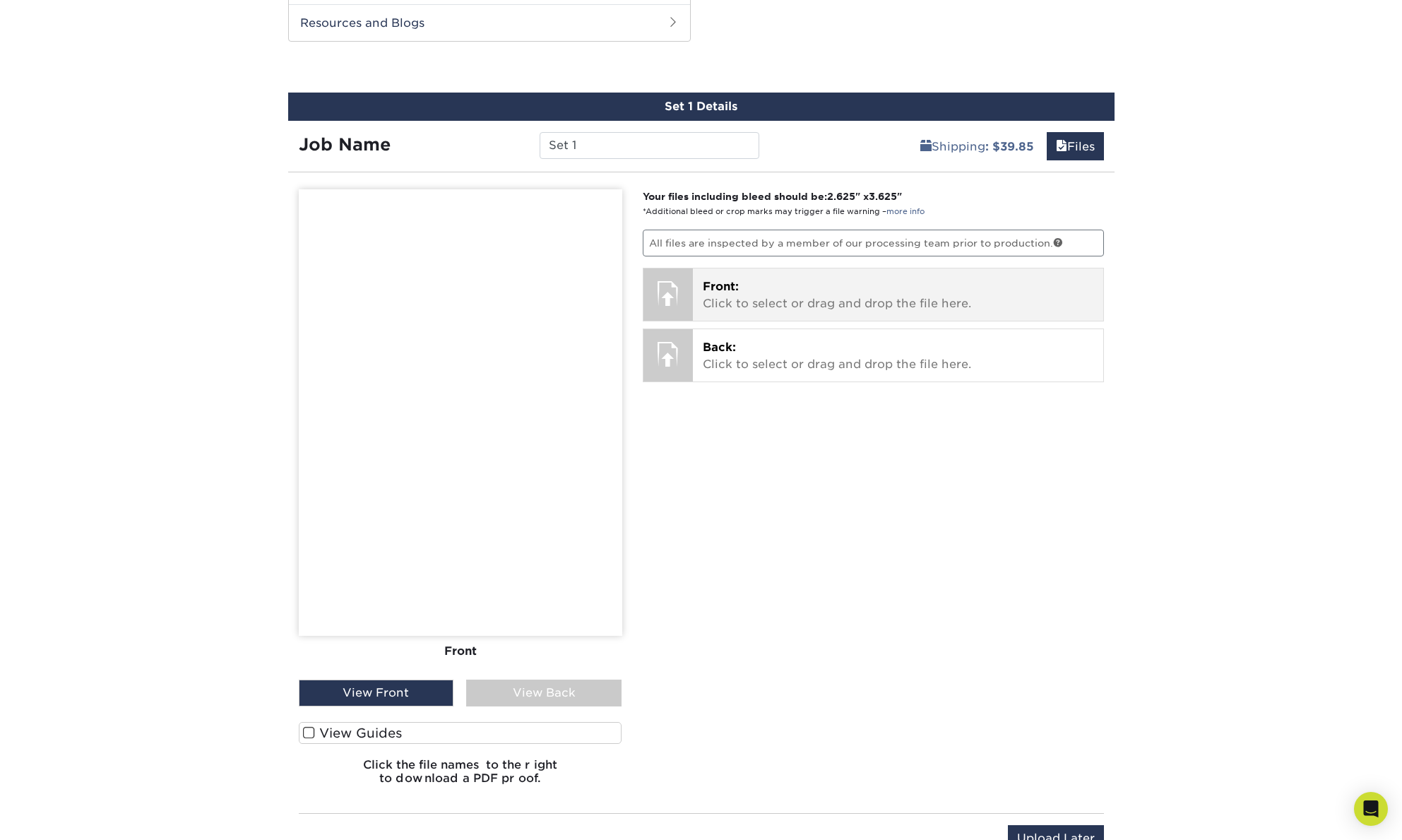
click at [725, 293] on span "Front:" at bounding box center [721, 286] width 36 height 14
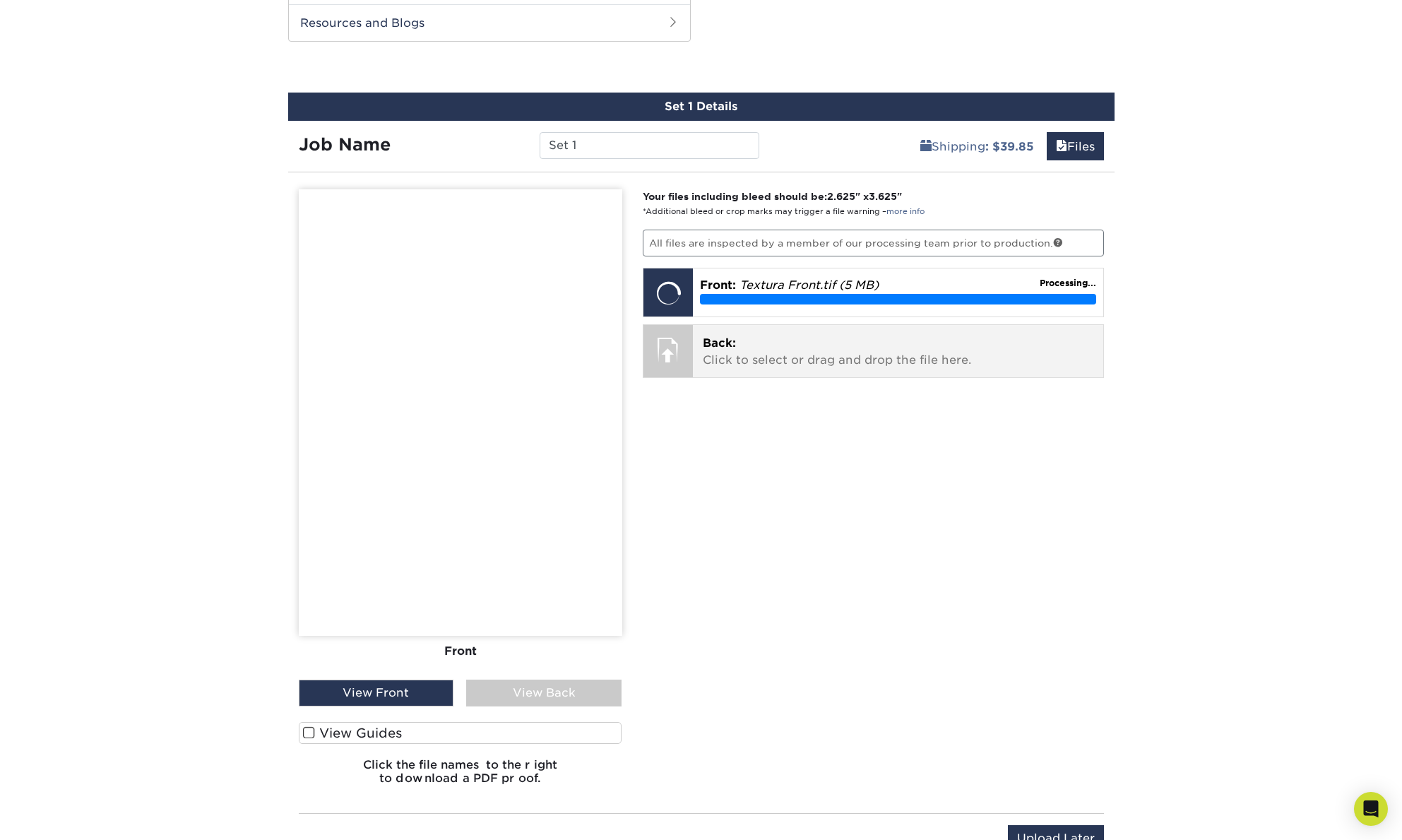
click at [773, 338] on p "Back: Click to select or drag and drop the file here." at bounding box center [898, 351] width 390 height 33
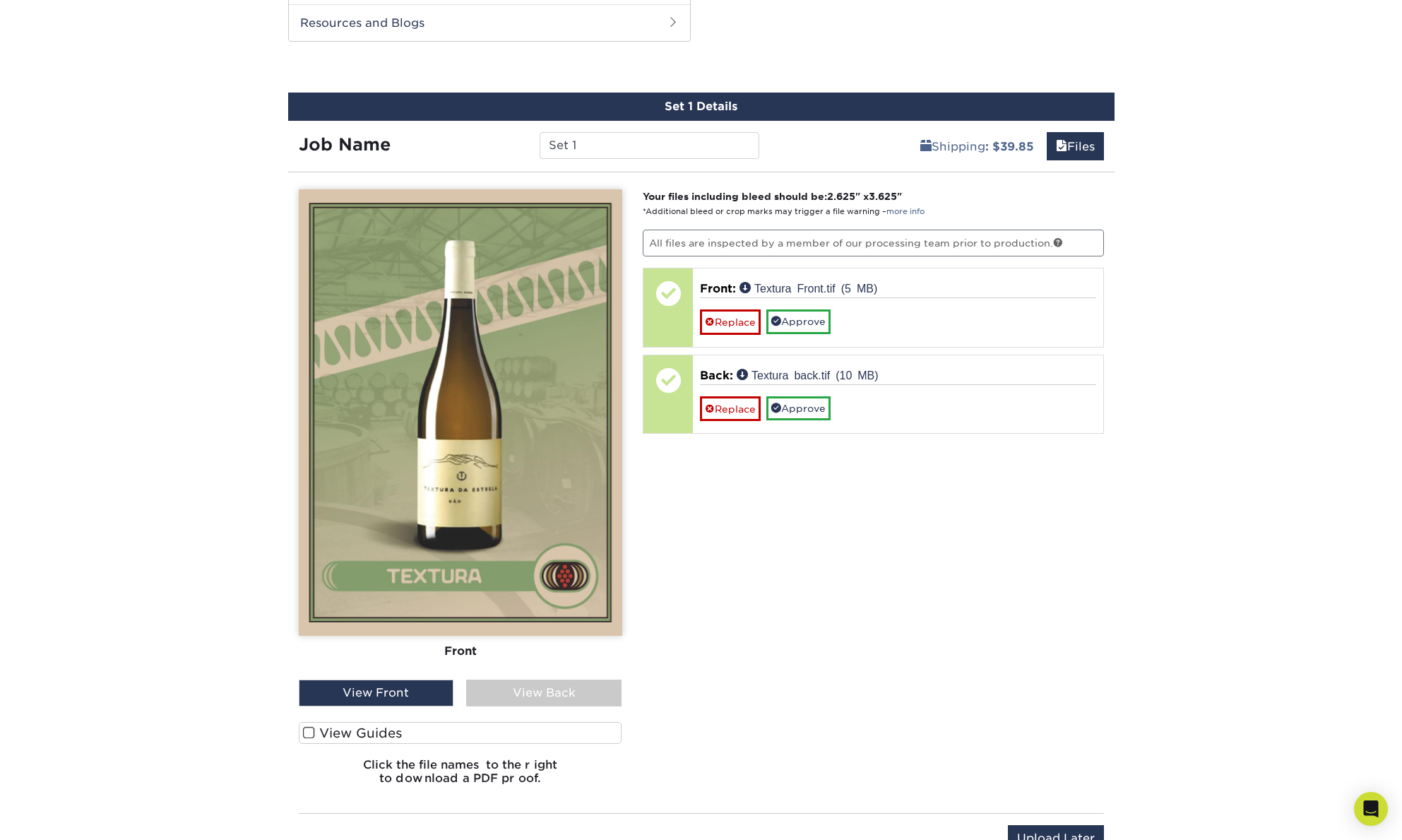
click at [515, 692] on div "View Back" at bounding box center [544, 692] width 156 height 27
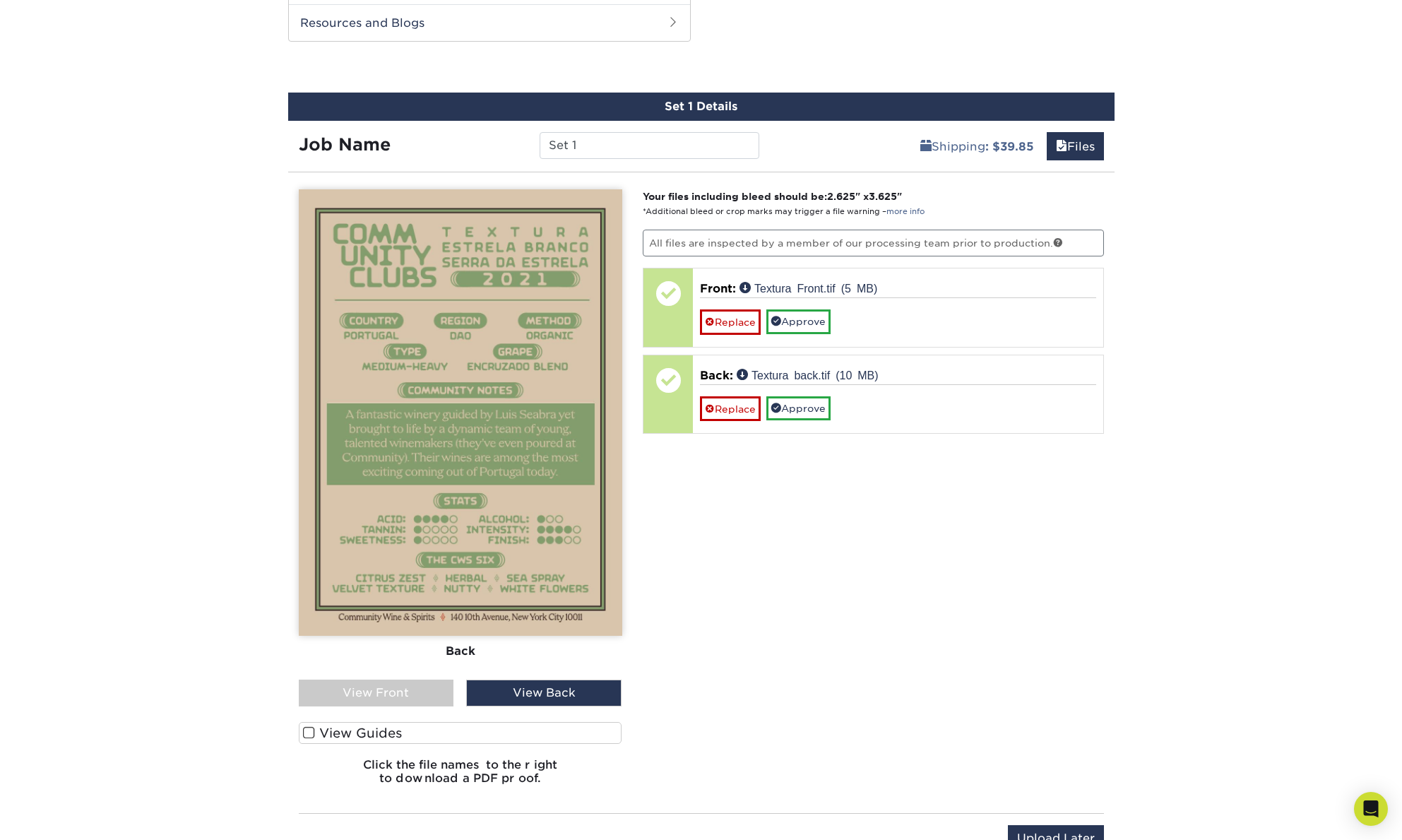
click at [506, 691] on div "View Back" at bounding box center [544, 692] width 156 height 27
click at [430, 694] on div "View Front" at bounding box center [377, 692] width 156 height 27
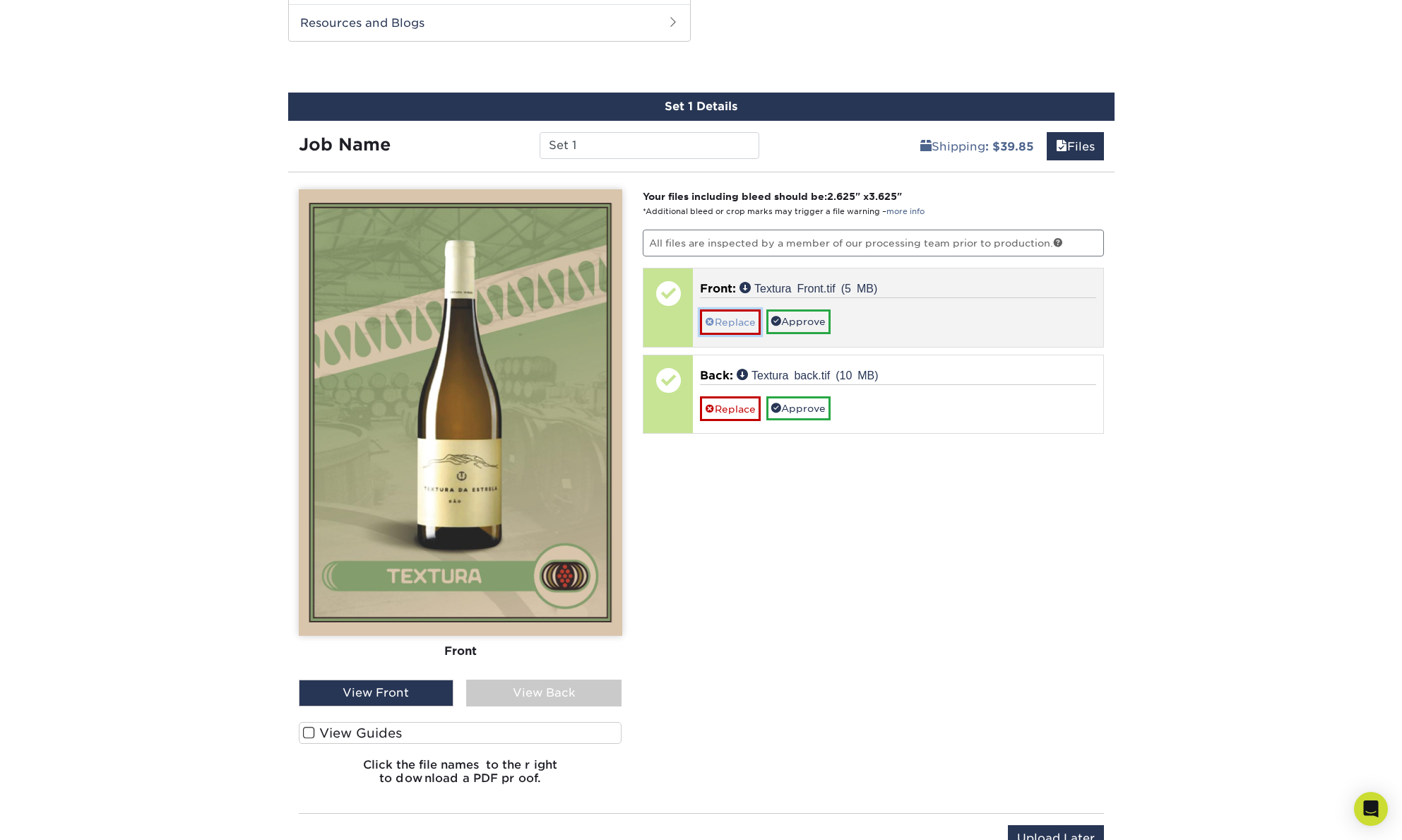
click at [733, 323] on link "Replace" at bounding box center [730, 321] width 61 height 24
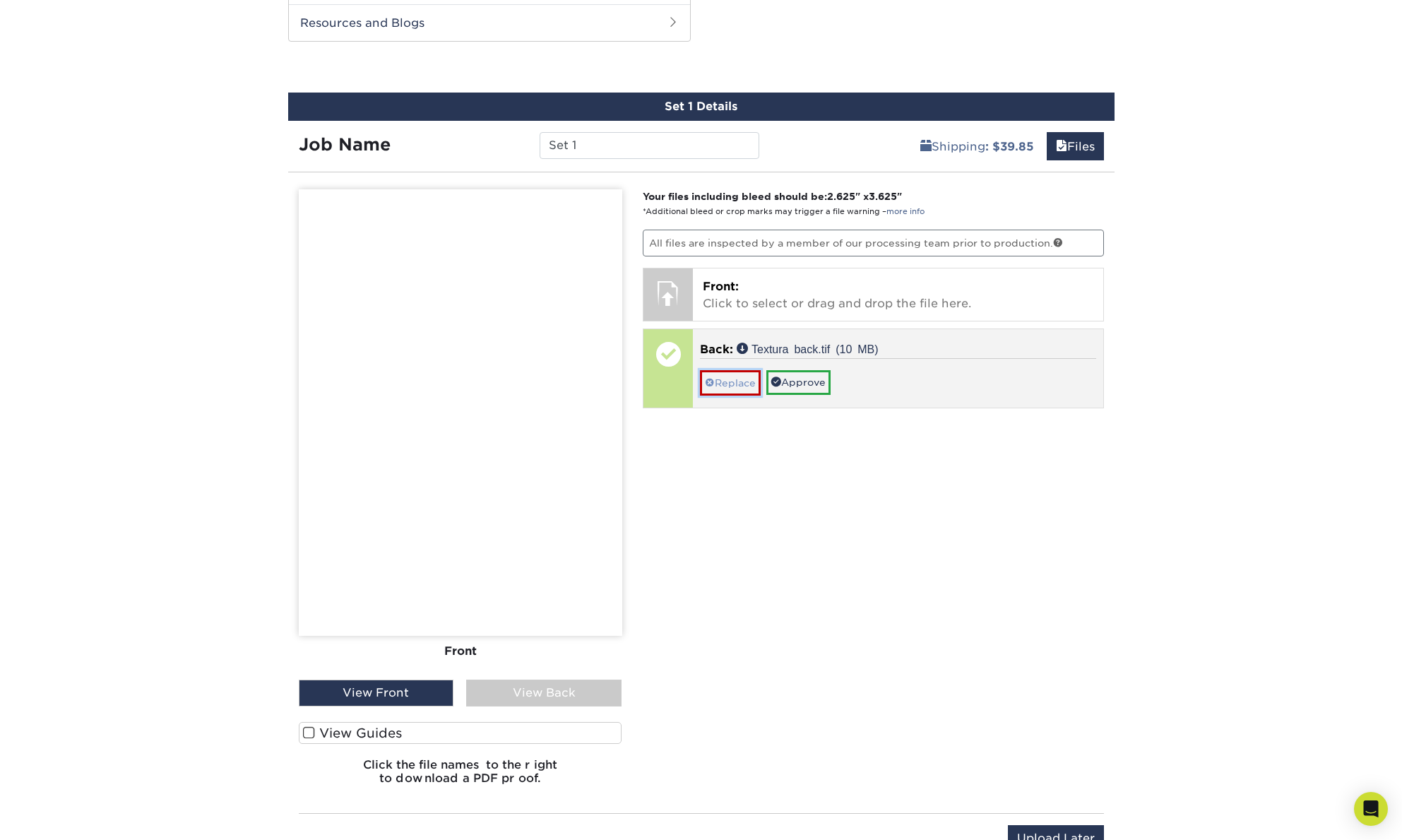
click at [731, 375] on link "Replace" at bounding box center [730, 382] width 61 height 24
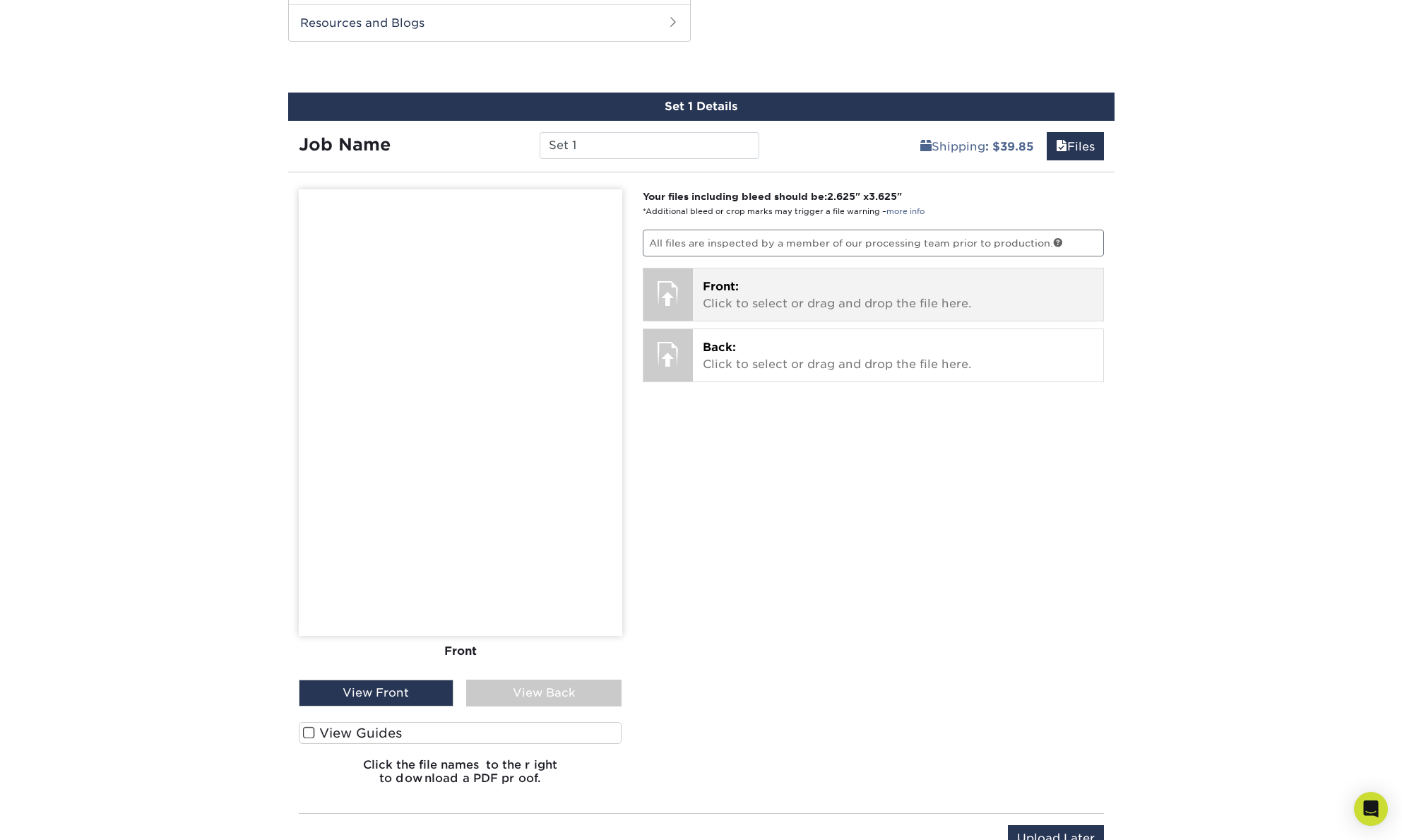
click at [726, 291] on span "Front:" at bounding box center [721, 286] width 36 height 14
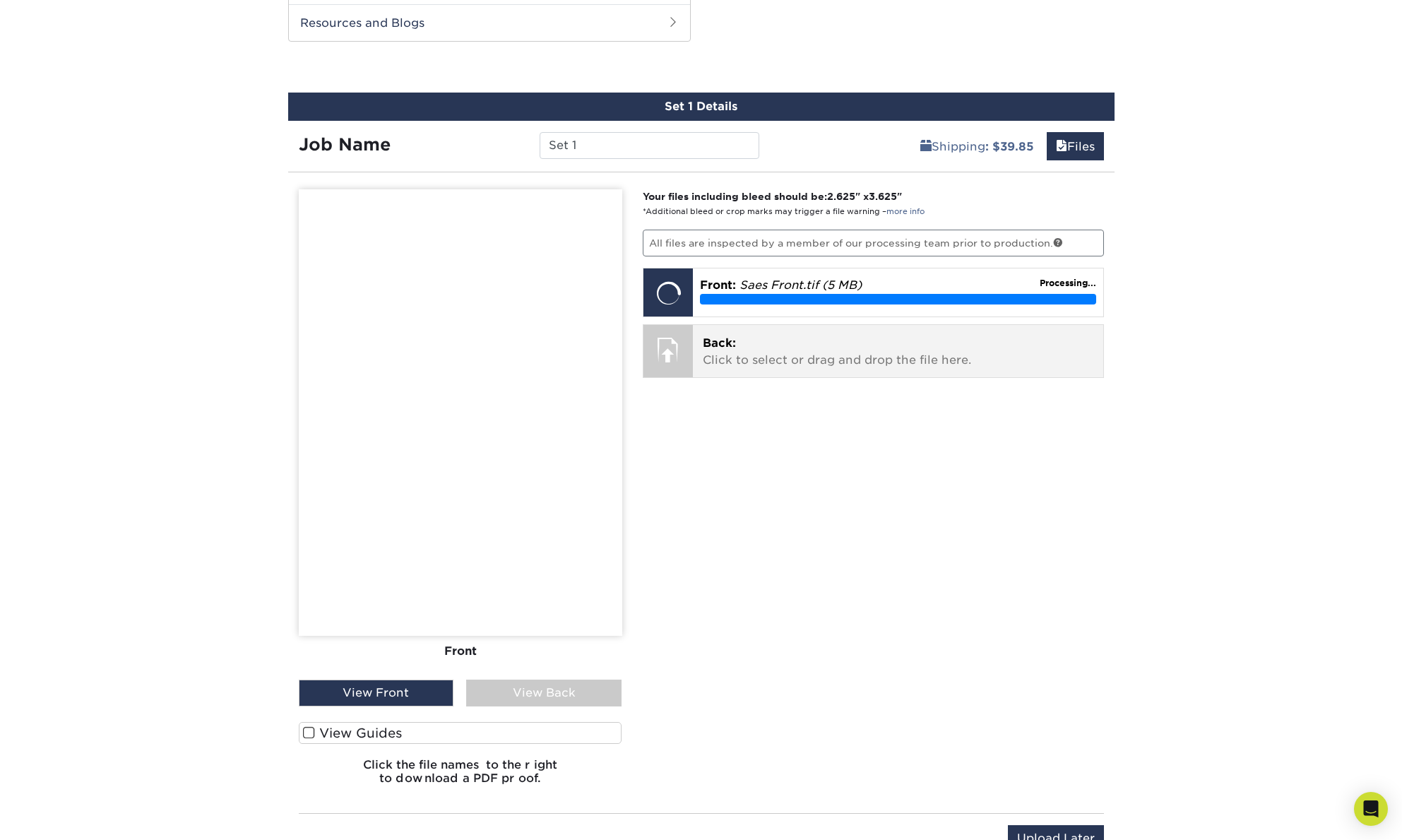
click at [744, 344] on p "Back: Click to select or drag and drop the file here." at bounding box center [898, 351] width 390 height 33
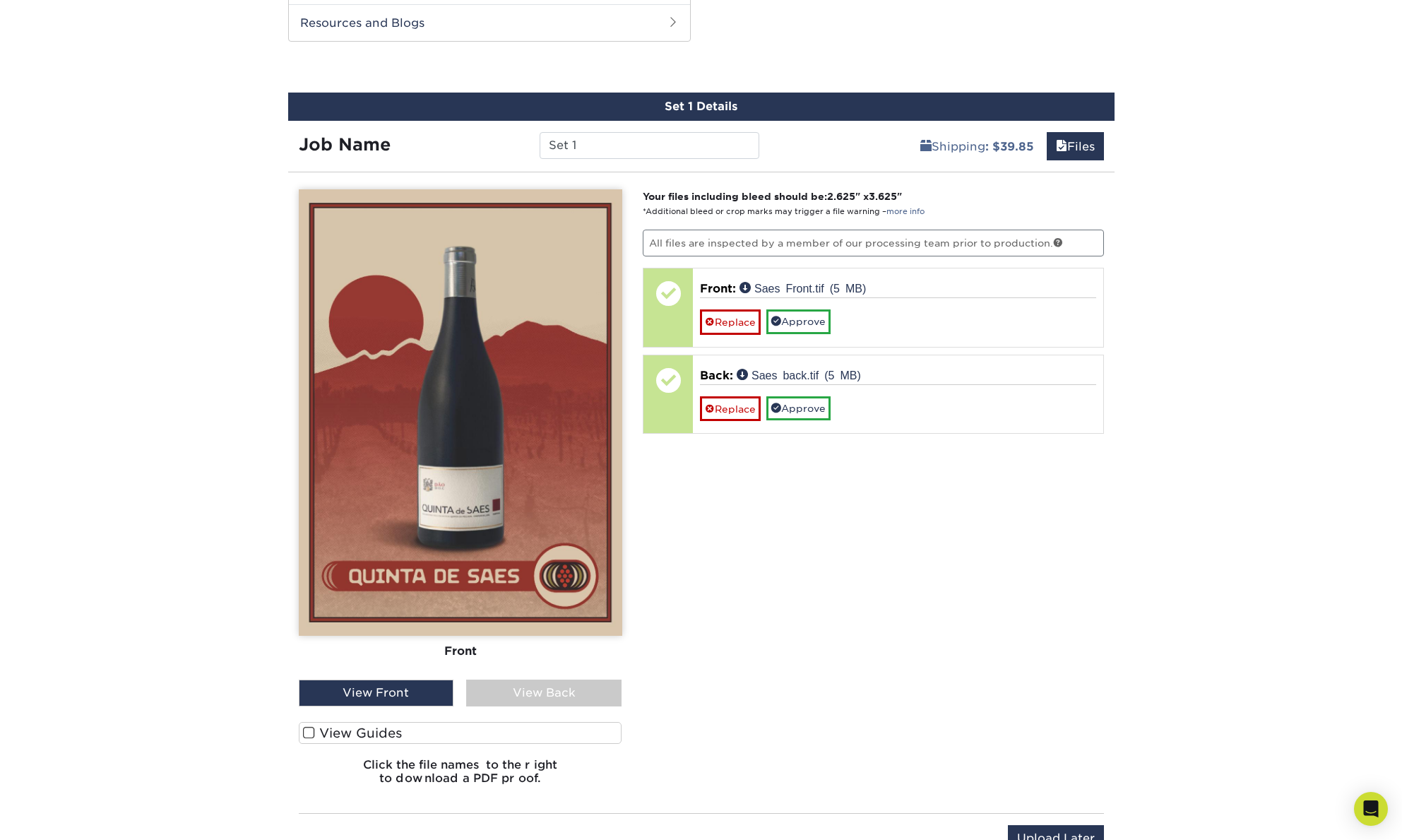
click at [519, 691] on div "View Back" at bounding box center [544, 692] width 156 height 27
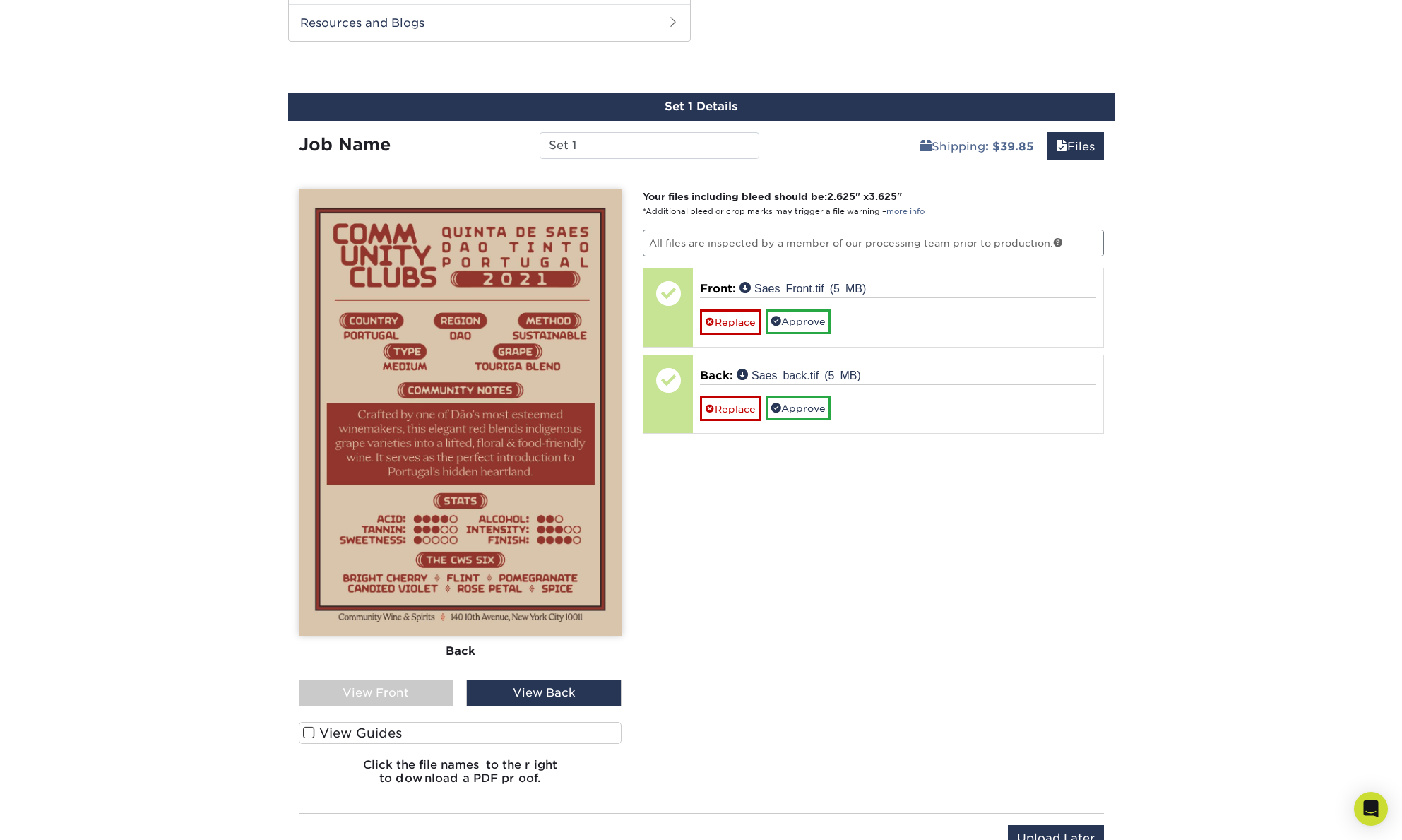
click at [519, 691] on div "View Back" at bounding box center [544, 692] width 156 height 27
click at [408, 692] on div "View Front" at bounding box center [377, 692] width 156 height 27
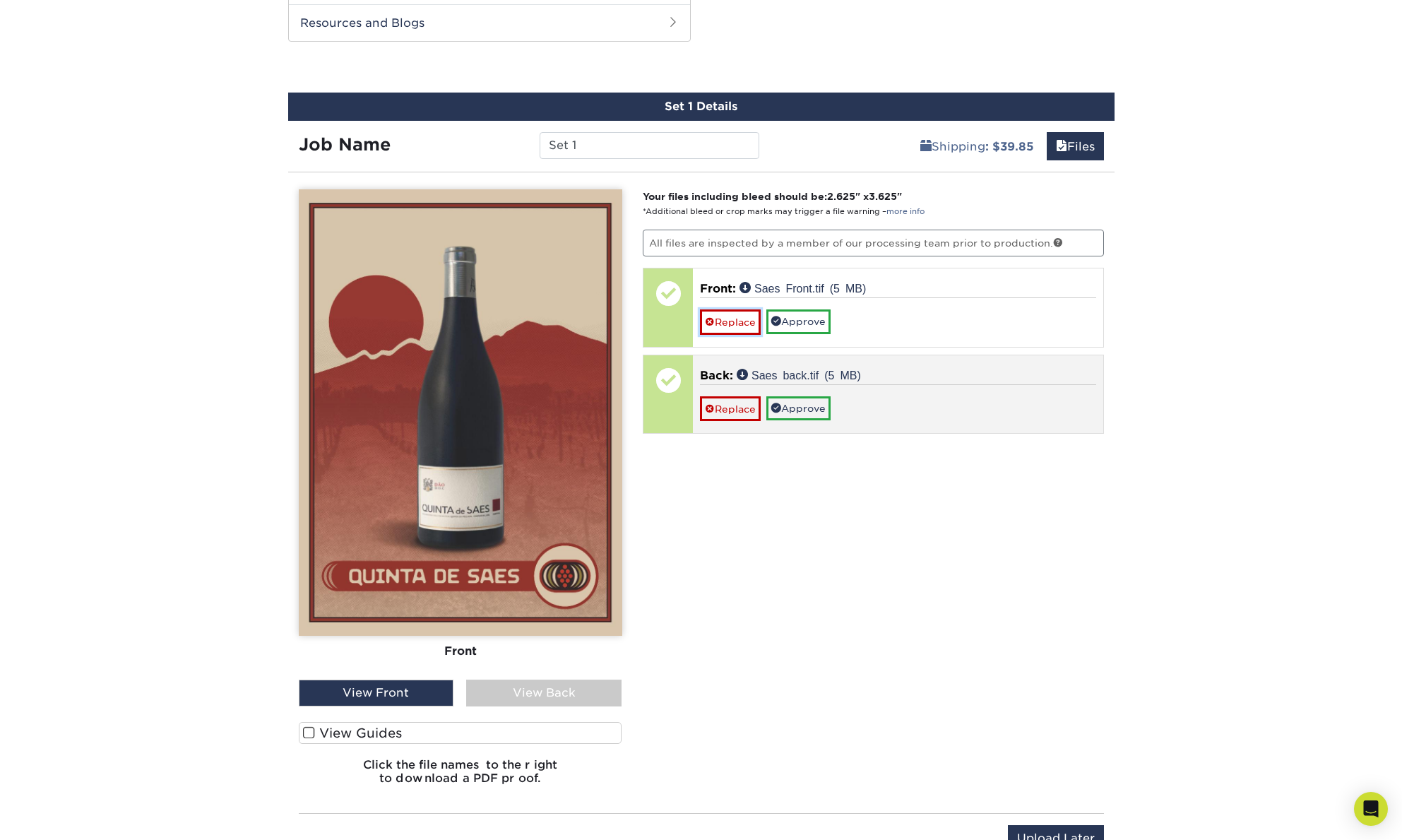
drag, startPoint x: 709, startPoint y: 321, endPoint x: 712, endPoint y: 344, distance: 23.2
click at [710, 321] on span at bounding box center [710, 321] width 10 height 11
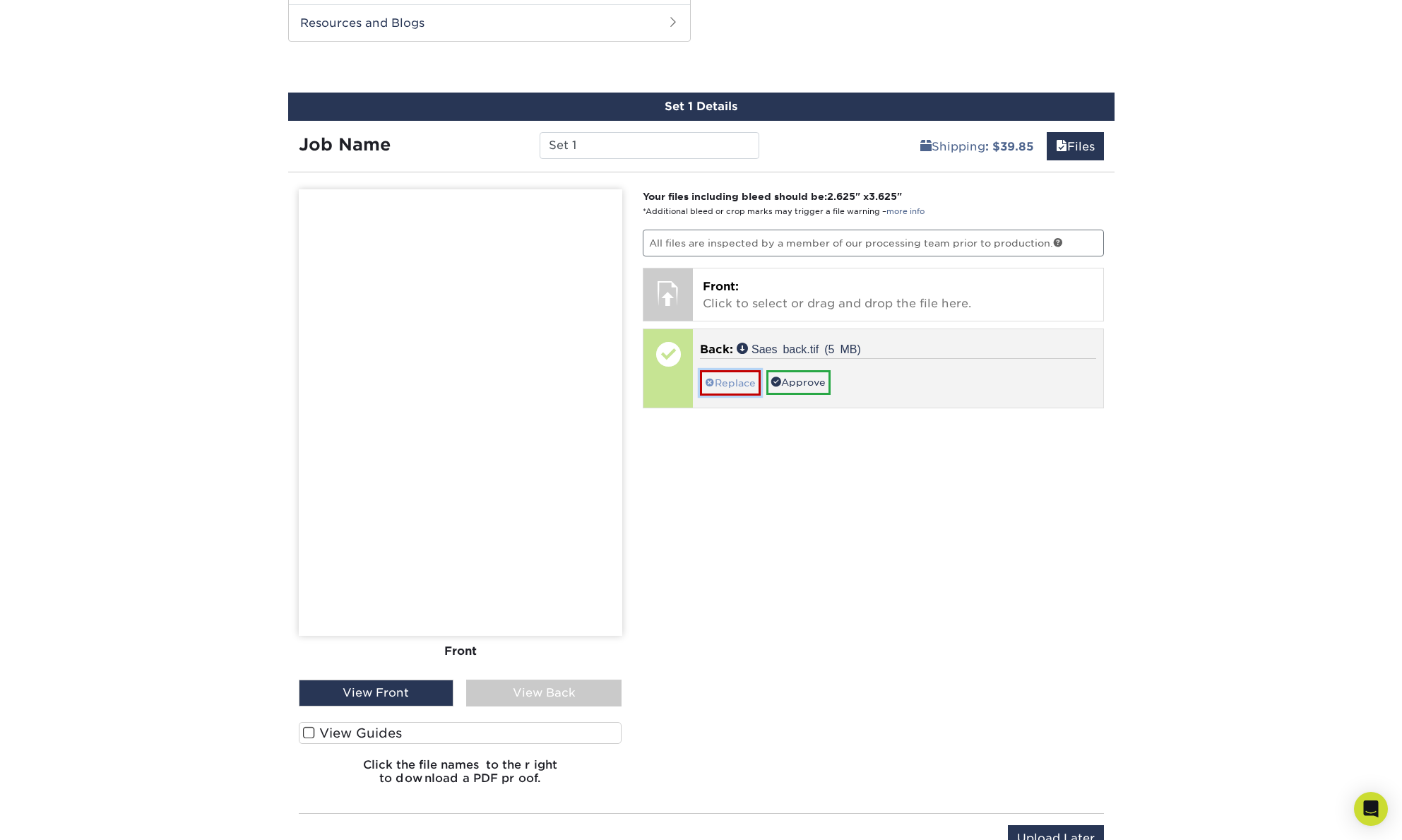
click at [726, 386] on link "Replace" at bounding box center [730, 382] width 61 height 24
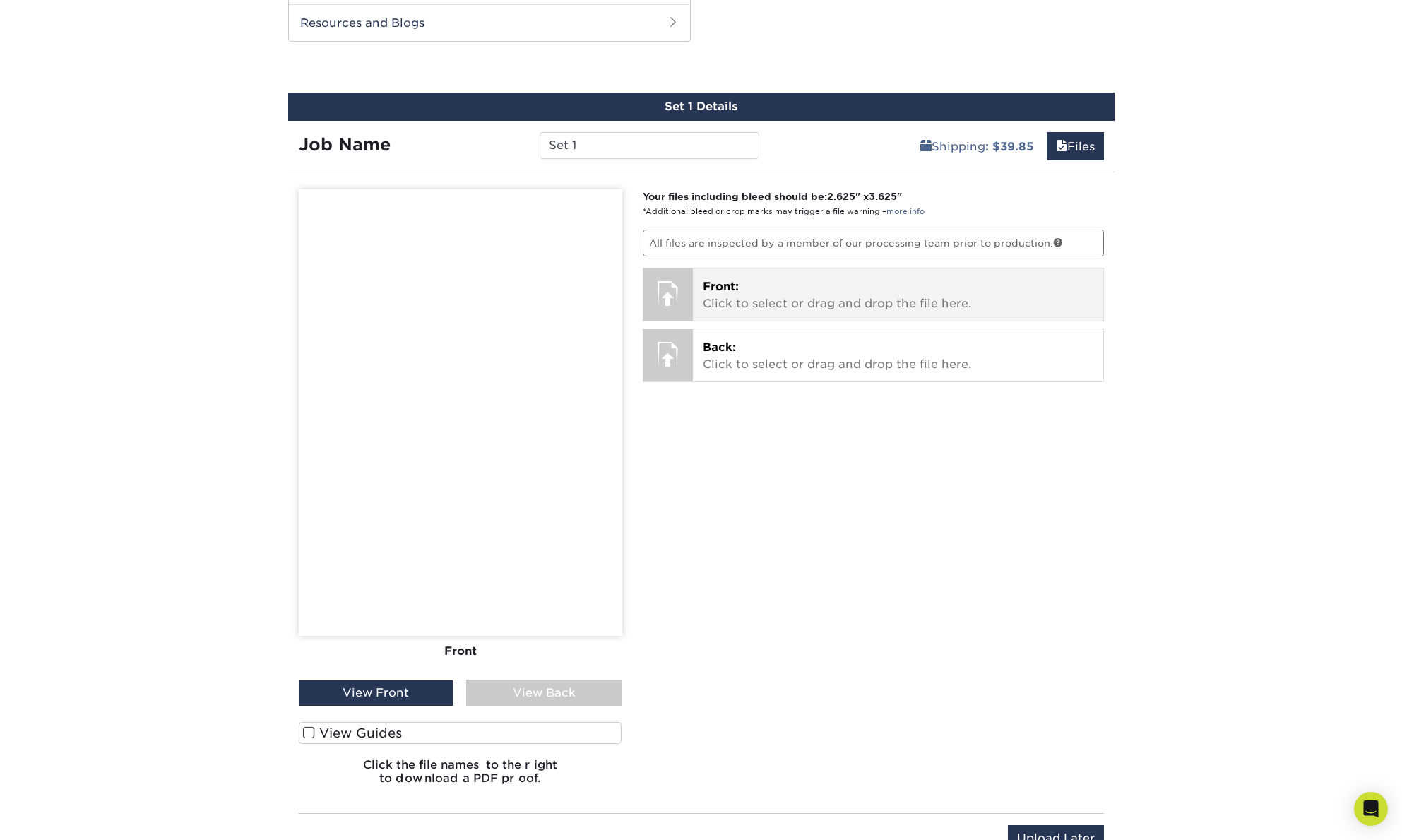
click at [715, 302] on p "Front: Click to select or drag and drop the file here." at bounding box center [898, 294] width 390 height 33
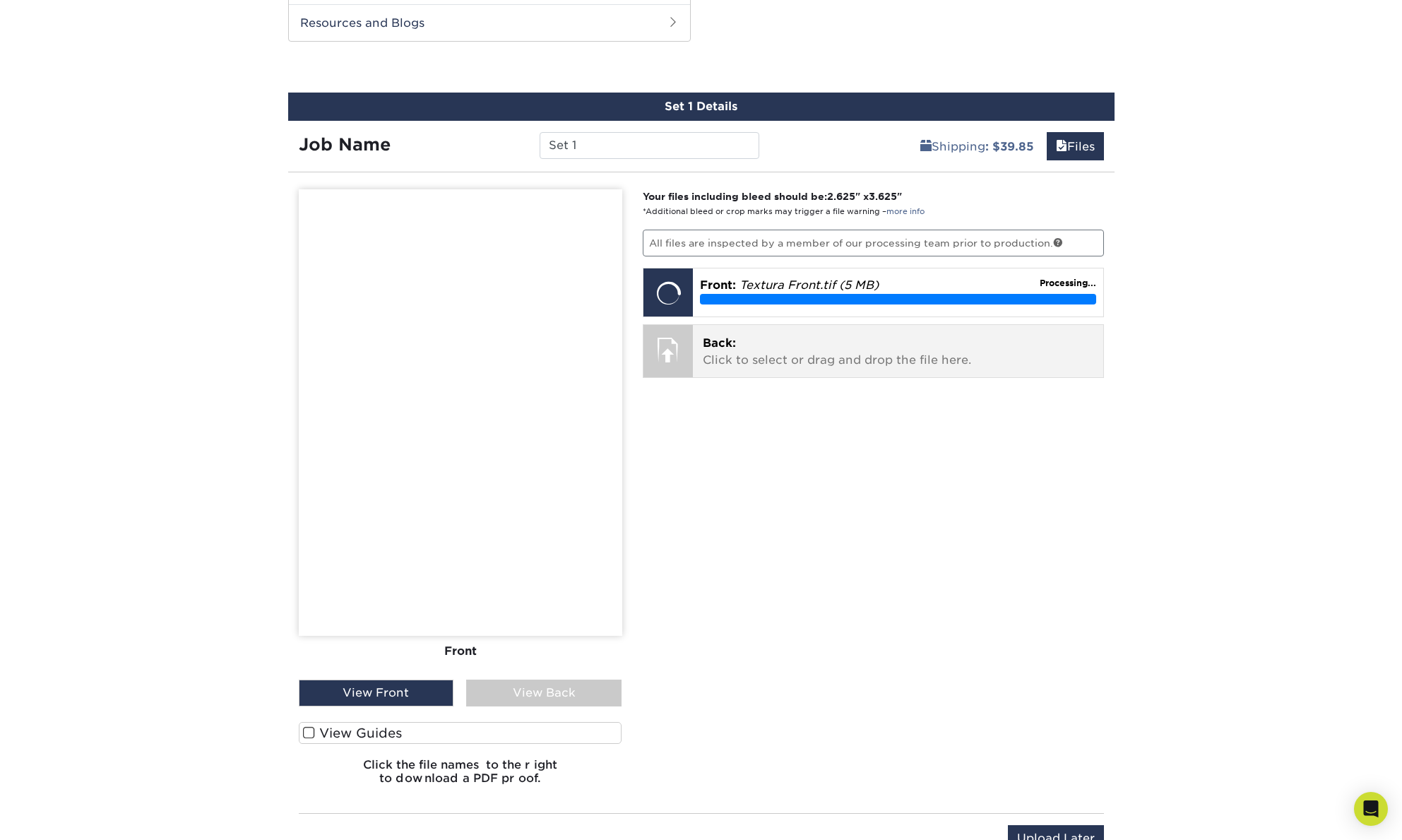
click at [734, 342] on span "Back:" at bounding box center [719, 342] width 34 height 14
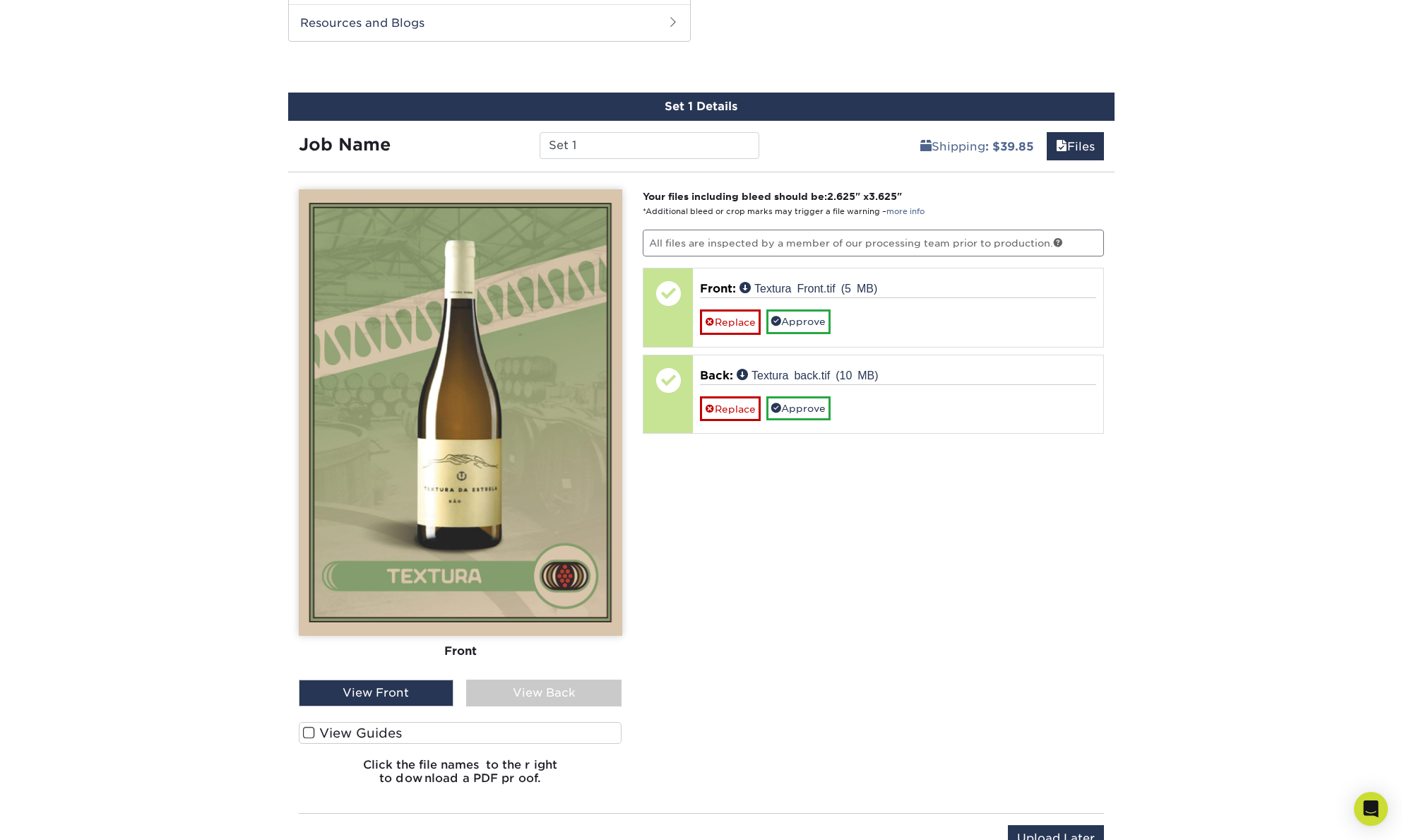
click at [522, 695] on div "View Back" at bounding box center [544, 692] width 156 height 27
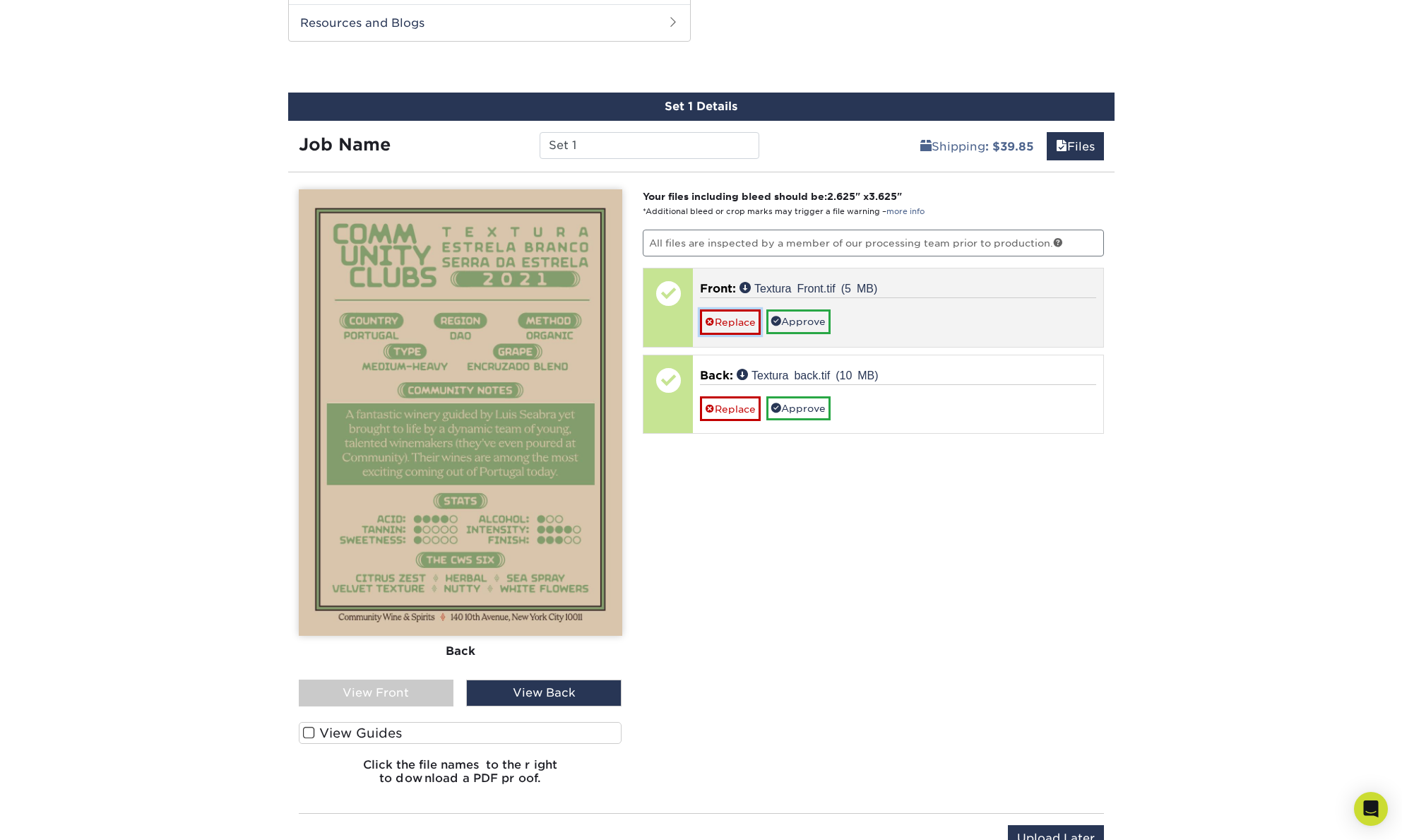
drag, startPoint x: 715, startPoint y: 310, endPoint x: 717, endPoint y: 320, distance: 10.2
click at [715, 310] on link "Replace" at bounding box center [730, 321] width 61 height 24
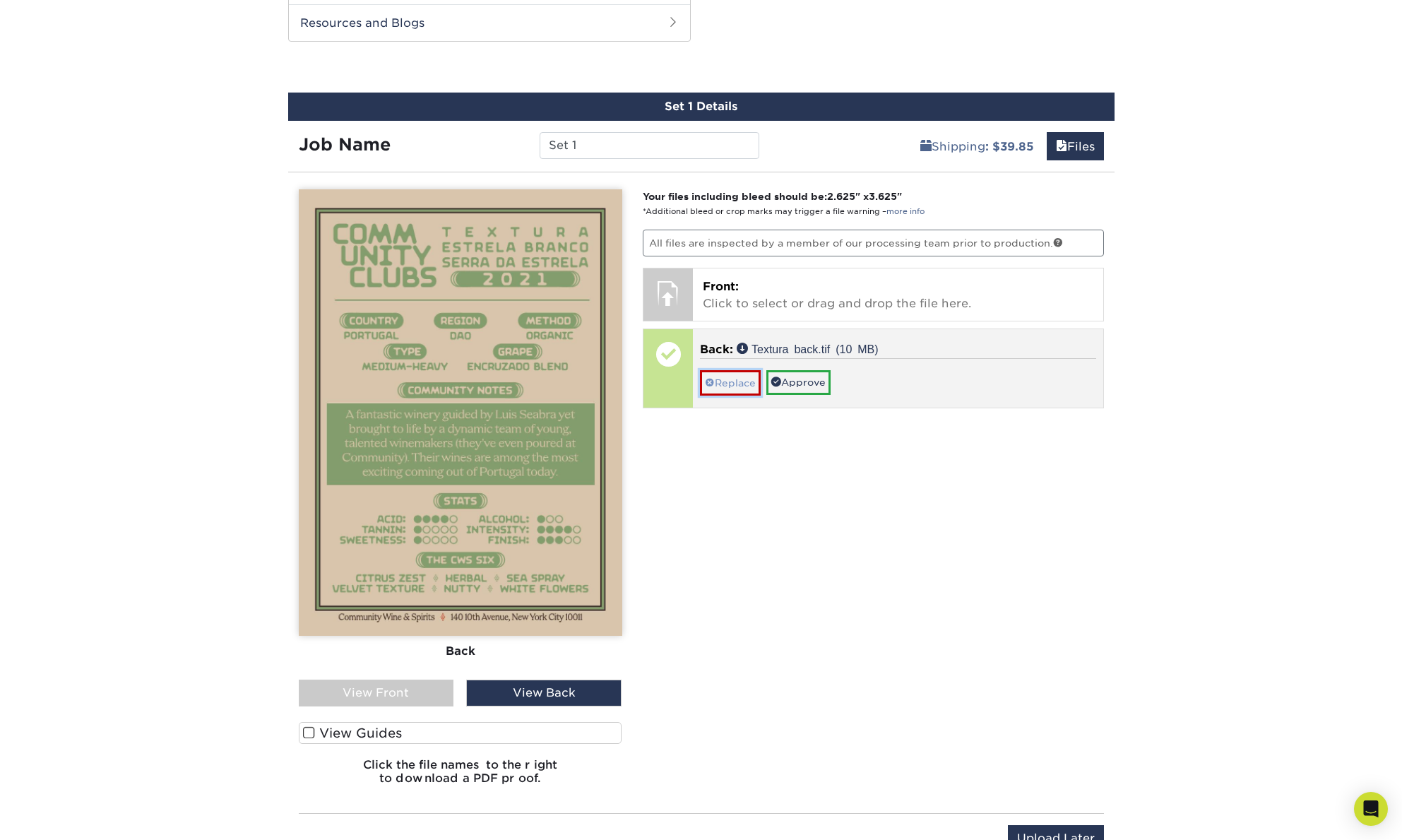
click at [735, 376] on link "Replace" at bounding box center [730, 382] width 61 height 24
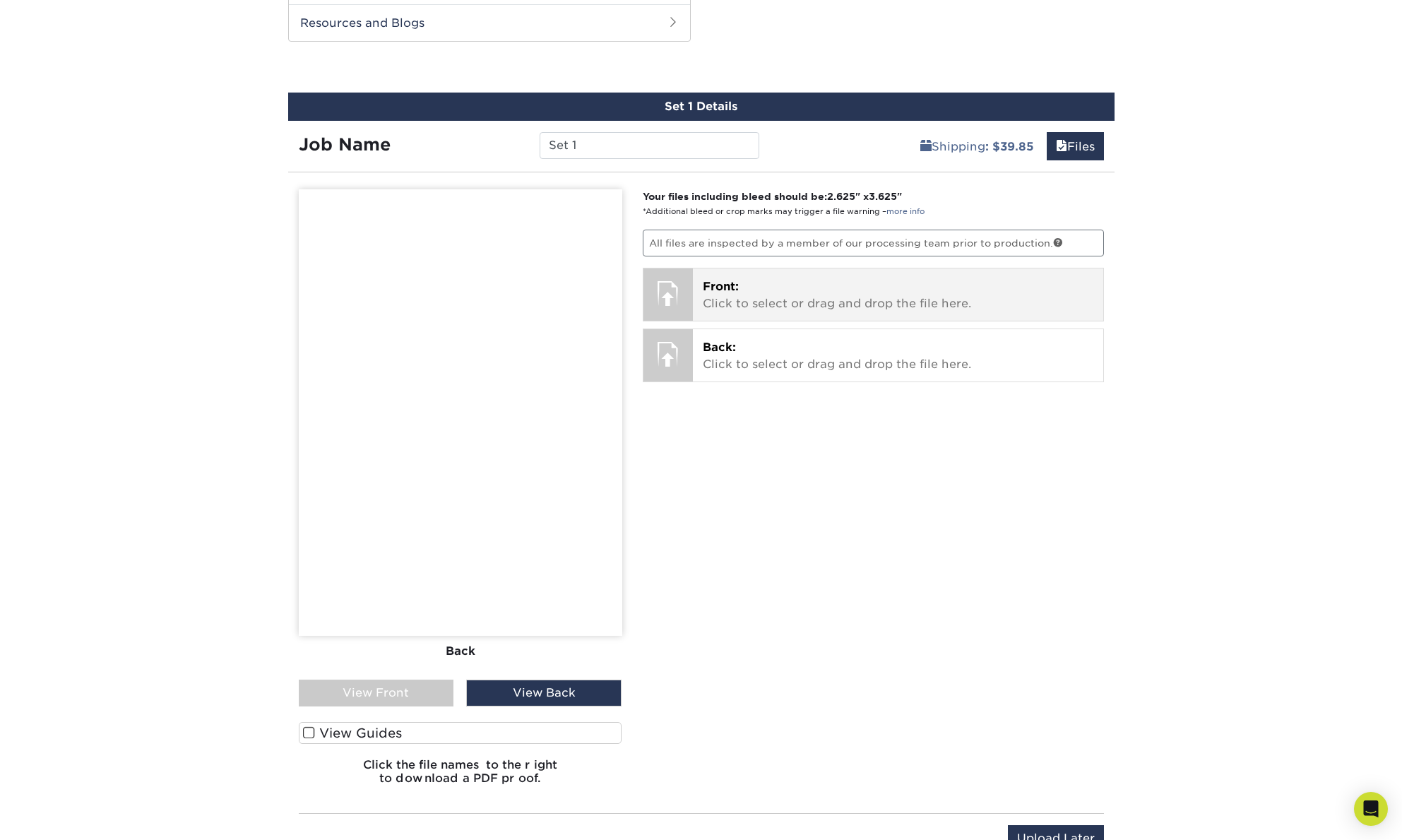
click at [731, 304] on p "Front: Click to select or drag and drop the file here." at bounding box center [898, 294] width 390 height 33
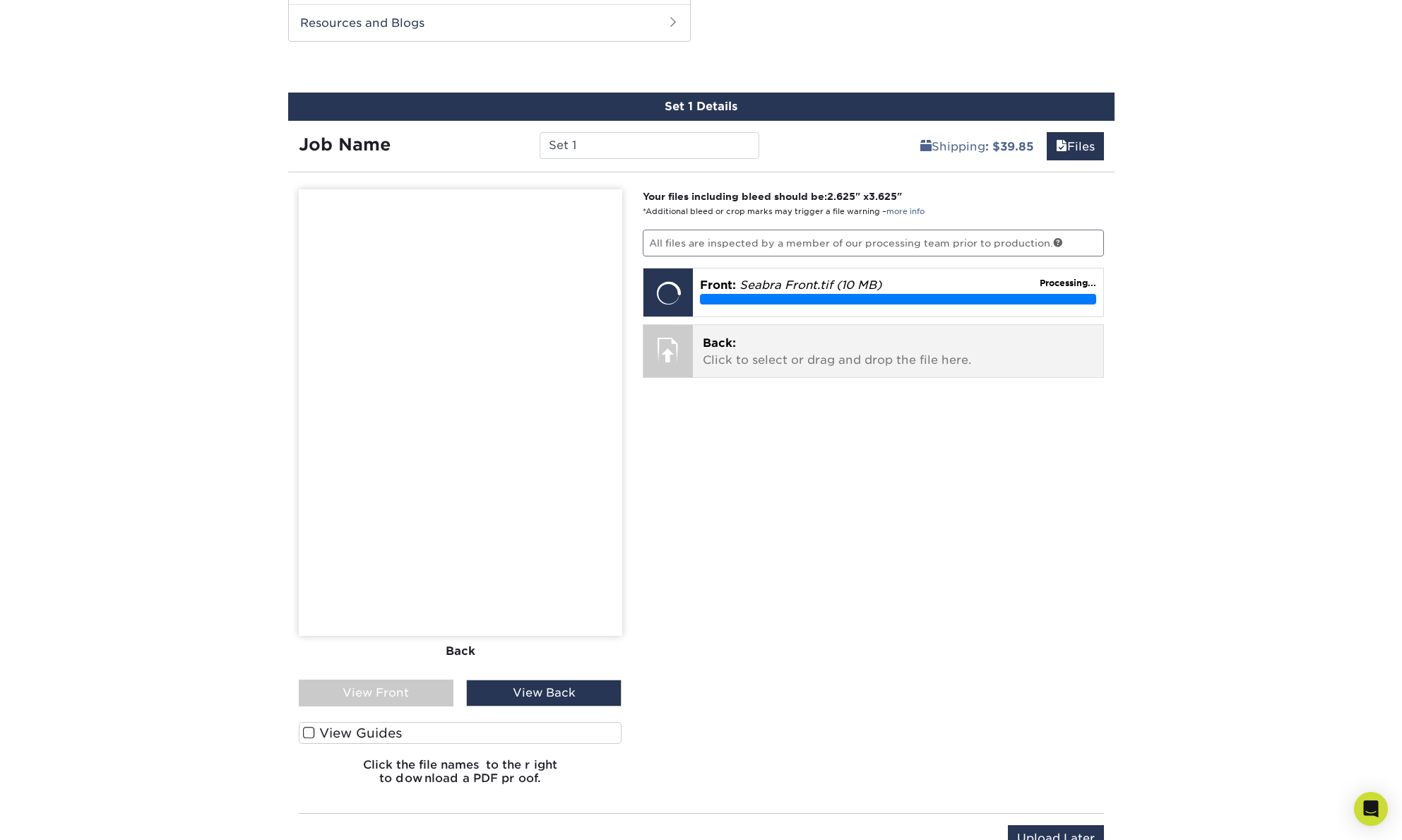
click at [715, 336] on span "Back:" at bounding box center [719, 342] width 34 height 14
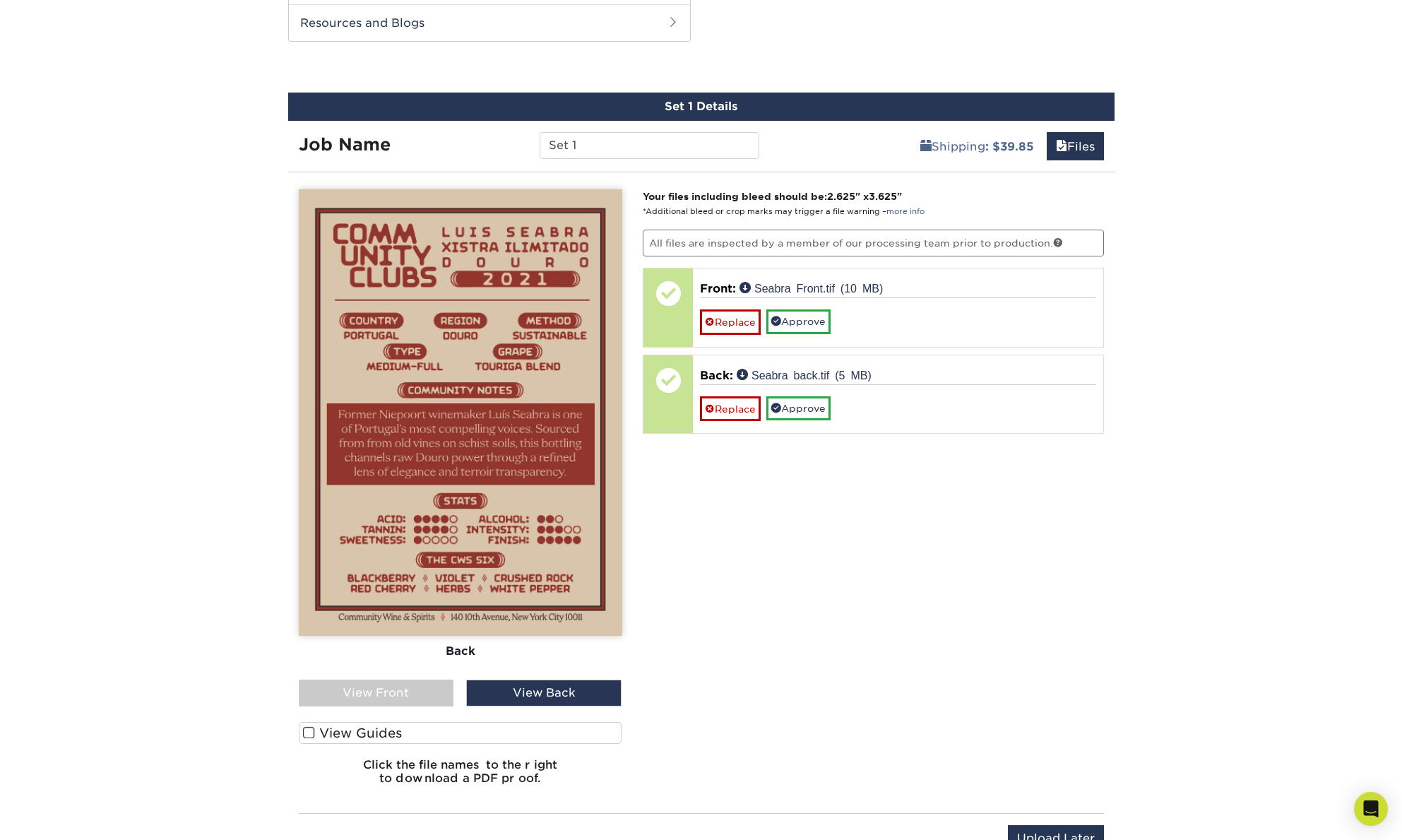
click at [481, 695] on div "View Back" at bounding box center [544, 692] width 156 height 27
click at [392, 692] on div "View Front" at bounding box center [377, 692] width 156 height 27
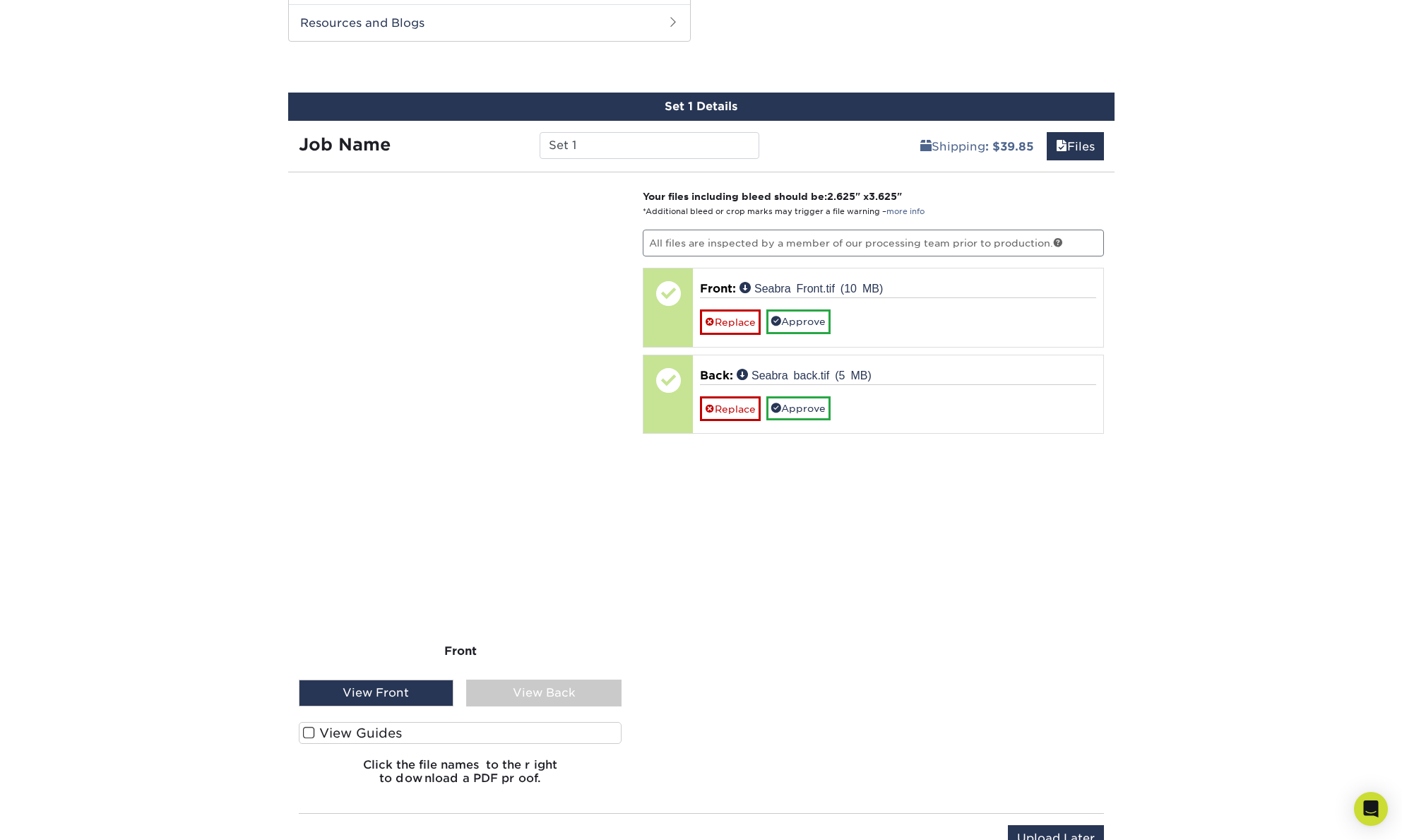
click at [496, 691] on div "View Back" at bounding box center [544, 692] width 156 height 27
